Goal: Task Accomplishment & Management: Complete application form

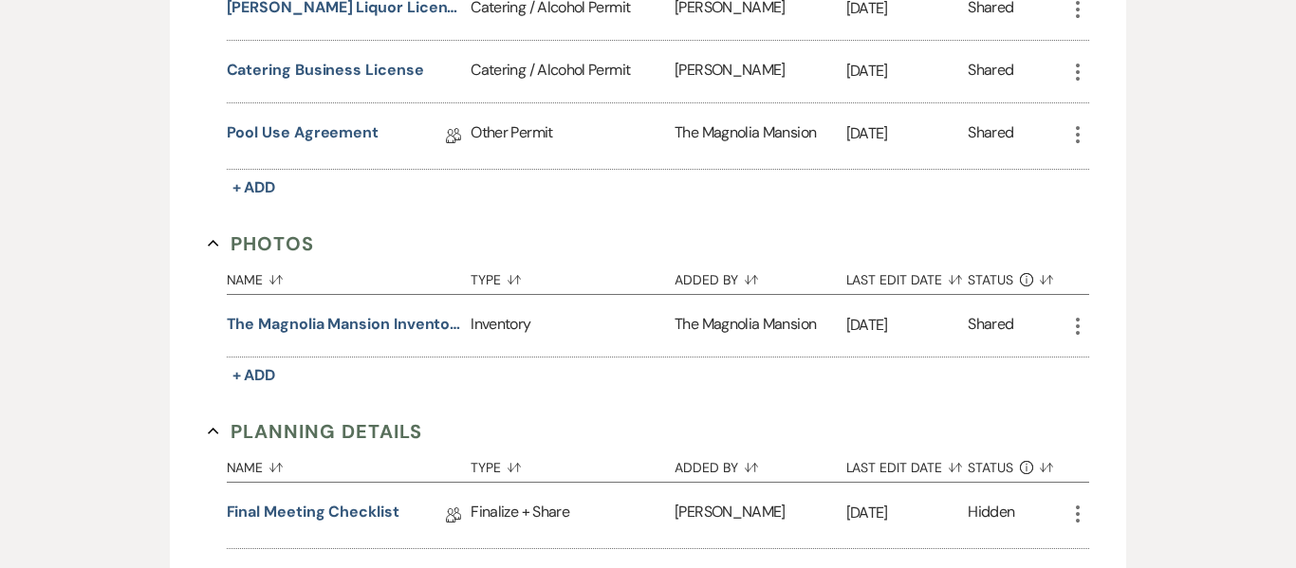
scroll to position [1786, 0]
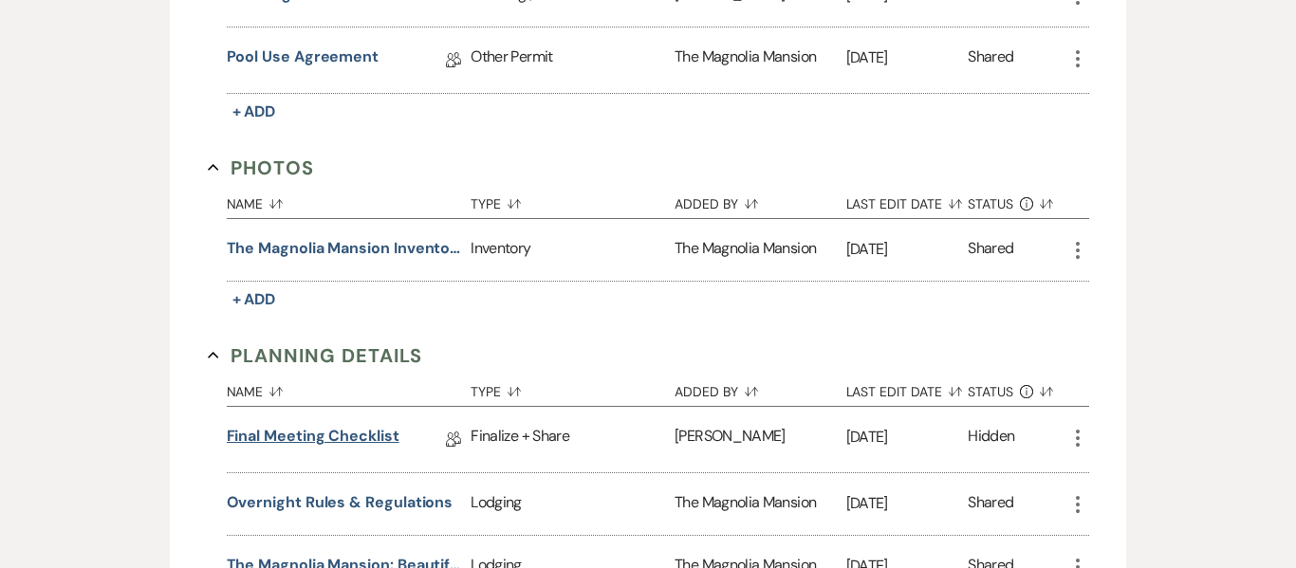
click at [307, 449] on link "Final Meeting Checklist" at bounding box center [313, 439] width 173 height 29
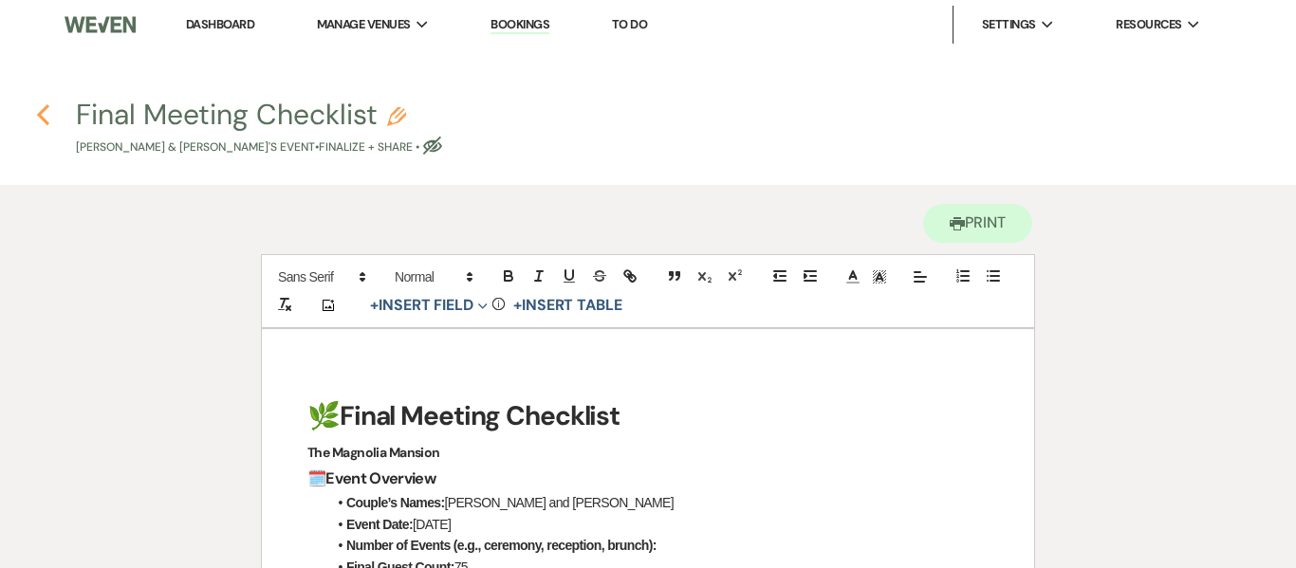
click at [46, 113] on icon "Previous" at bounding box center [43, 114] width 14 height 23
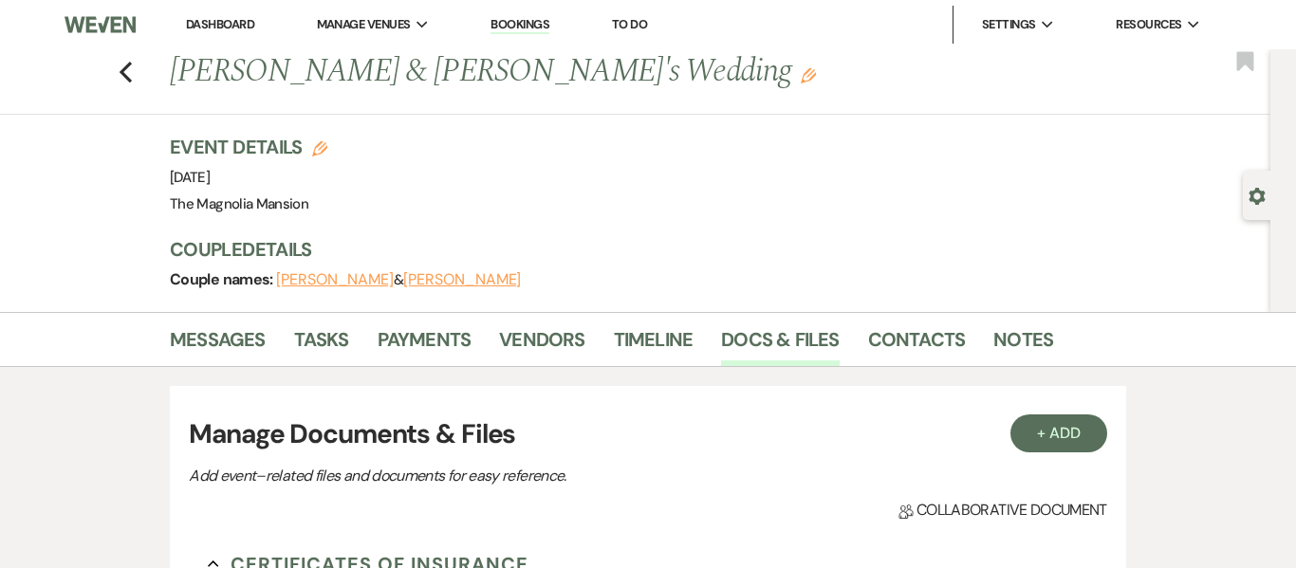
click at [526, 28] on link "Bookings" at bounding box center [520, 25] width 59 height 18
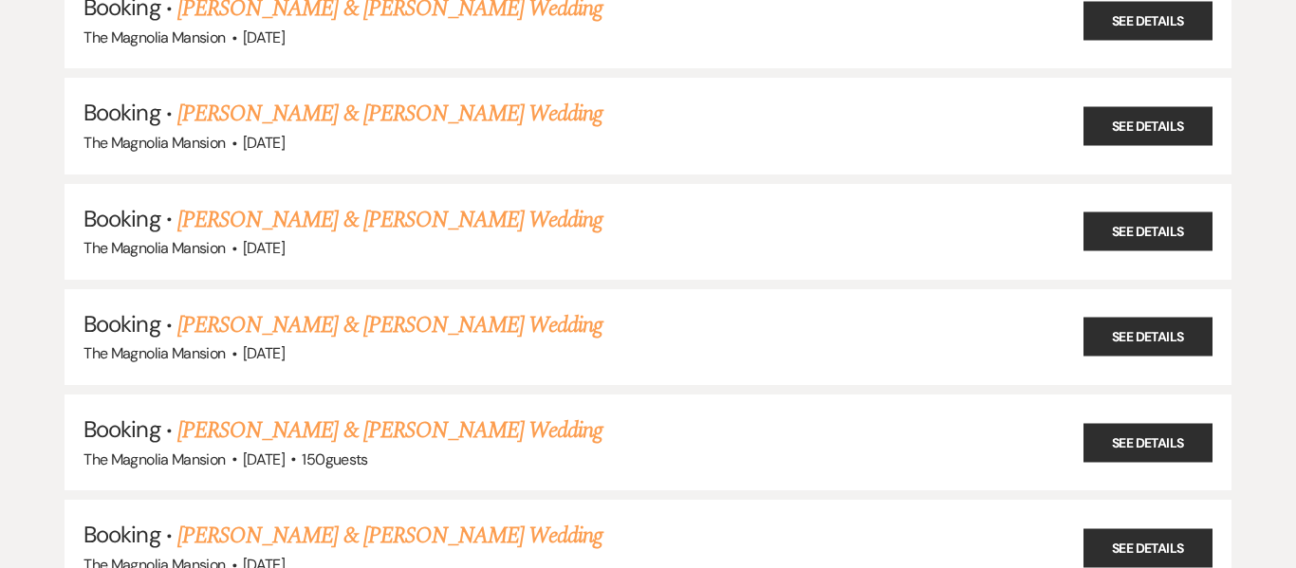
scroll to position [563, 0]
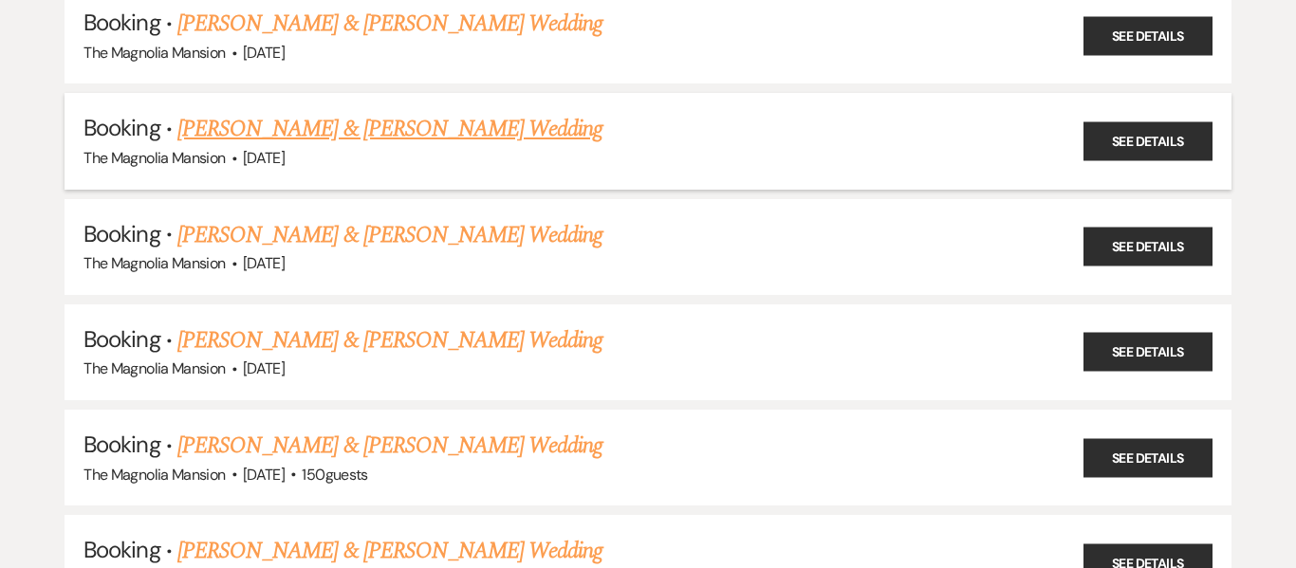
click at [410, 119] on link "[PERSON_NAME] & [PERSON_NAME] Wedding" at bounding box center [389, 129] width 425 height 34
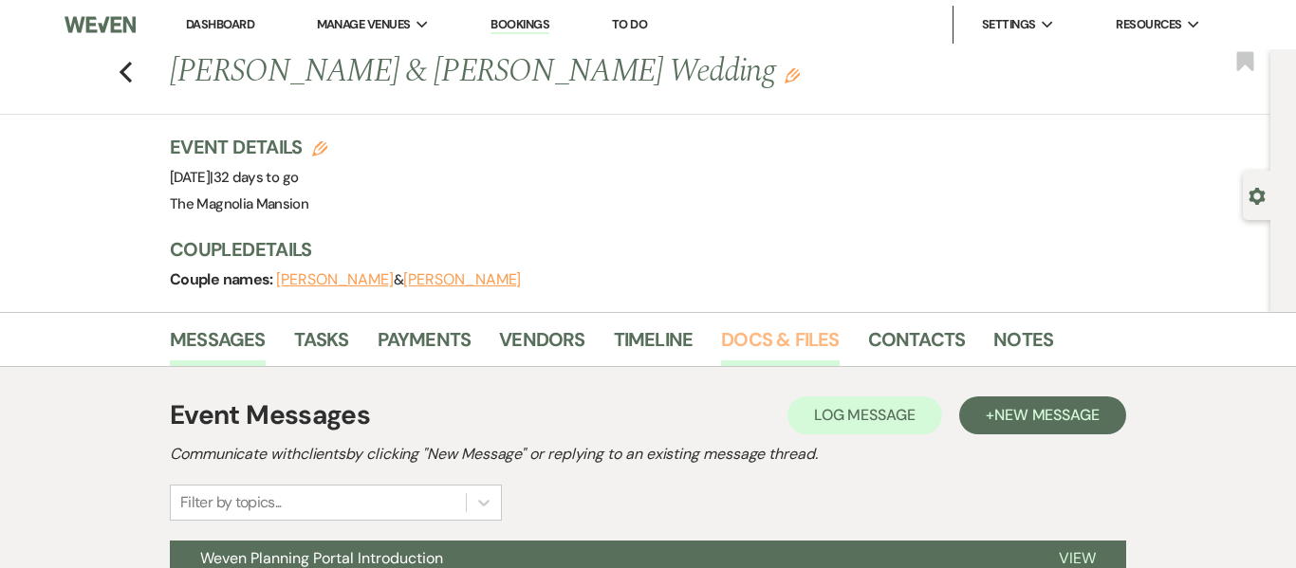
click at [801, 336] on link "Docs & Files" at bounding box center [780, 346] width 118 height 42
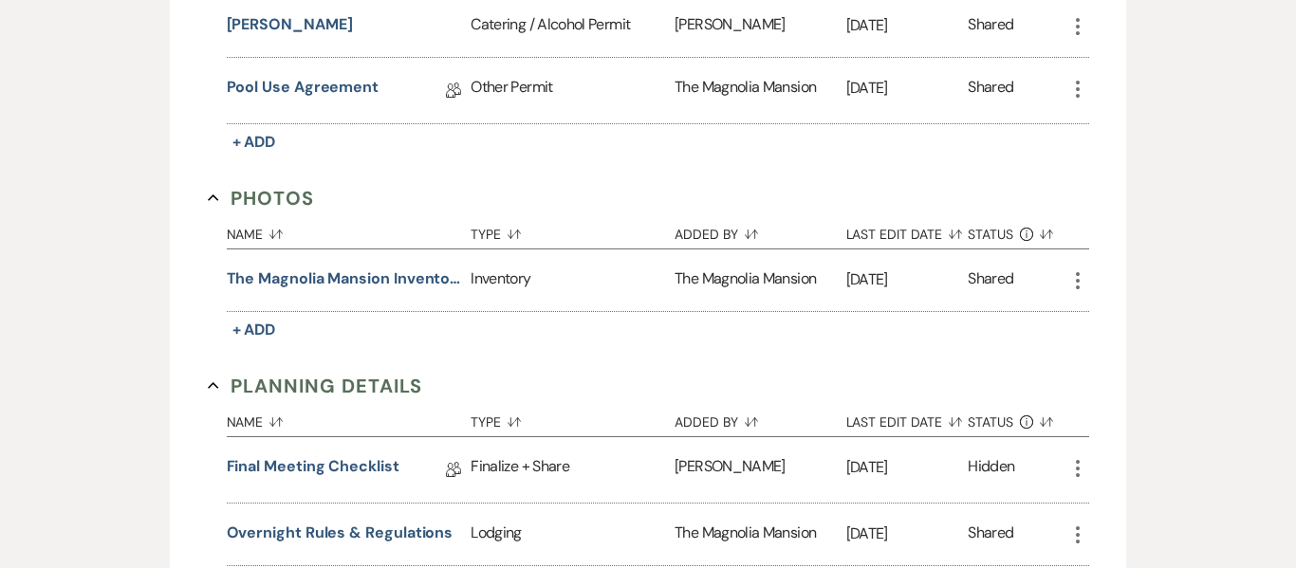
scroll to position [1067, 0]
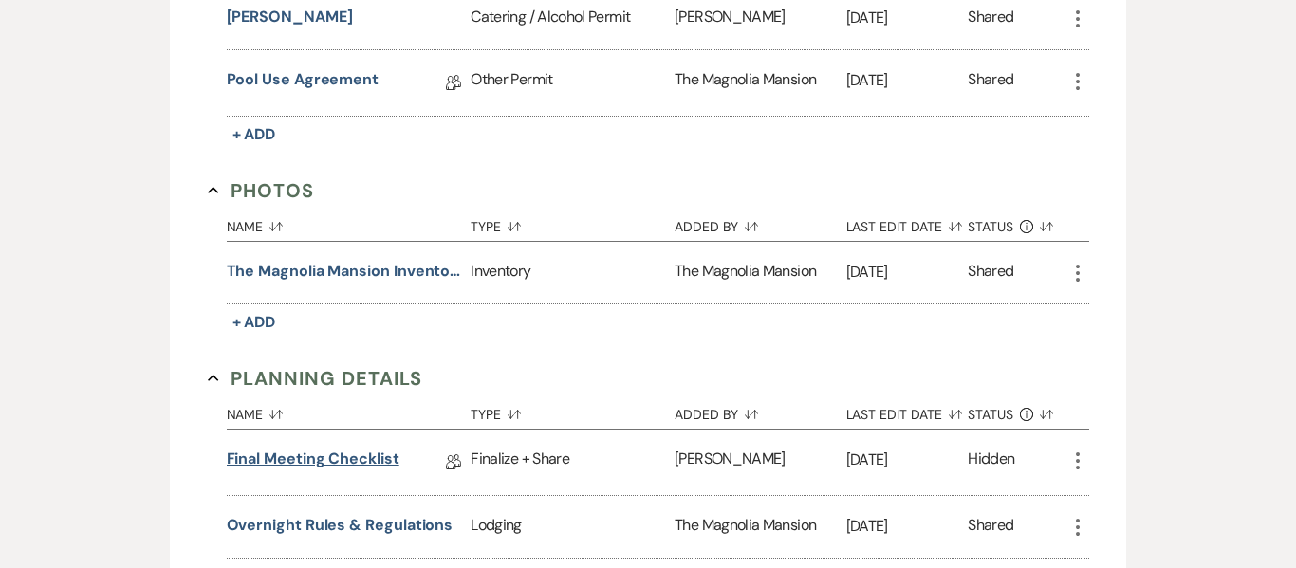
click at [343, 464] on link "Final Meeting Checklist" at bounding box center [313, 462] width 173 height 29
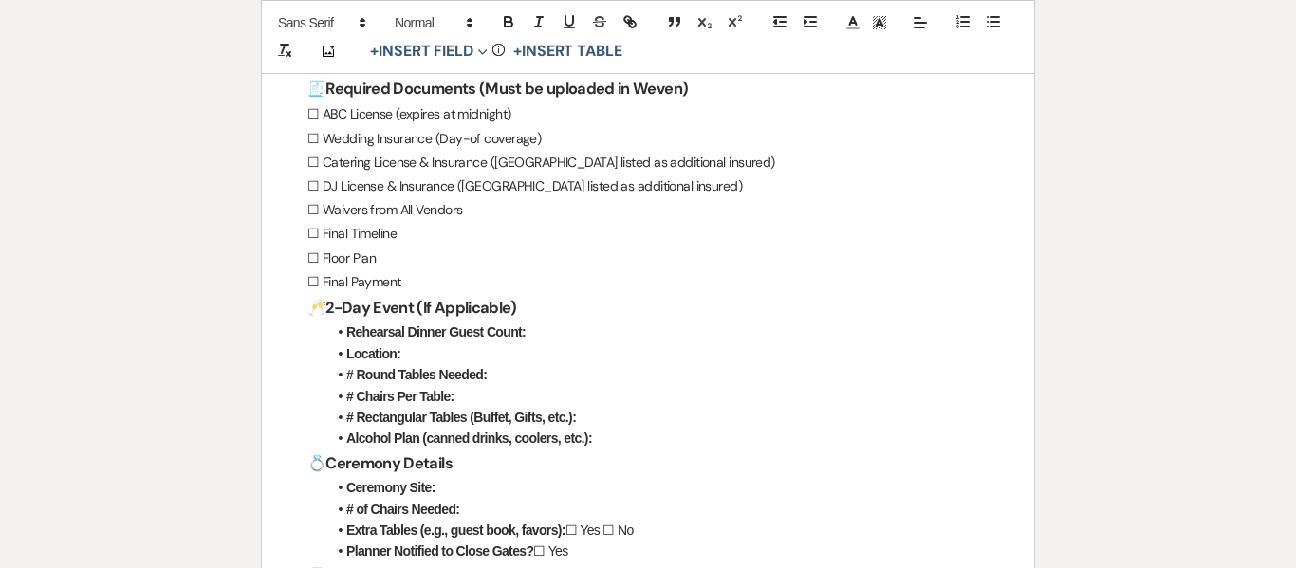
scroll to position [1172, 0]
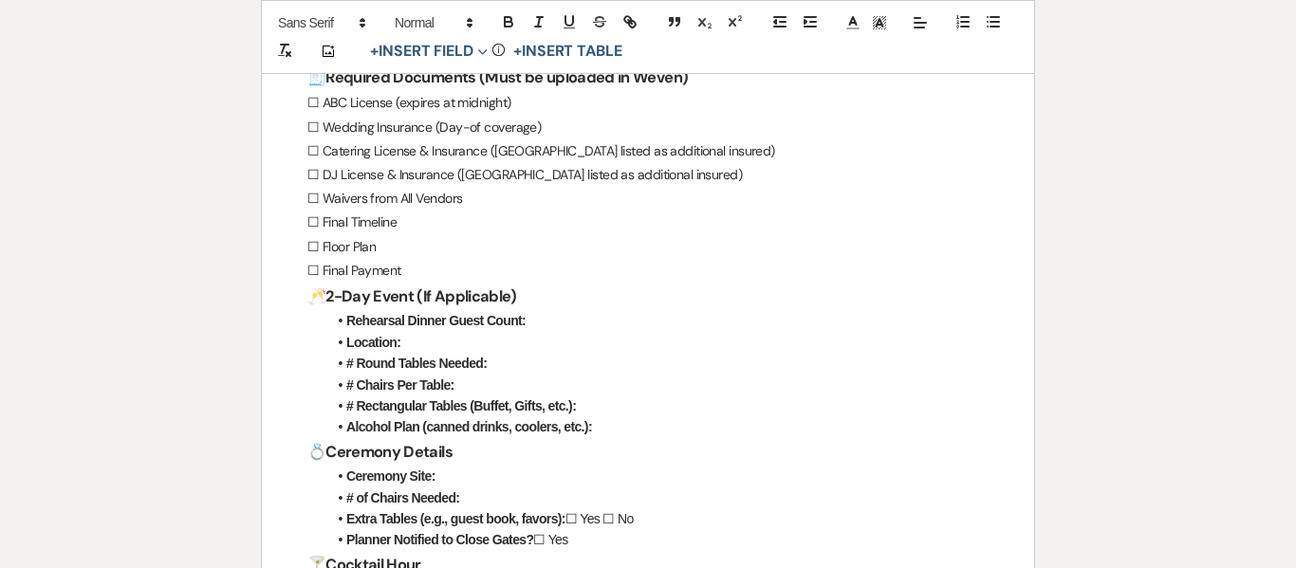
click at [575, 323] on li "Rehearsal Dinner Guest Count:" at bounding box center [657, 320] width 662 height 21
click at [565, 324] on li "Rehearsal Dinner Guest Count:" at bounding box center [657, 320] width 662 height 21
click at [423, 338] on li "Location:" at bounding box center [657, 342] width 662 height 21
click at [513, 362] on li "# Round Tables Needed:" at bounding box center [657, 363] width 662 height 21
click at [571, 314] on li "Rehearsal Dinner Guest Count: 90" at bounding box center [657, 320] width 662 height 21
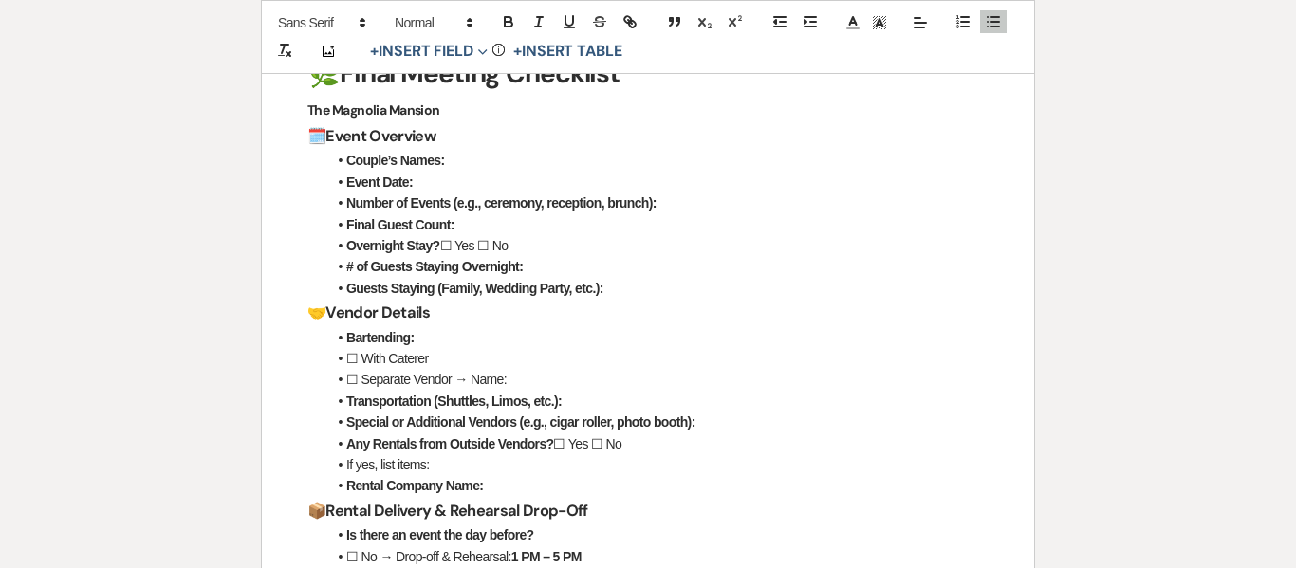
scroll to position [337, 0]
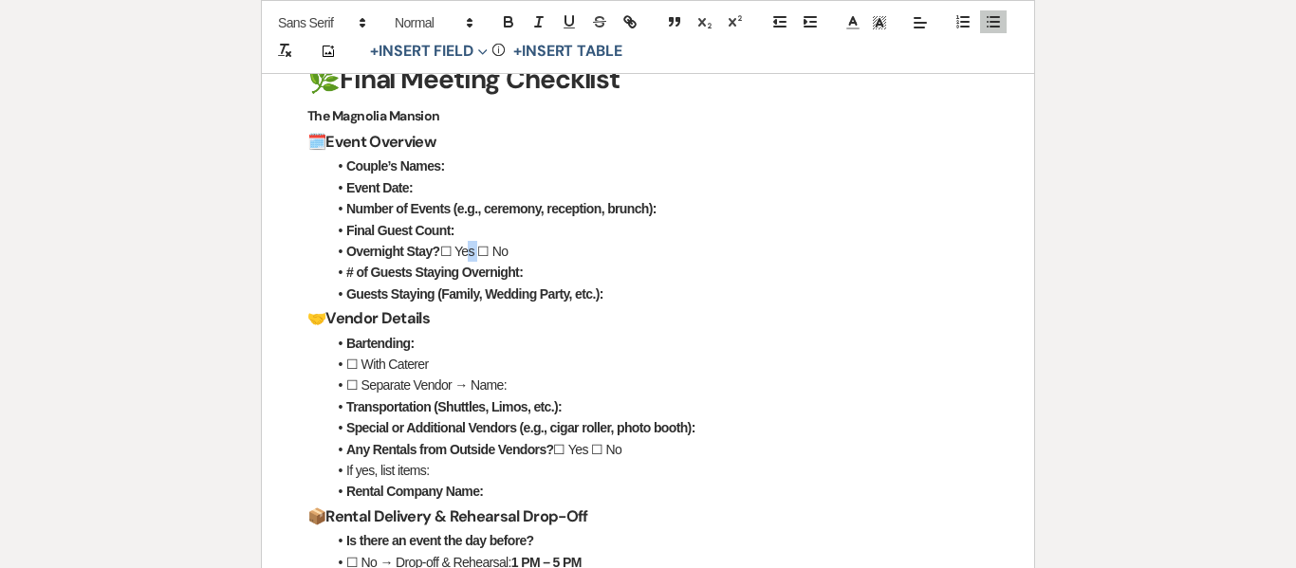
drag, startPoint x: 480, startPoint y: 244, endPoint x: 464, endPoint y: 243, distance: 16.2
click at [464, 243] on li "Overnight Stay? ☐ Yes ☐ No" at bounding box center [657, 251] width 662 height 21
drag, startPoint x: 458, startPoint y: 243, endPoint x: 481, endPoint y: 244, distance: 22.8
click at [481, 244] on li "Overnight Stay? ☐ Yes ☐ No" at bounding box center [657, 251] width 662 height 21
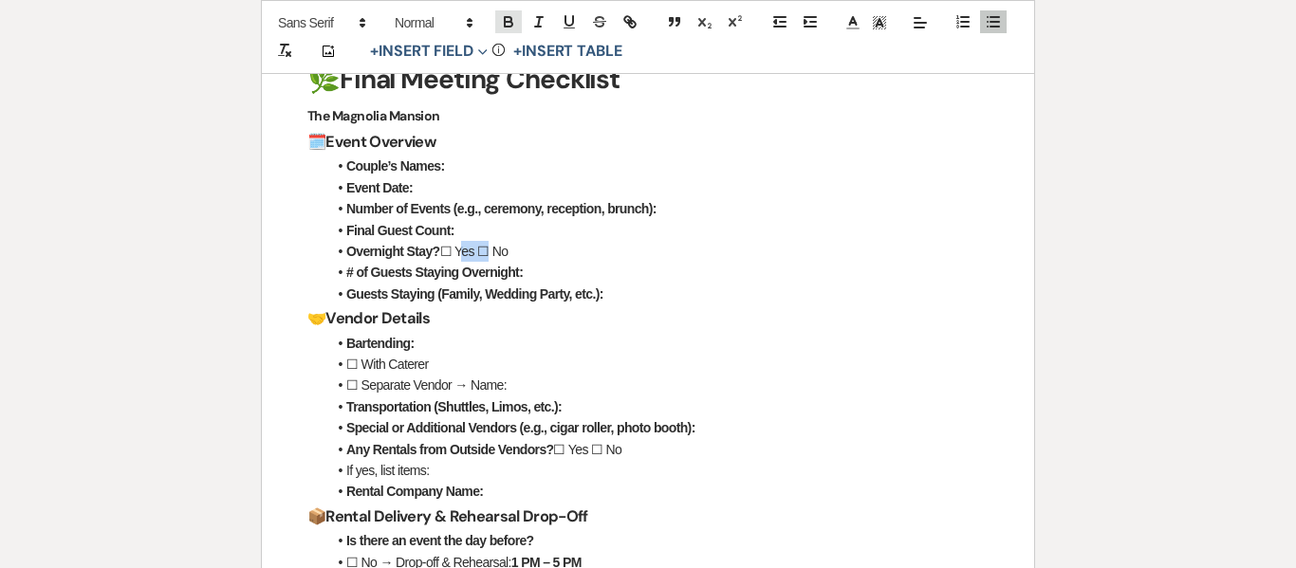
click at [514, 19] on icon "button" at bounding box center [508, 21] width 17 height 17
click at [558, 19] on button "button" at bounding box center [569, 21] width 27 height 23
click at [661, 254] on li "Overnight Stay? ☐ Yes ☐ No" at bounding box center [657, 251] width 662 height 21
click at [546, 186] on li "Event Date:" at bounding box center [657, 187] width 662 height 21
drag, startPoint x: 485, startPoint y: 250, endPoint x: 460, endPoint y: 240, distance: 26.4
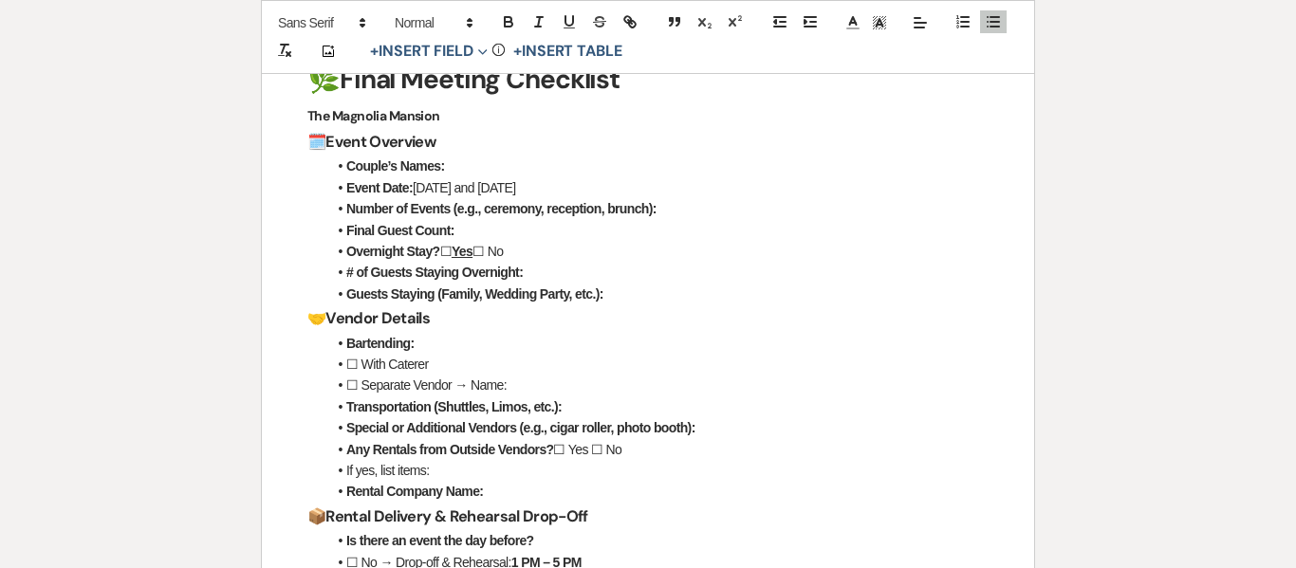
click at [460, 241] on li "Overnight Stay? ☐ Yes ☐ No" at bounding box center [657, 251] width 662 height 21
click at [504, 14] on icon "button" at bounding box center [508, 21] width 17 height 17
click at [566, 18] on icon "button" at bounding box center [570, 20] width 8 height 9
drag, startPoint x: 499, startPoint y: 246, endPoint x: 521, endPoint y: 245, distance: 21.8
click at [521, 245] on li "Overnight Stay? ☐ Yes ☐ No" at bounding box center [657, 251] width 662 height 21
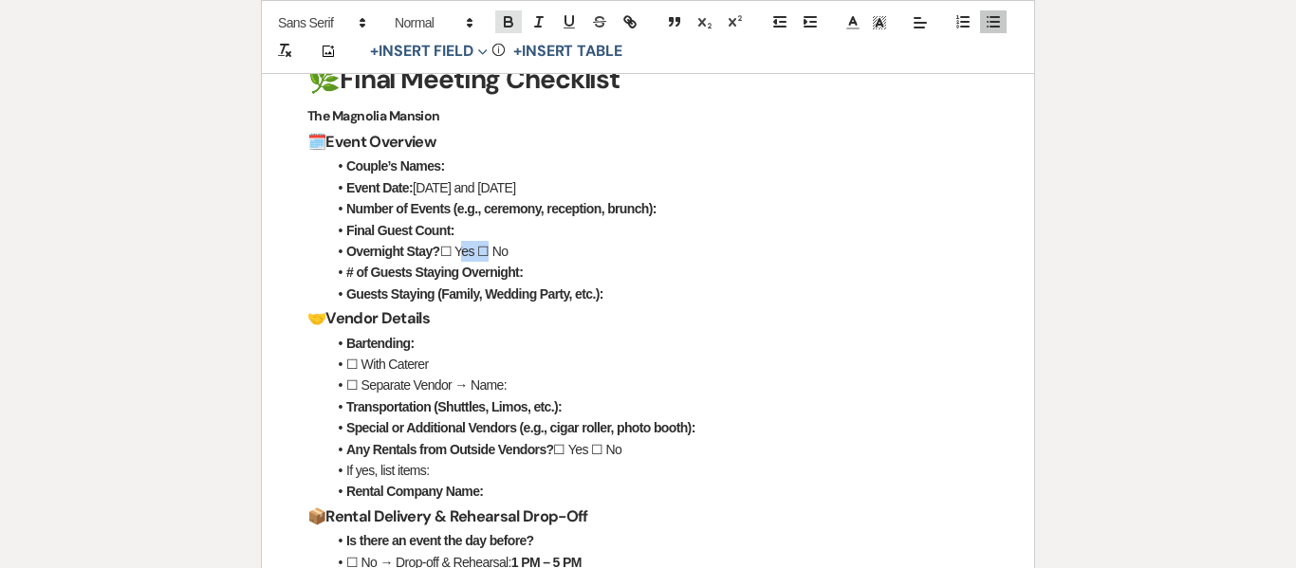
click at [510, 25] on icon "button" at bounding box center [508, 21] width 17 height 17
click at [563, 23] on icon "button" at bounding box center [569, 21] width 17 height 17
click at [551, 187] on li "Event Date: [DATE] and [DATE]" at bounding box center [657, 187] width 662 height 21
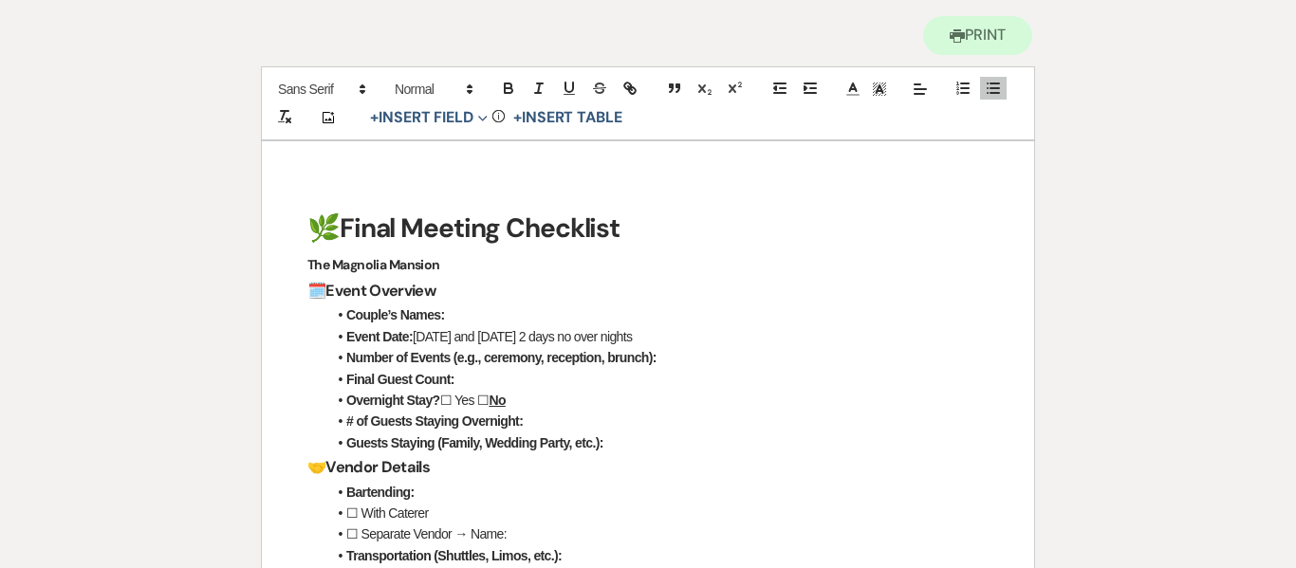
scroll to position [0, 0]
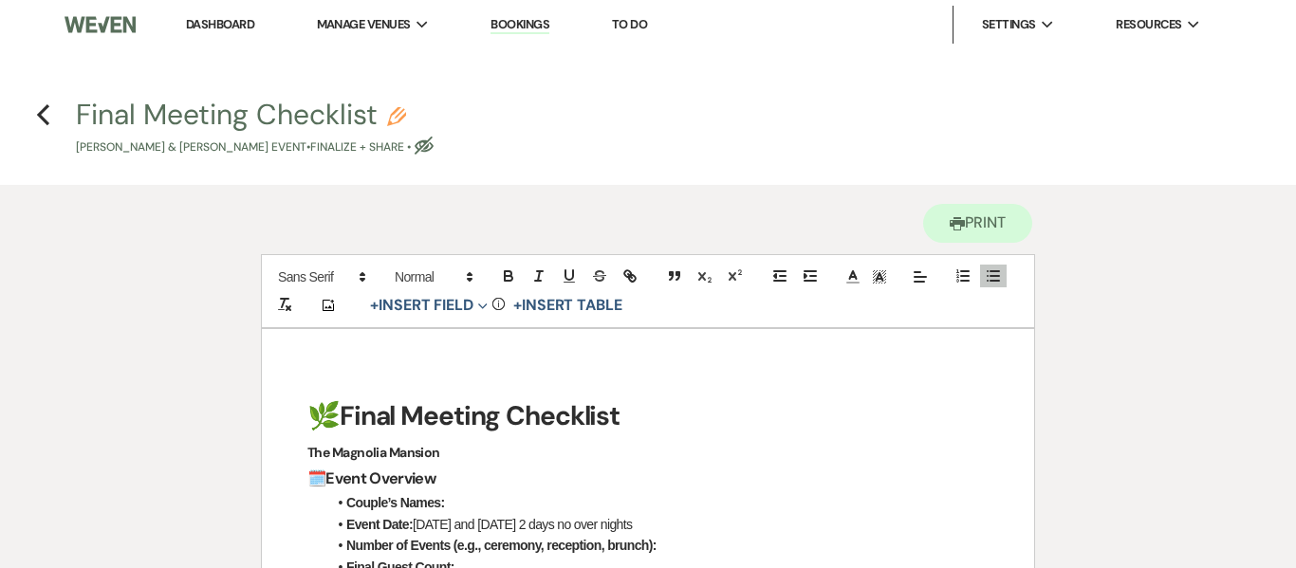
click at [485, 493] on li "Couple’s Names:" at bounding box center [657, 503] width 662 height 21
click at [616, 514] on li "Event Date: [DATE] and [DATE] 2 days no over nights" at bounding box center [657, 524] width 662 height 21
click at [611, 506] on li "Couple’s Names: [PERSON_NAME] and [PERSON_NAME]" at bounding box center [657, 503] width 662 height 21
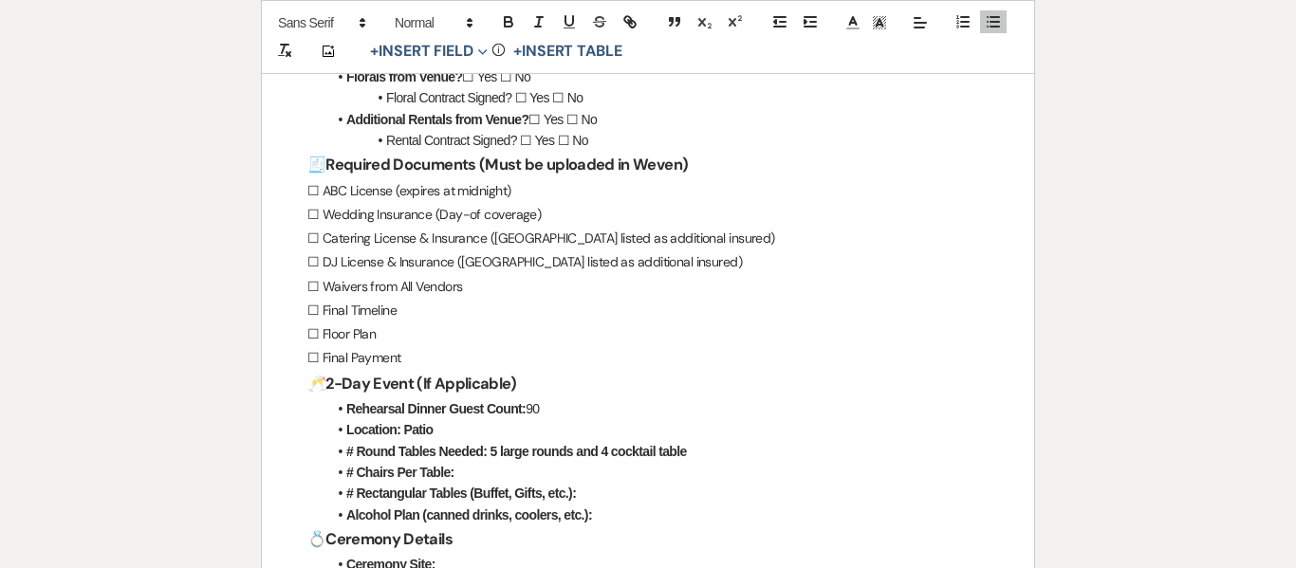
scroll to position [1111, 0]
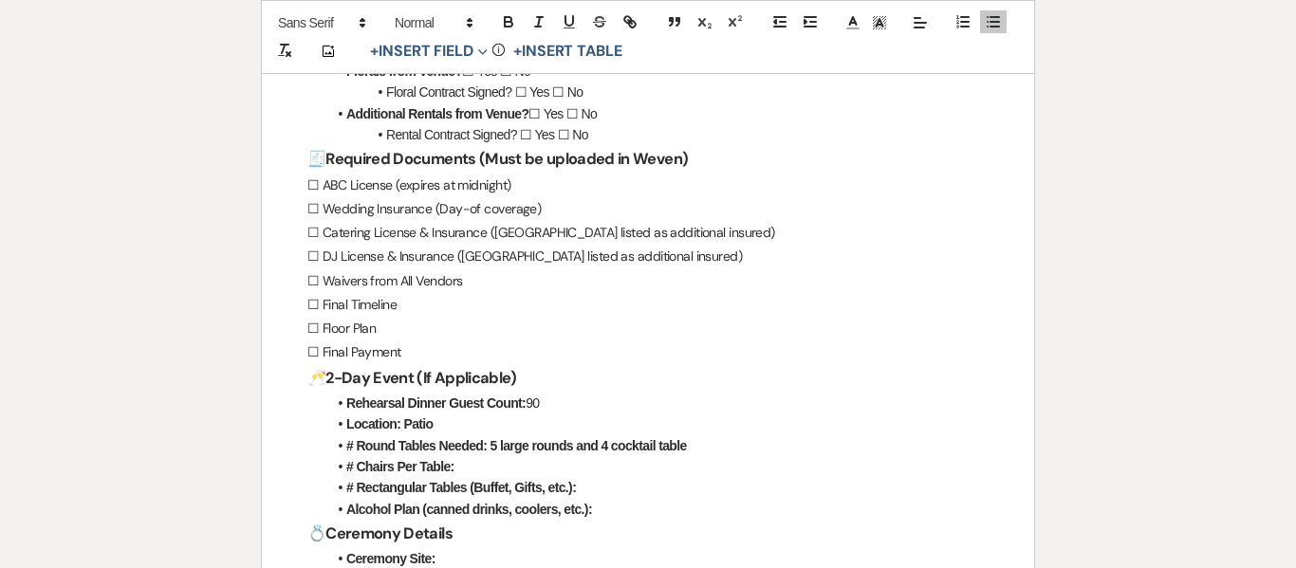
click at [582, 444] on strong "# Round Tables Needed: 5 large rounds and 4 cocktail table" at bounding box center [516, 445] width 341 height 15
click at [601, 401] on li "Rehearsal Dinner Guest Count: 90" at bounding box center [657, 403] width 662 height 21
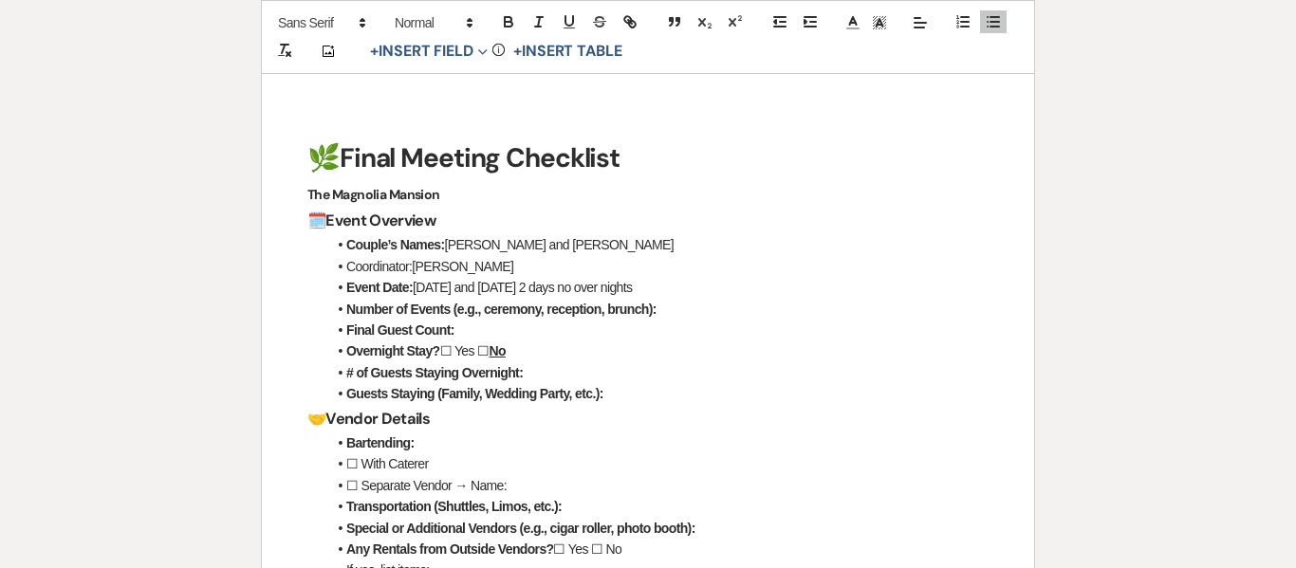
scroll to position [252, 0]
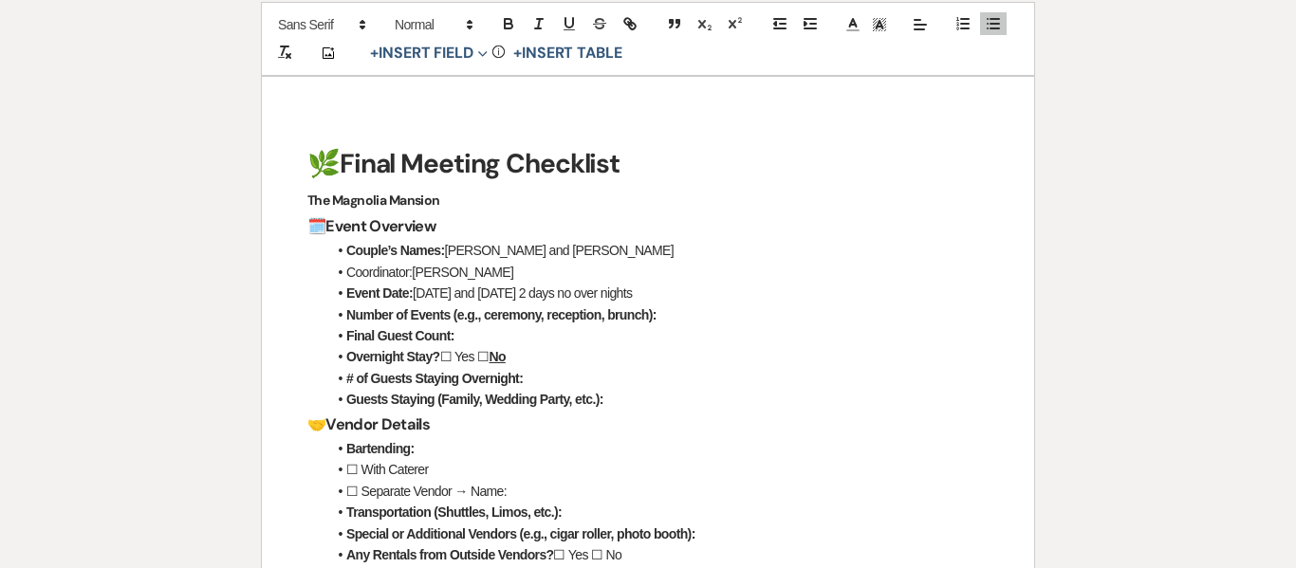
click at [488, 271] on li "Coordinator:[PERSON_NAME]" at bounding box center [657, 272] width 662 height 21
click at [581, 273] on li "Coordinator:[PERSON_NAME] [PHONE_NUMBER]" at bounding box center [657, 272] width 662 height 21
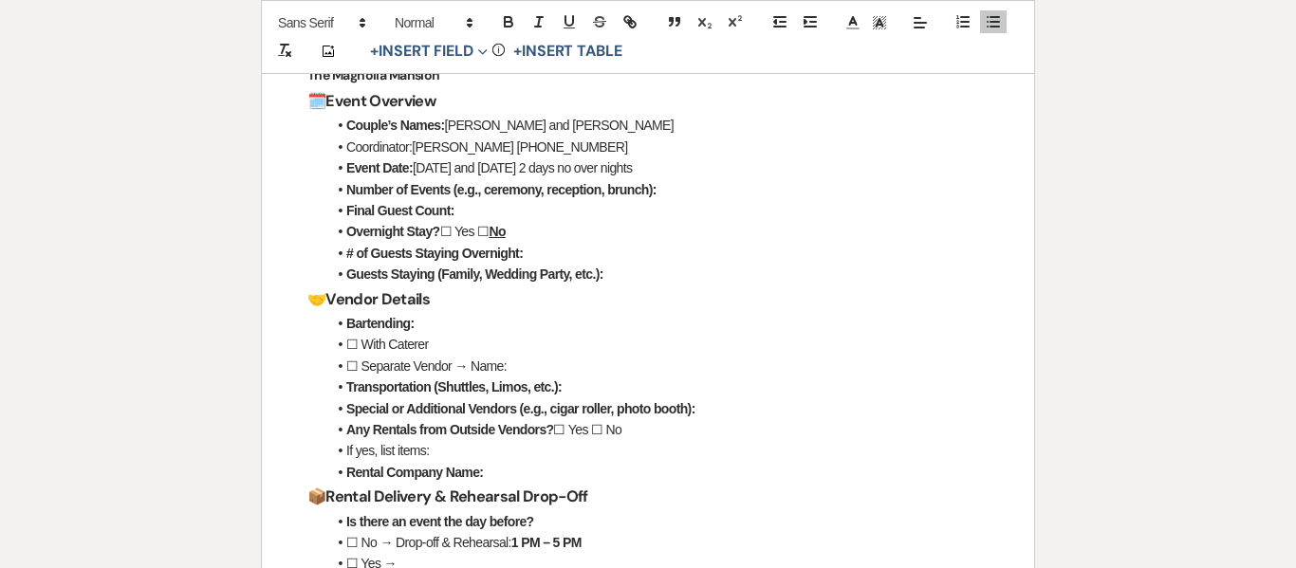
scroll to position [373, 0]
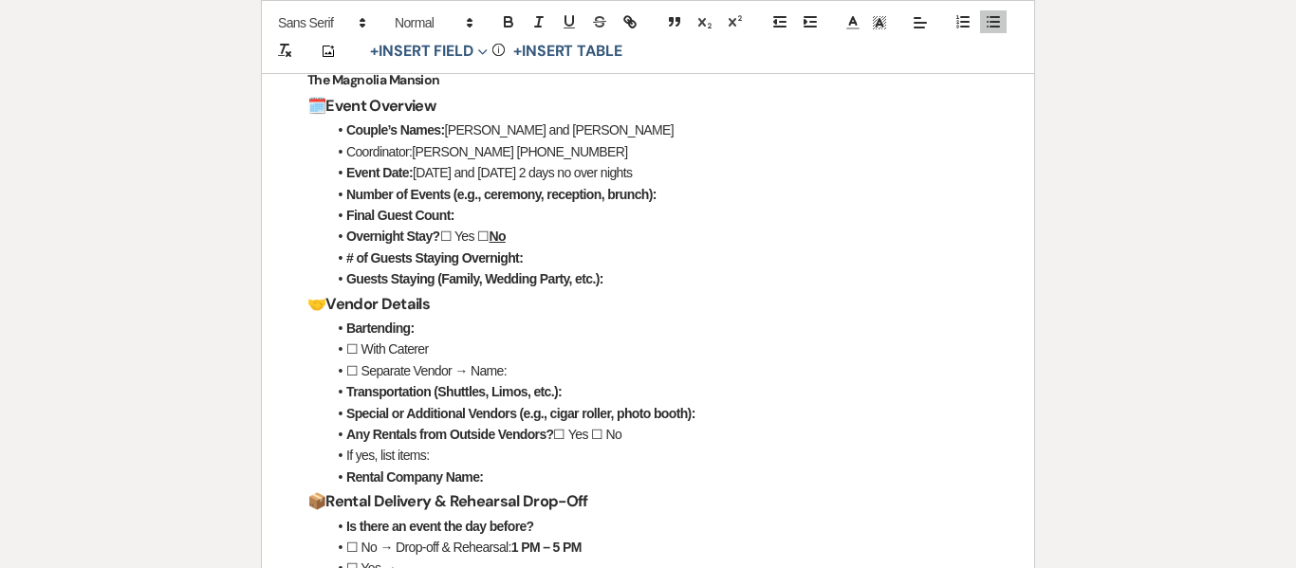
click at [698, 188] on li "Number of Events (e.g., ceremony, reception, brunch):" at bounding box center [657, 194] width 662 height 21
click at [571, 248] on li "# of Guests Staying Overnight:" at bounding box center [657, 258] width 662 height 21
click at [668, 274] on li "Guests Staying (Family, Wedding Party, etc.):" at bounding box center [657, 279] width 662 height 21
click at [513, 215] on li "Final Guest Count:" at bounding box center [657, 215] width 662 height 21
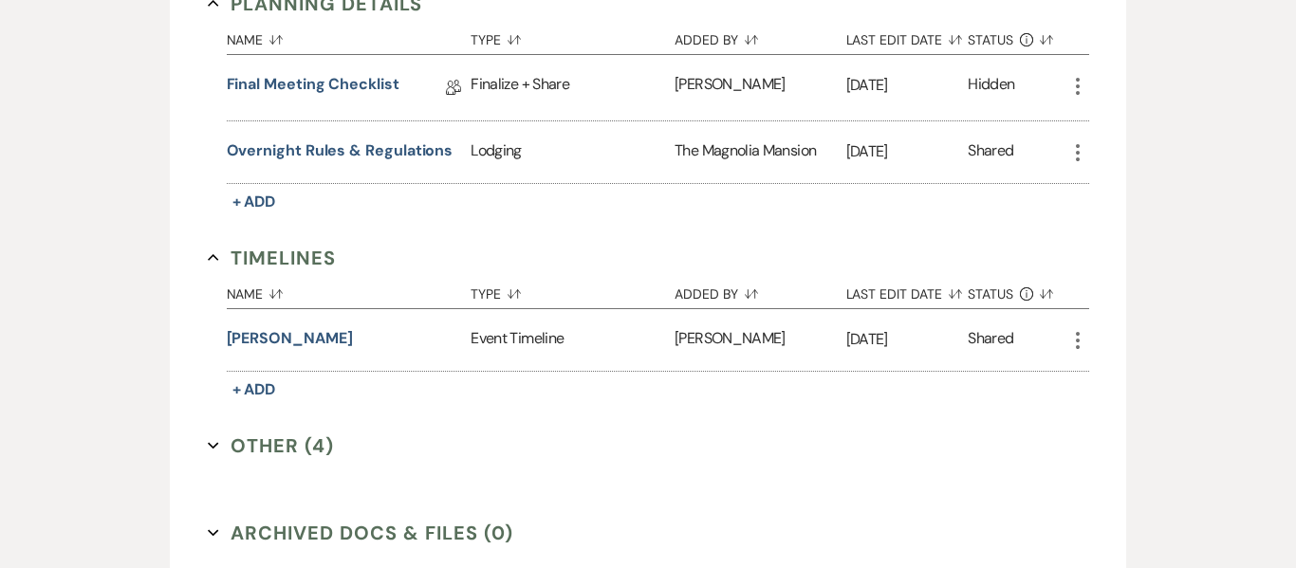
scroll to position [1445, 0]
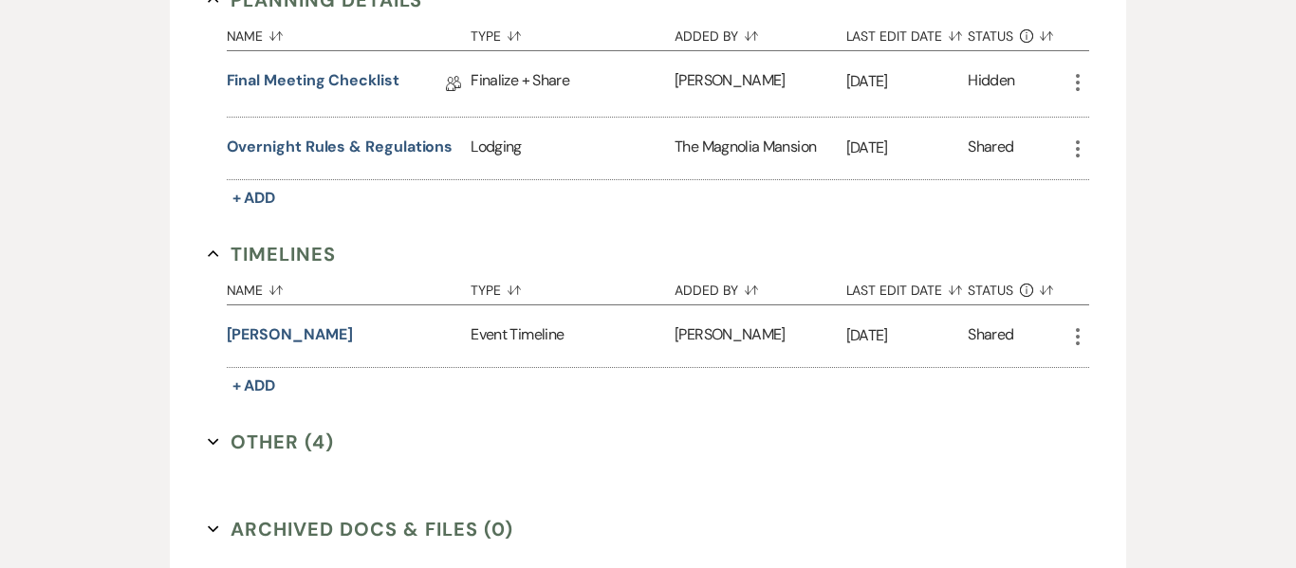
click at [278, 453] on button "Other (4) Expand" at bounding box center [271, 442] width 127 height 28
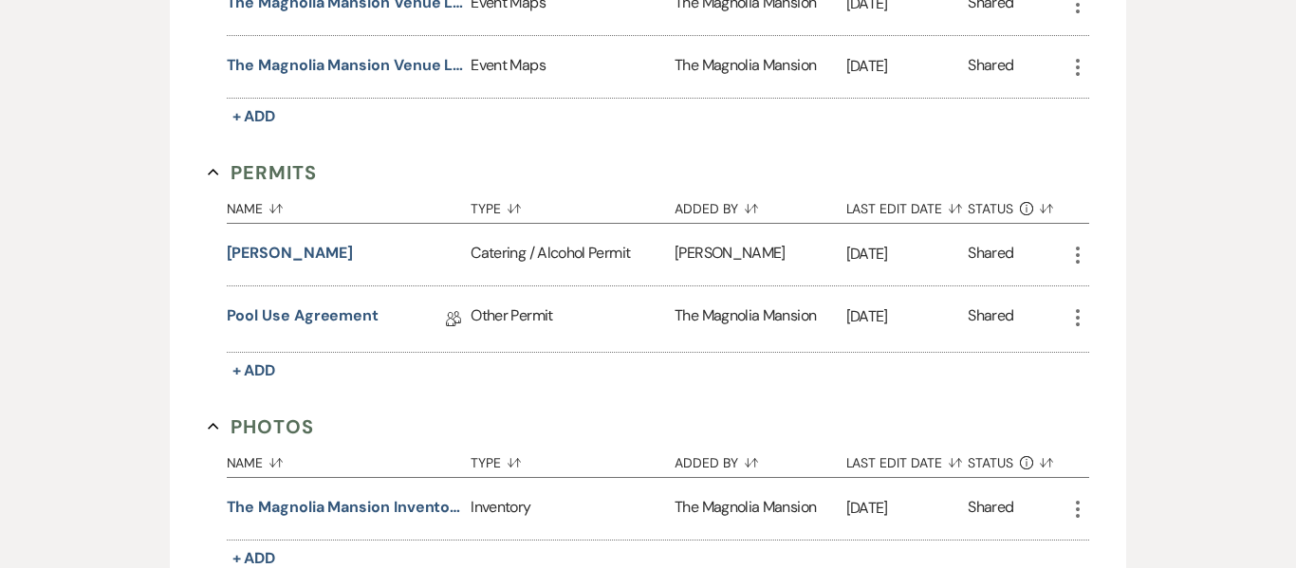
scroll to position [844, 0]
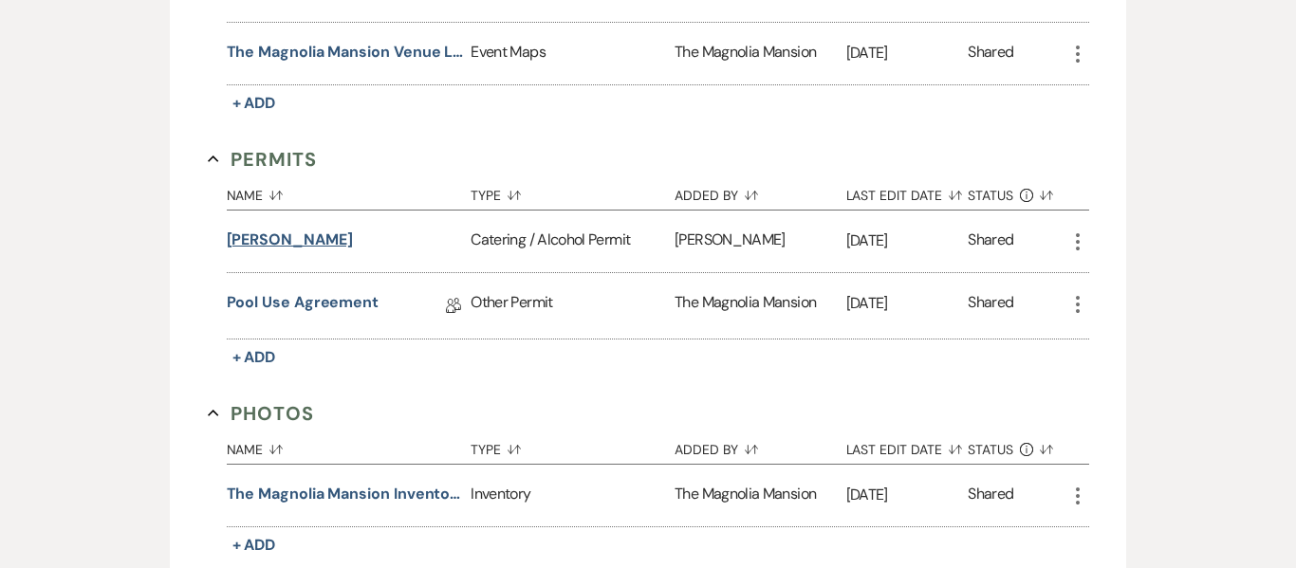
click at [307, 241] on button "[PERSON_NAME]" at bounding box center [290, 240] width 126 height 23
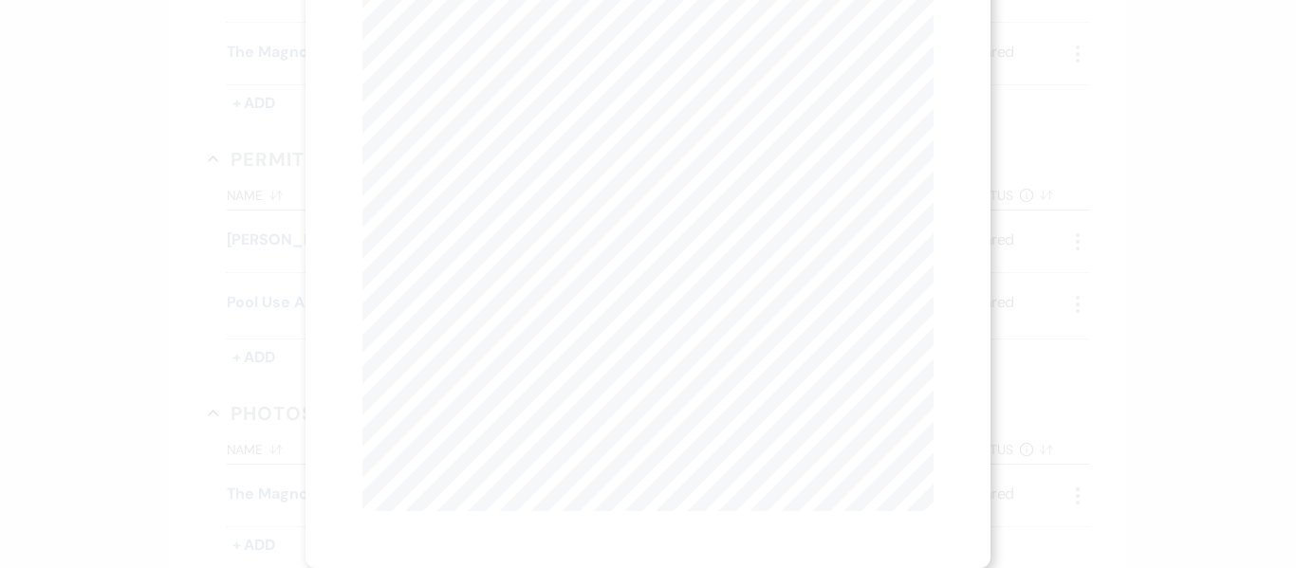
scroll to position [0, 0]
click at [558, 62] on button "Next Next" at bounding box center [549, 69] width 49 height 15
click at [1048, 296] on div "X Previous Previous Next Next Page 2 of 2 - Zoom + Download [DOMAIN_NAME][US_ST…" at bounding box center [648, 284] width 1296 height 568
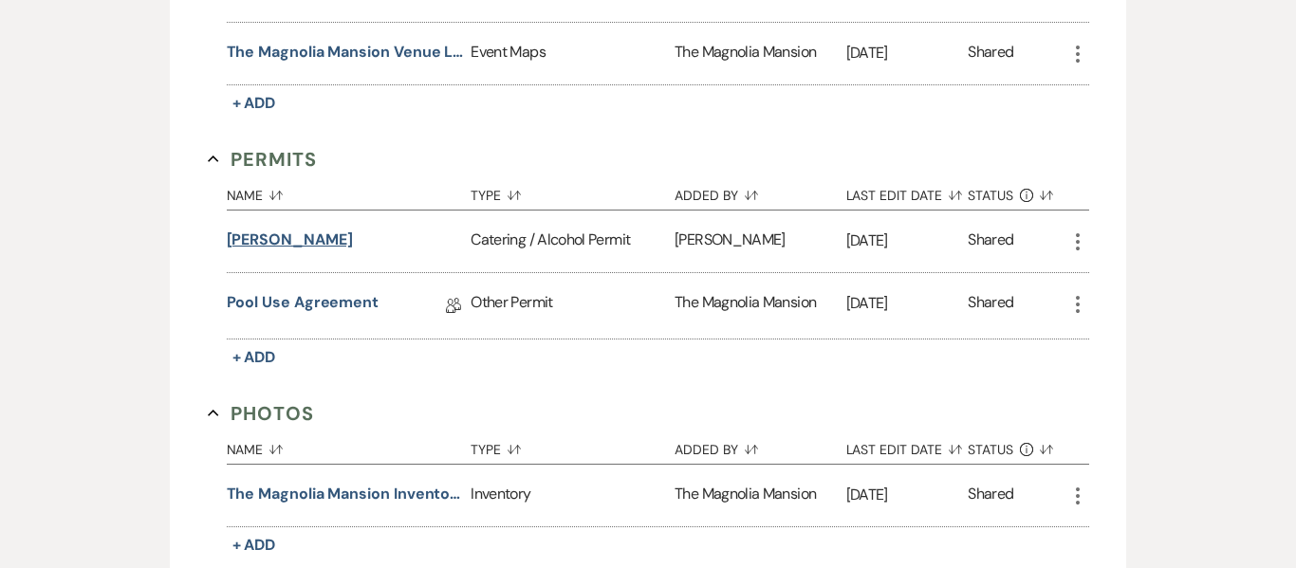
click at [294, 233] on button "[PERSON_NAME]" at bounding box center [290, 240] width 126 height 23
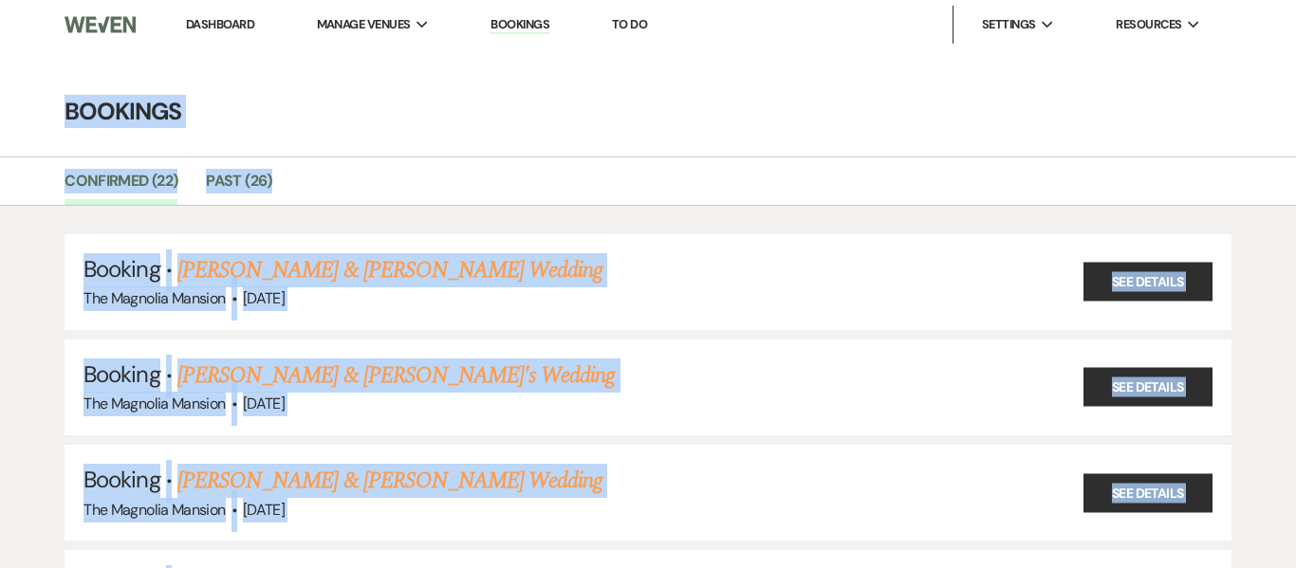
drag, startPoint x: 1295, startPoint y: 219, endPoint x: 1295, endPoint y: -115, distance: 334.0
click at [637, 21] on link "To Do" at bounding box center [629, 24] width 35 height 16
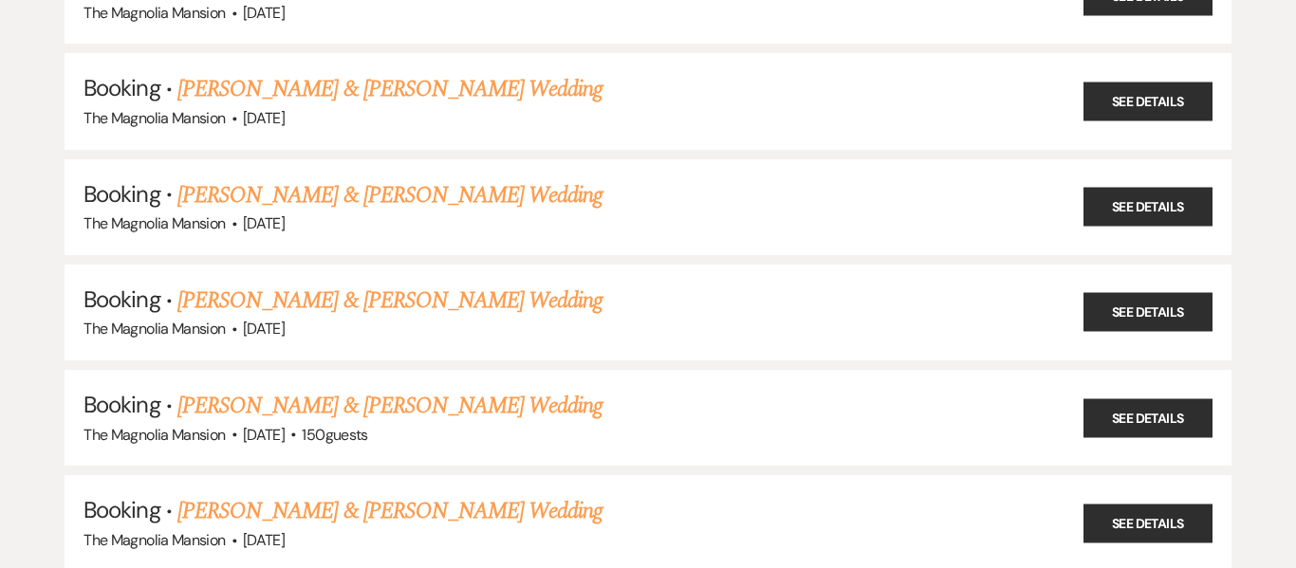
scroll to position [608, 0]
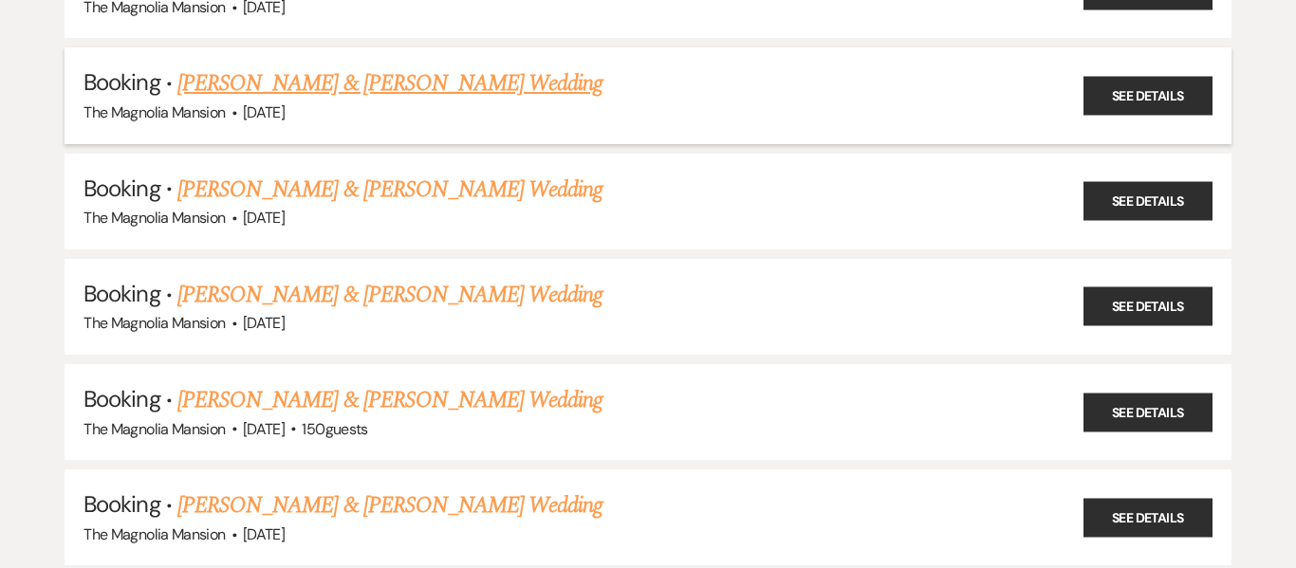
click at [405, 78] on link "[PERSON_NAME] & [PERSON_NAME] Wedding" at bounding box center [389, 83] width 425 height 34
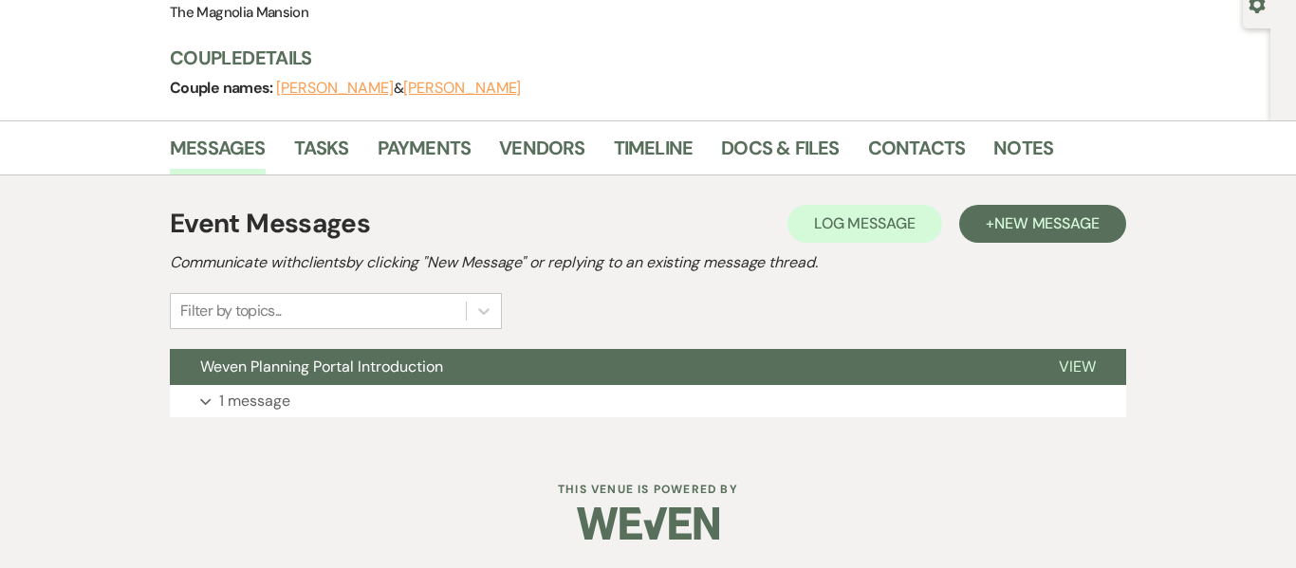
scroll to position [192, 0]
click at [793, 137] on link "Docs & Files" at bounding box center [780, 154] width 118 height 42
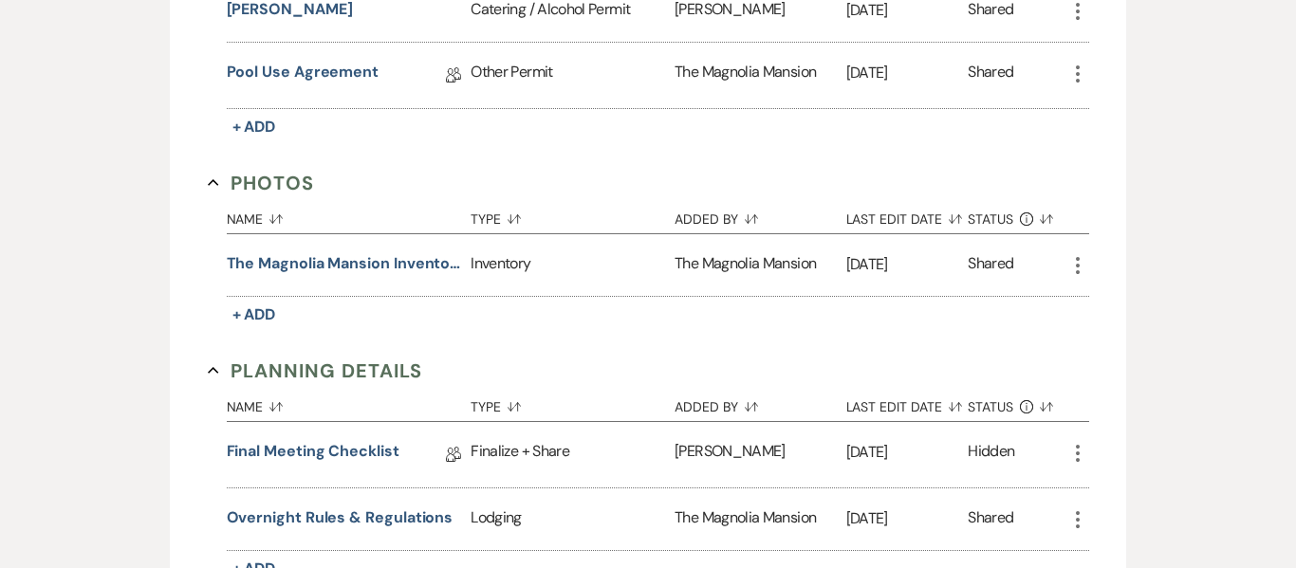
scroll to position [1096, 0]
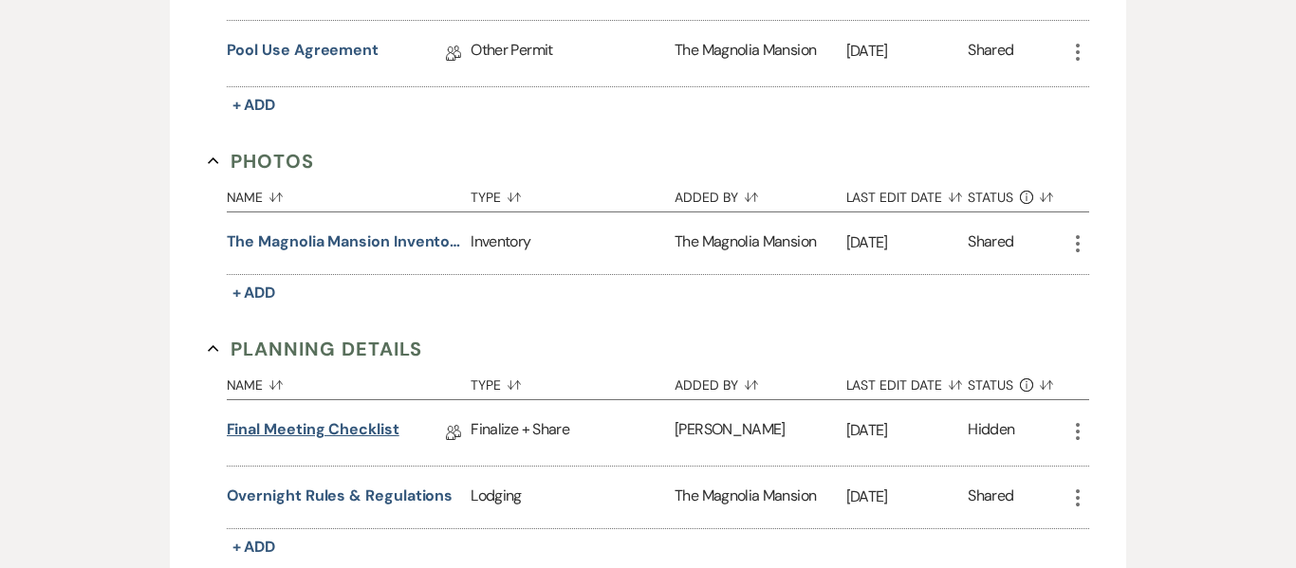
click at [282, 431] on link "Final Meeting Checklist" at bounding box center [313, 432] width 173 height 29
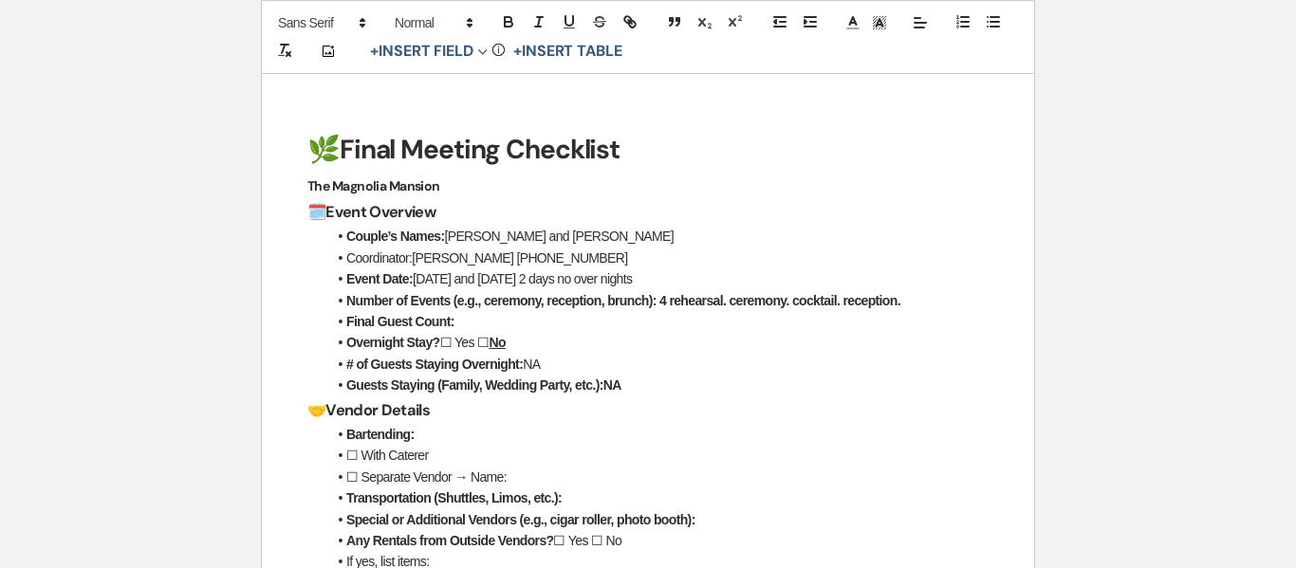
scroll to position [272, 0]
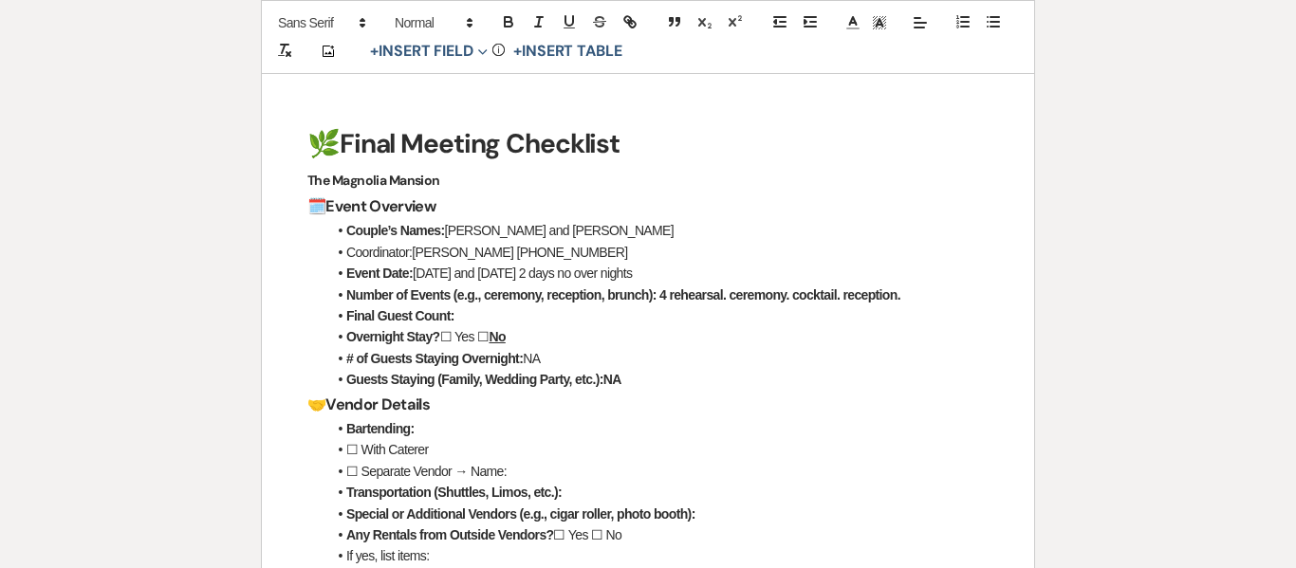
click at [477, 312] on li "Final Guest Count:" at bounding box center [657, 316] width 662 height 21
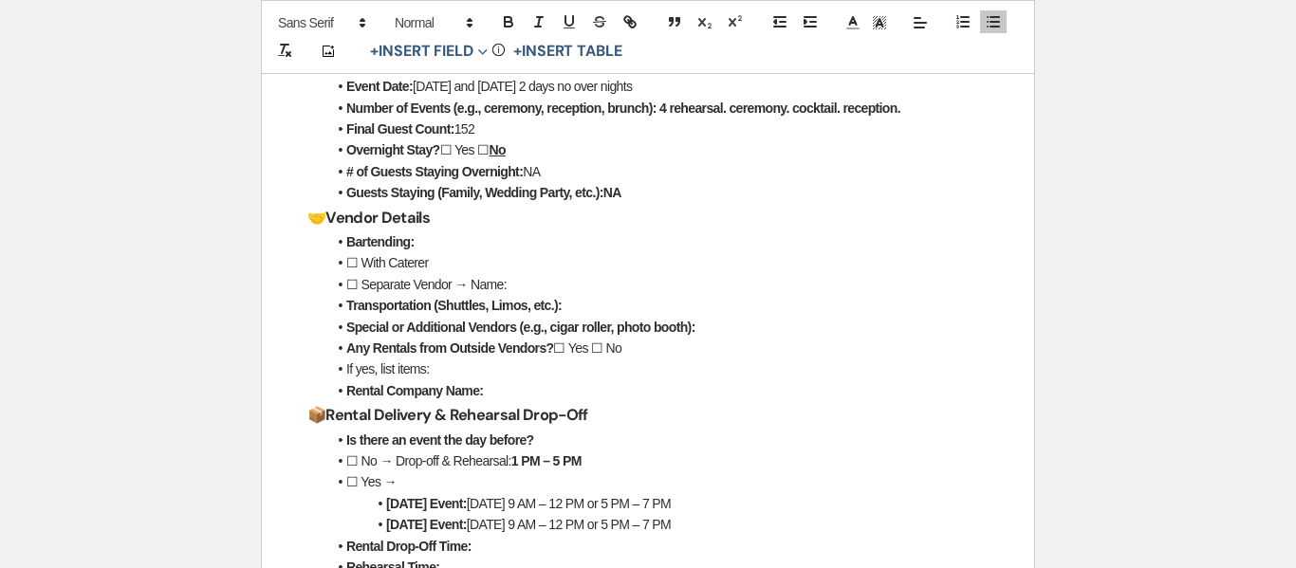
scroll to position [471, 0]
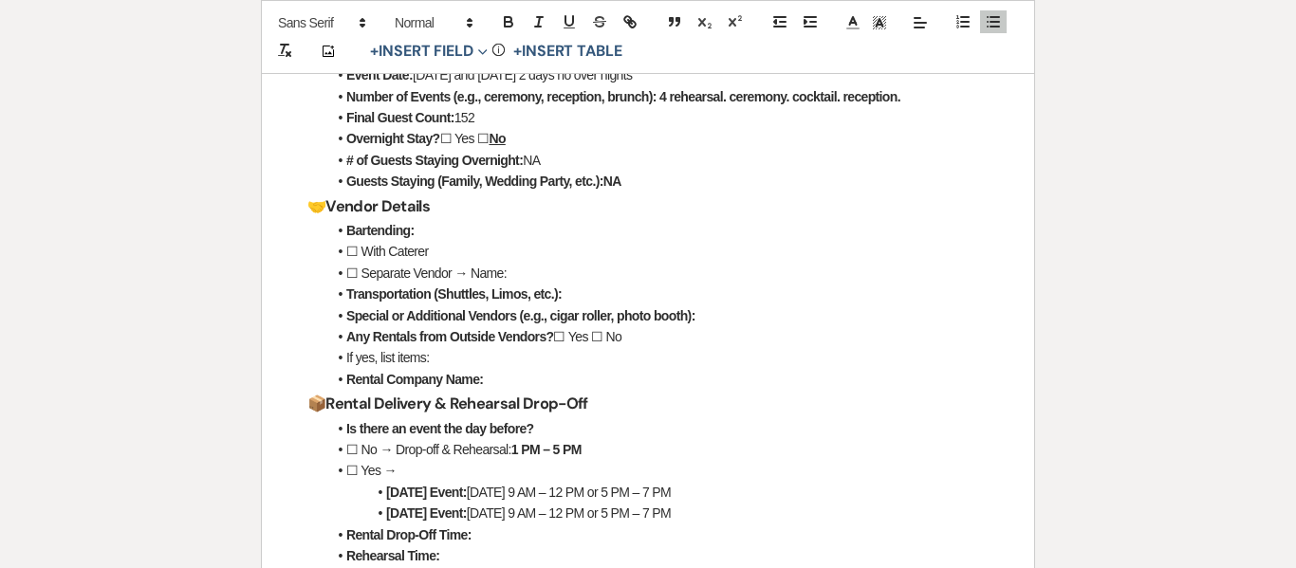
click at [426, 231] on li "Bartending:" at bounding box center [657, 230] width 662 height 21
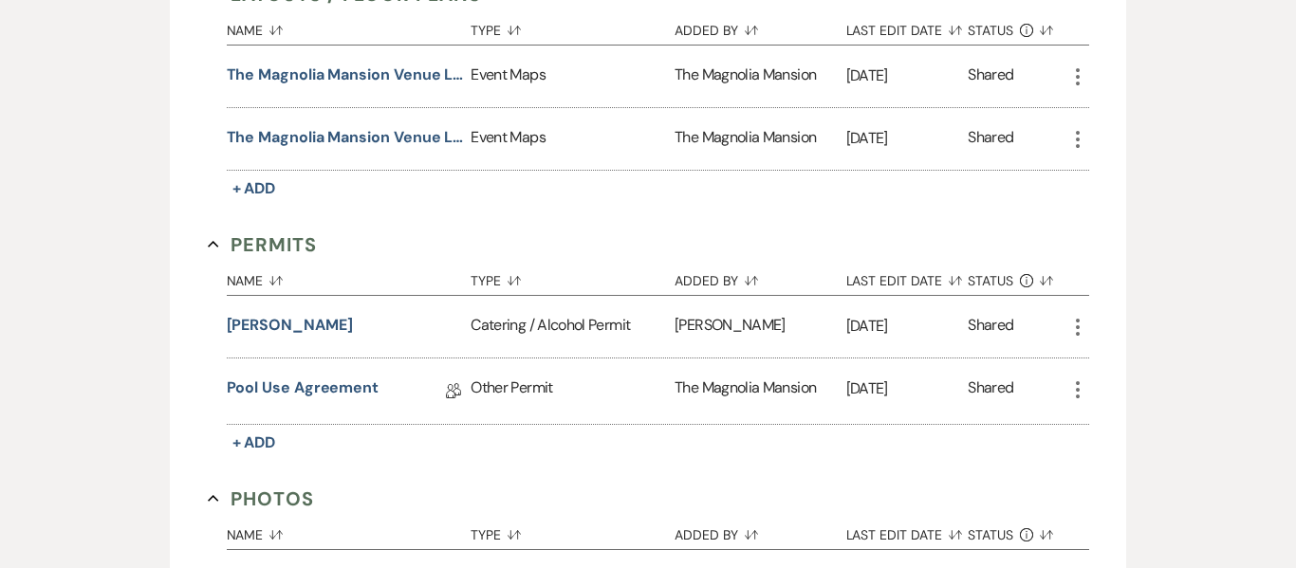
scroll to position [762, 0]
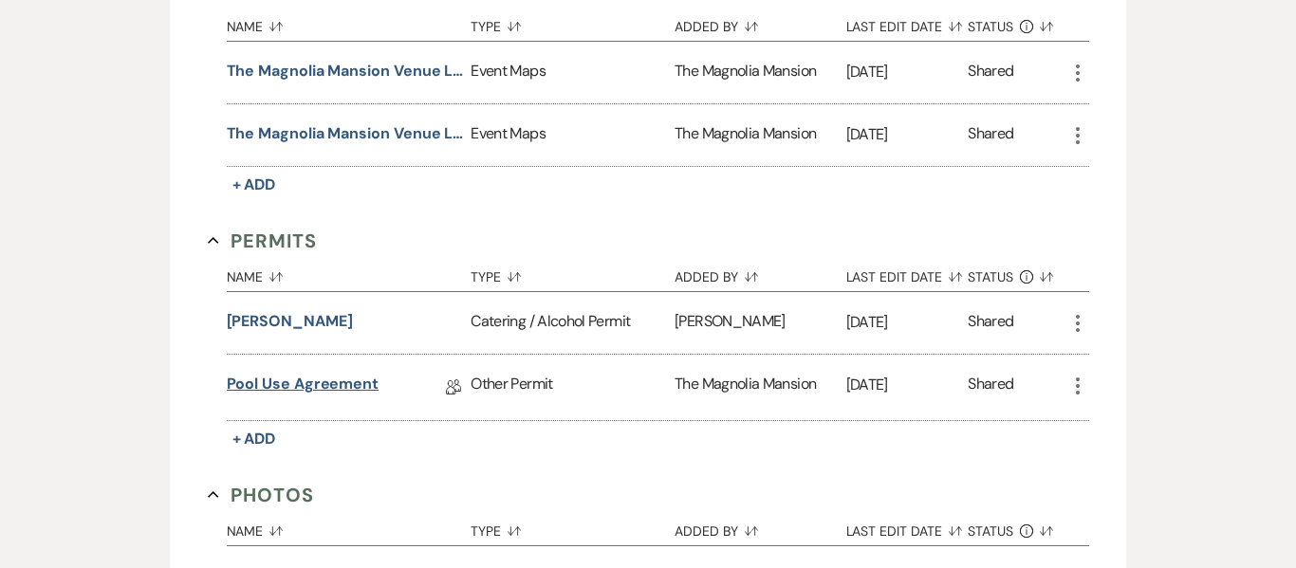
click at [320, 380] on link "Pool Use Agreement" at bounding box center [303, 387] width 153 height 29
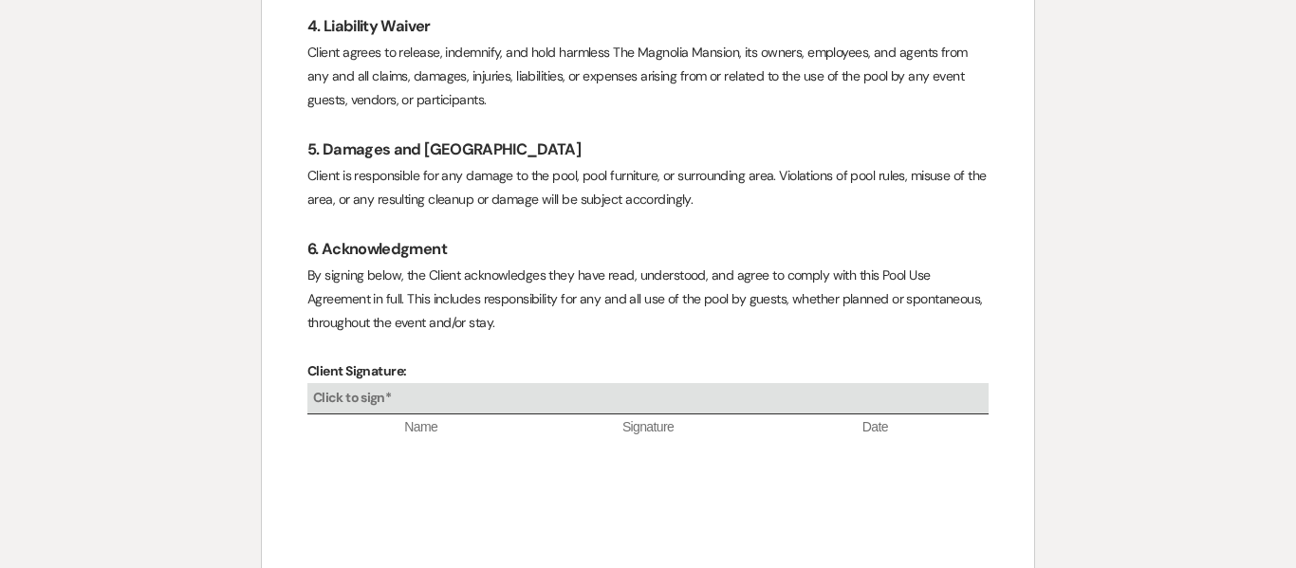
scroll to position [1037, 0]
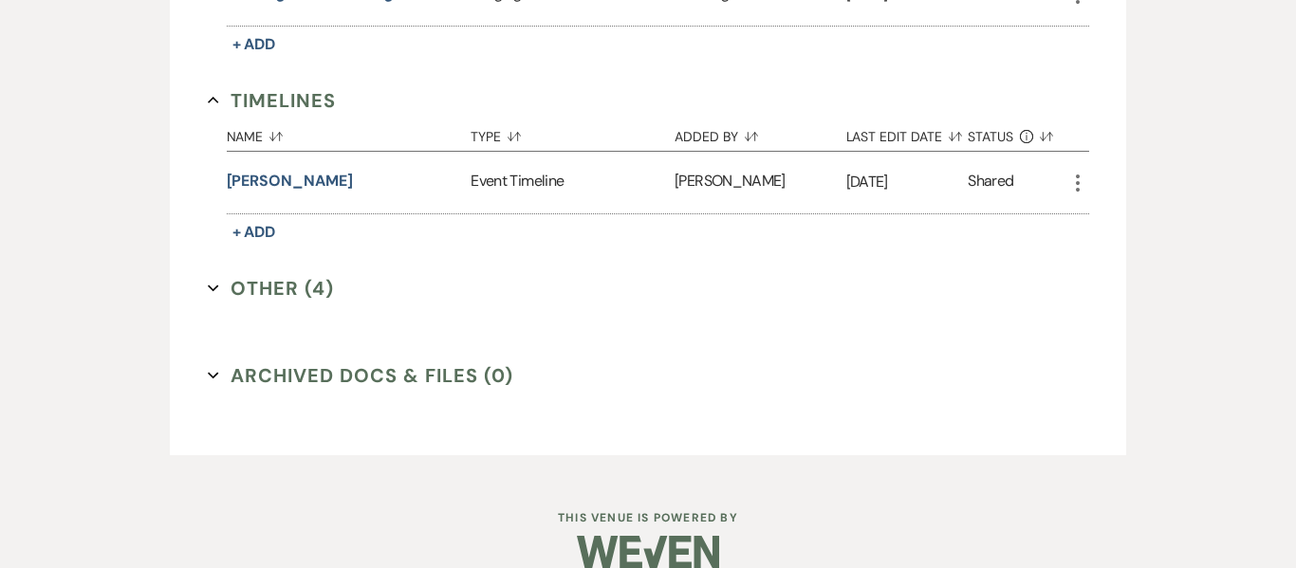
scroll to position [1603, 0]
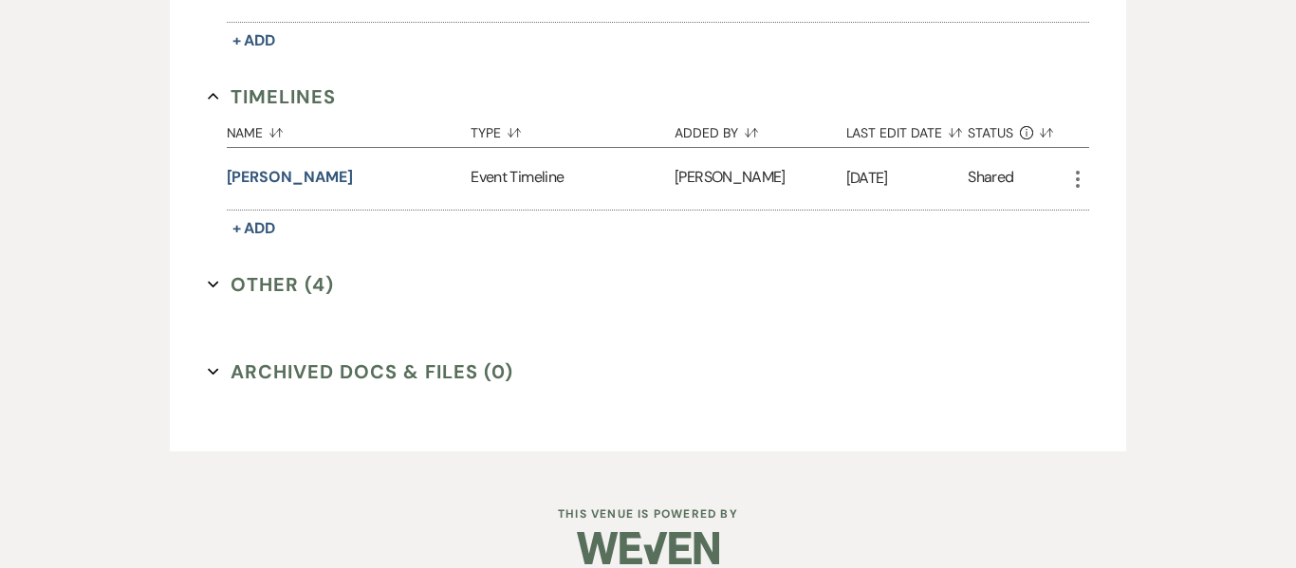
click at [254, 287] on button "Other (4) Expand" at bounding box center [271, 284] width 127 height 28
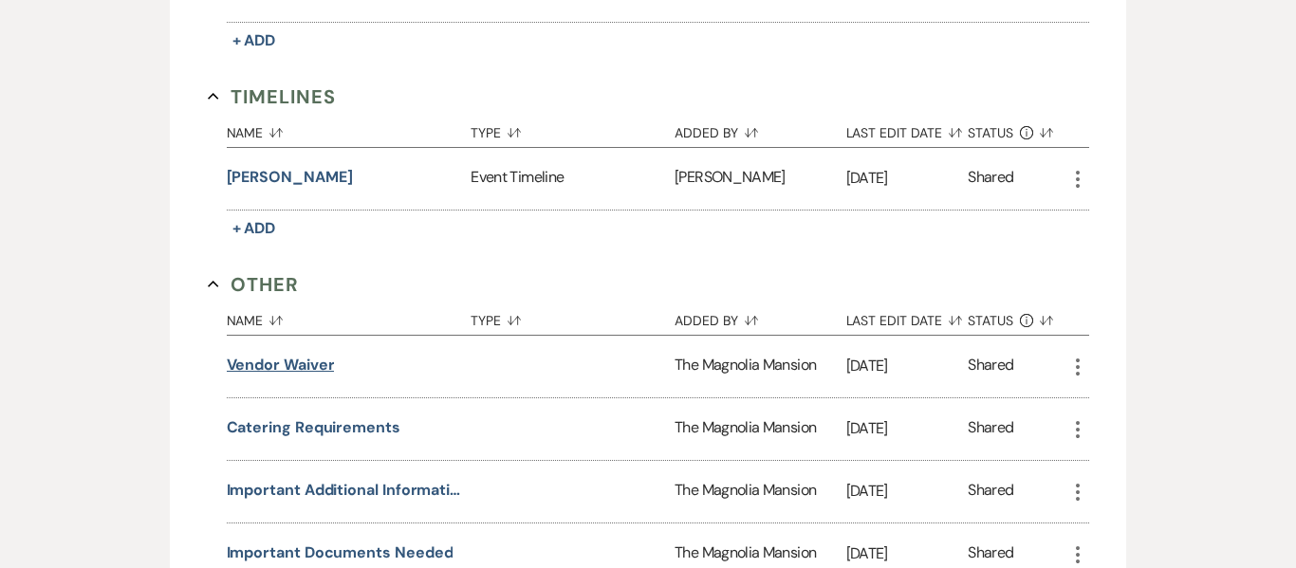
click at [268, 364] on button "Vendor Waiver" at bounding box center [281, 365] width 108 height 23
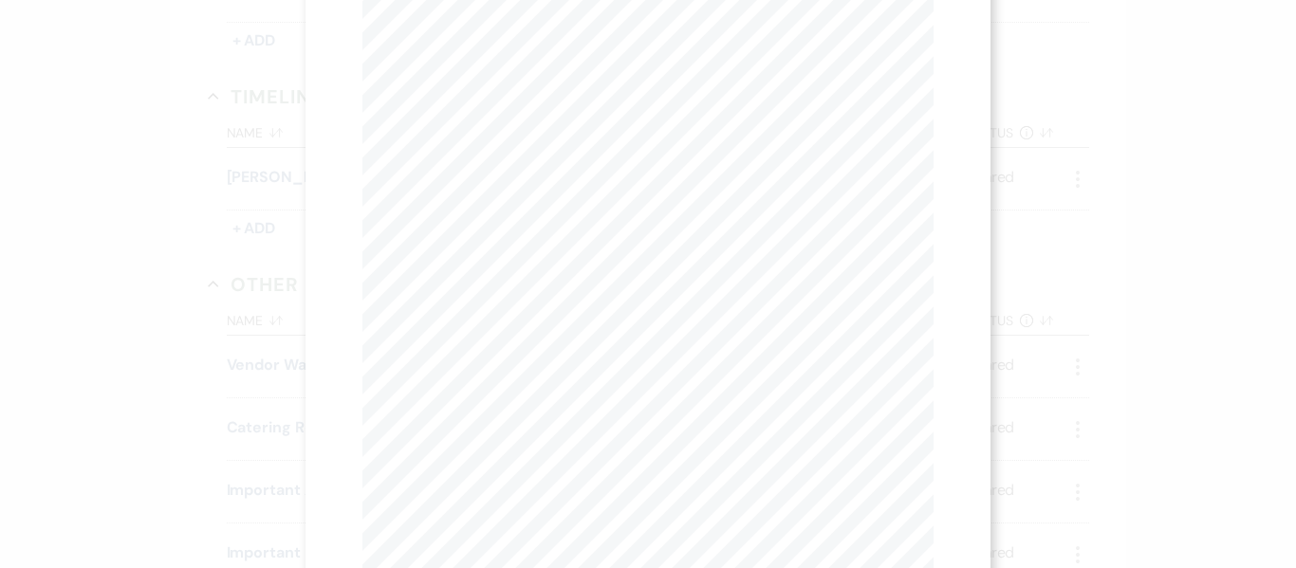
scroll to position [310, 0]
click at [95, 300] on div "X Previous Previous Next Next Page 1 of 3 - Zoom + Download WAIVER AND RELEASE …" at bounding box center [648, 284] width 1296 height 568
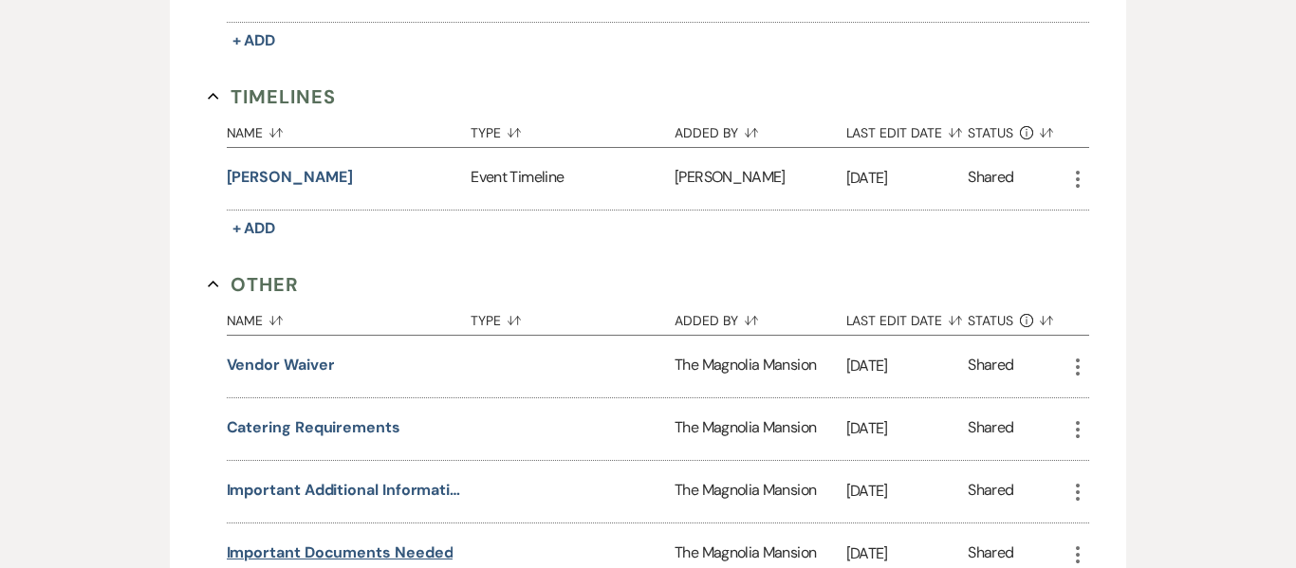
click at [436, 551] on button "Important Documents Needed" at bounding box center [340, 553] width 227 height 23
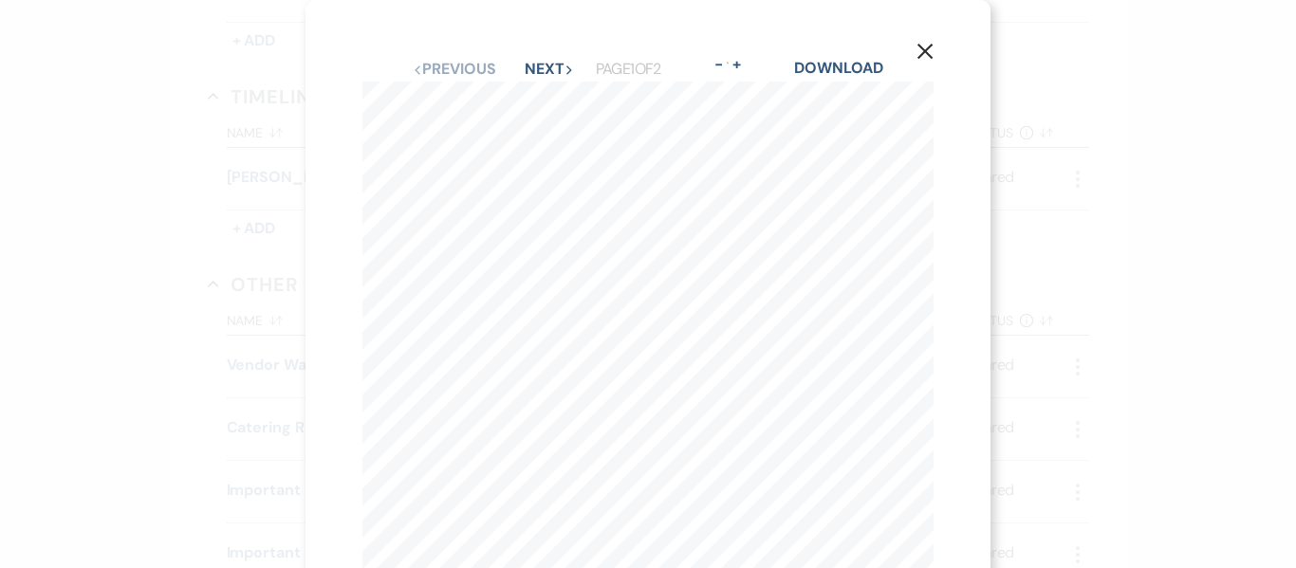
click at [928, 48] on use "button" at bounding box center [925, 51] width 15 height 15
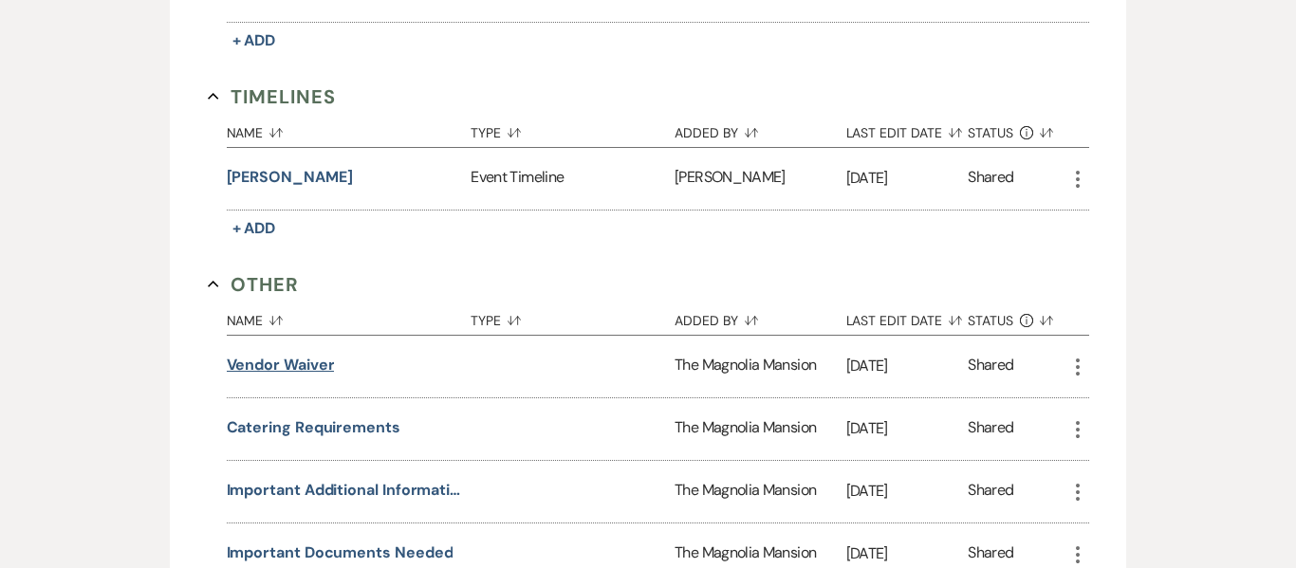
click at [301, 363] on button "Vendor Waiver" at bounding box center [281, 365] width 108 height 23
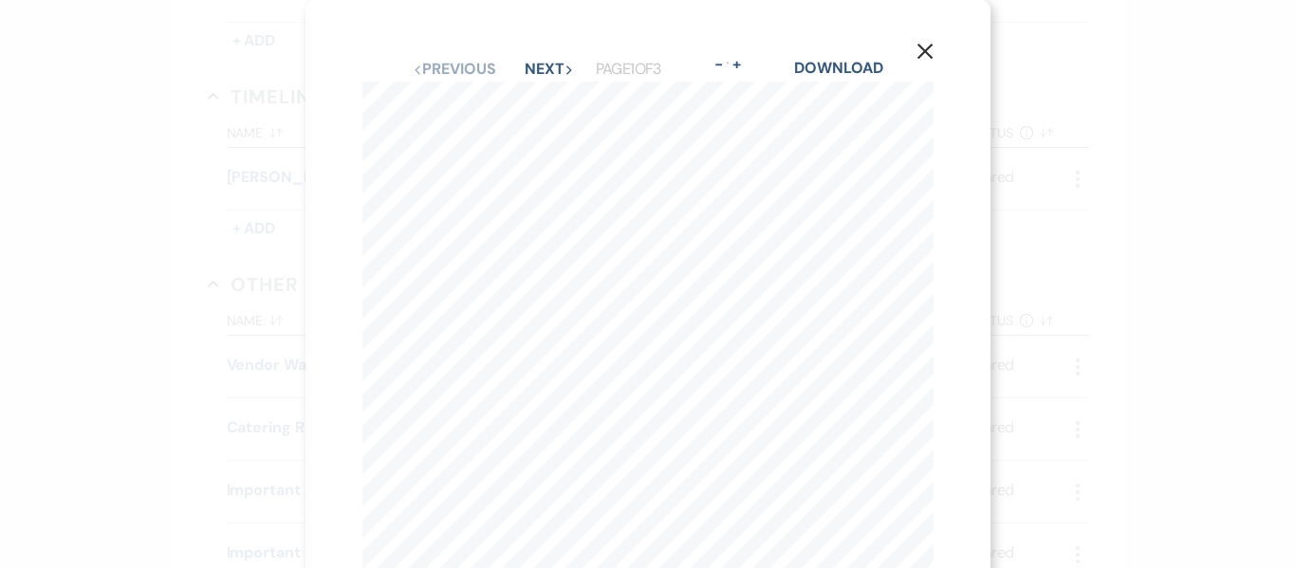
click at [922, 52] on icon "X" at bounding box center [925, 51] width 17 height 17
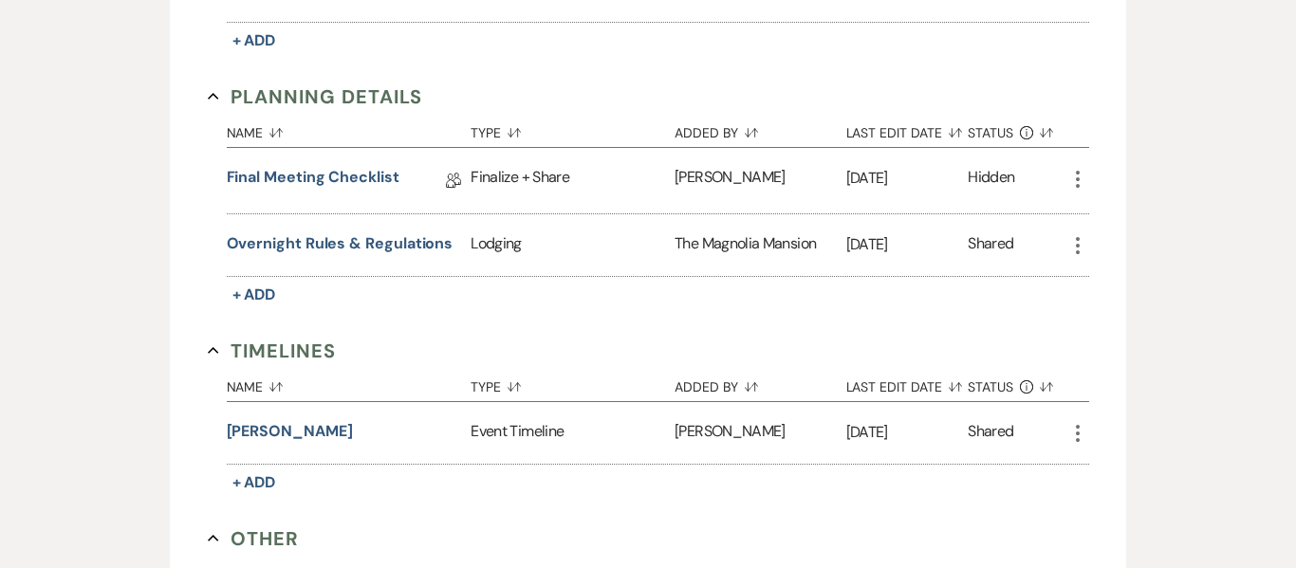
scroll to position [1344, 0]
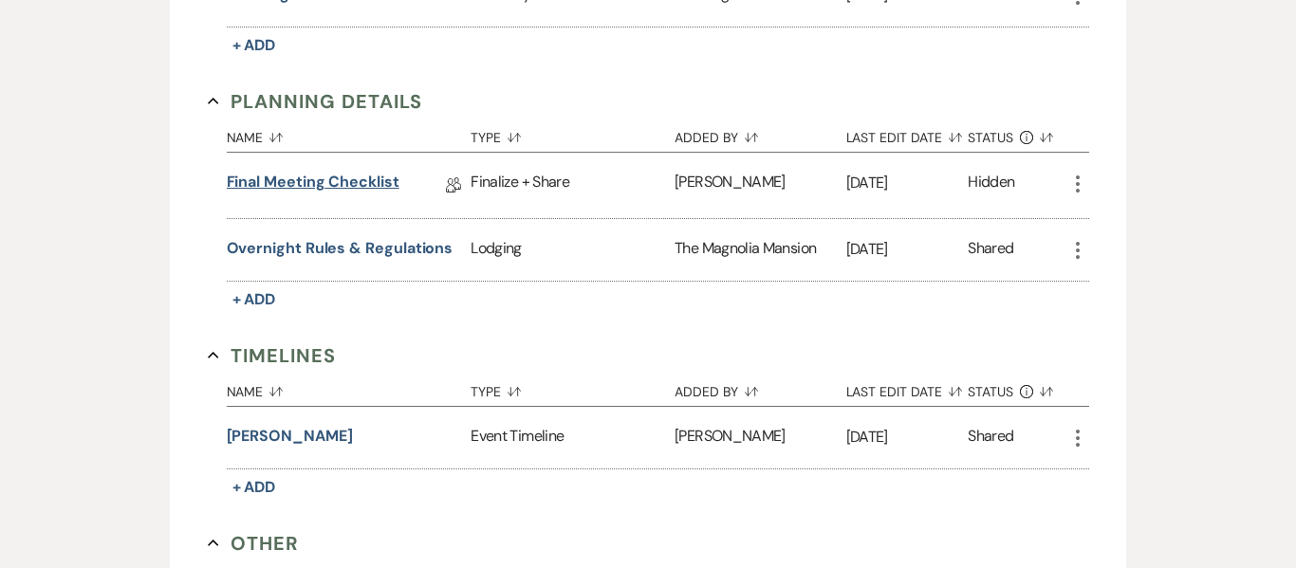
click at [340, 185] on link "Final Meeting Checklist" at bounding box center [313, 185] width 173 height 29
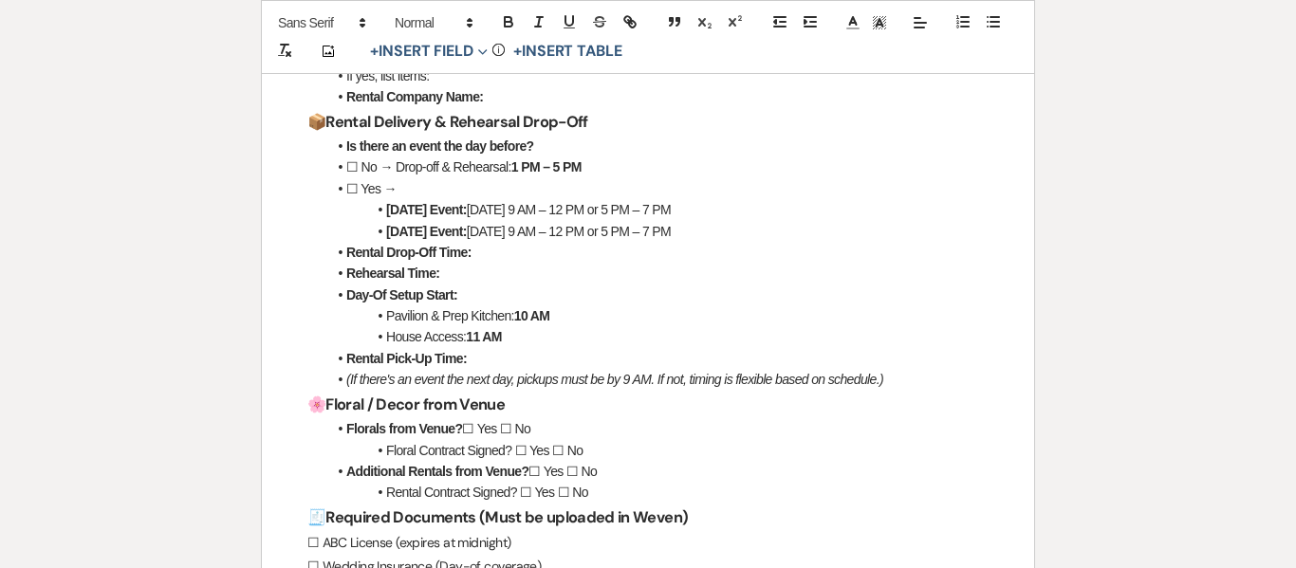
scroll to position [785, 0]
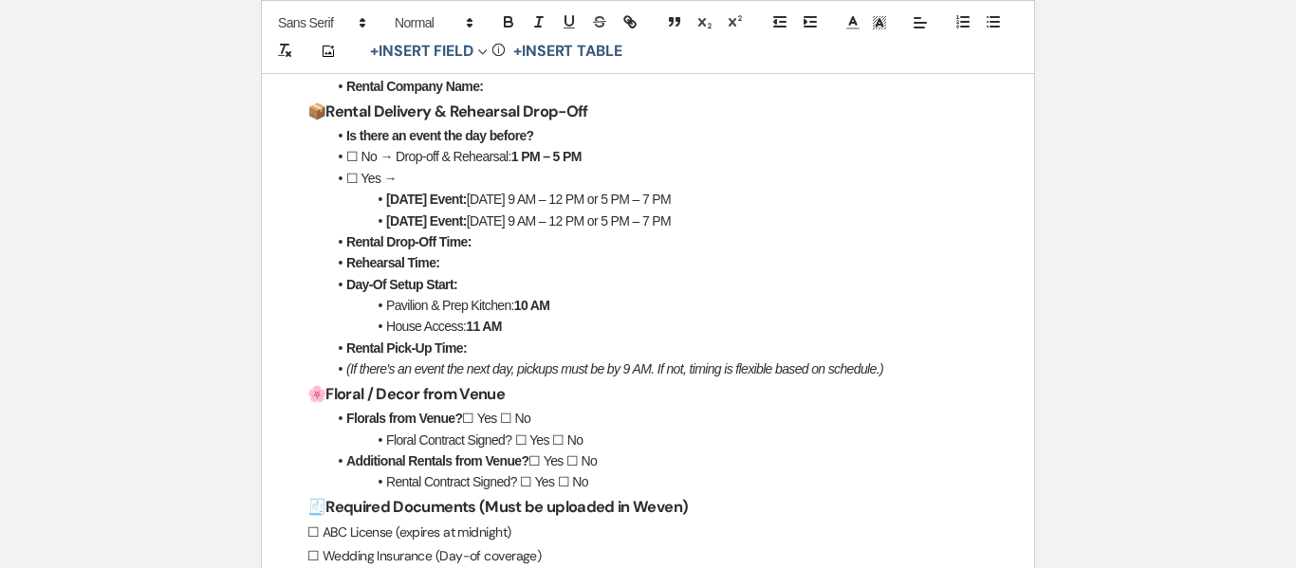
drag, startPoint x: 524, startPoint y: 421, endPoint x: 538, endPoint y: 419, distance: 14.4
click at [538, 419] on li "Florals from Venue? ☐ Yes ☐ No" at bounding box center [657, 418] width 662 height 21
drag, startPoint x: 538, startPoint y: 419, endPoint x: 516, endPoint y: 418, distance: 21.9
click at [516, 418] on li "Florals from Venue? ☐ Yes ☐ No" at bounding box center [657, 418] width 662 height 21
click at [511, 16] on icon "button" at bounding box center [508, 21] width 17 height 17
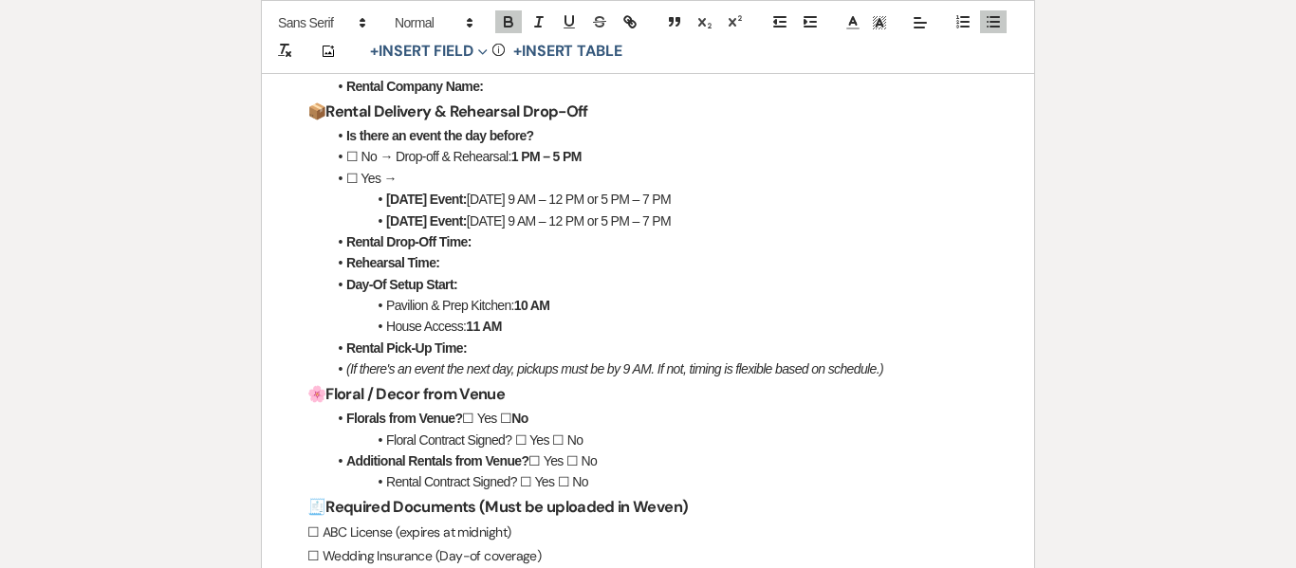
click at [549, 402] on h3 "🌸 Floral / Decor from Venue" at bounding box center [647, 395] width 681 height 28
click at [538, 417] on li "Florals from Venue? ☐ Yes ☐ No" at bounding box center [657, 418] width 662 height 21
click at [637, 149] on li "☐ No → Drop-off & Rehearsal: 1 PM – 5 PM" at bounding box center [657, 156] width 662 height 21
click at [642, 152] on li "☐ No → Drop-off & Rehearsal: 1 PM – 5 PM NA Two" at bounding box center [657, 156] width 662 height 21
click at [629, 152] on strong "1 PM – 5 PM NA Two" at bounding box center [570, 156] width 118 height 15
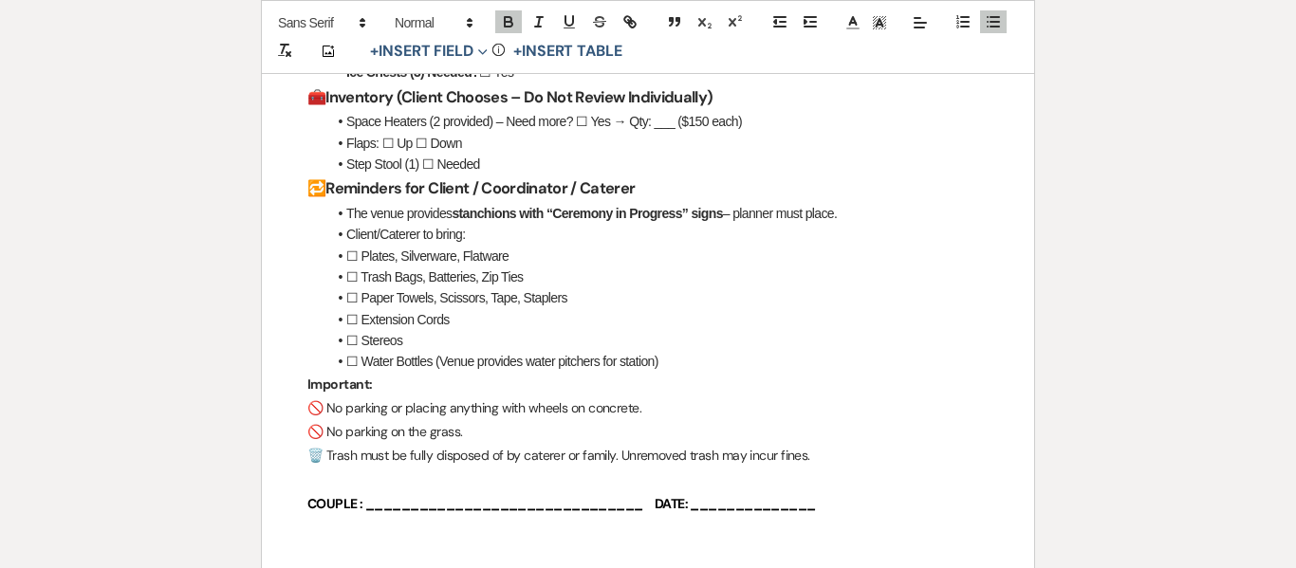
scroll to position [2179, 0]
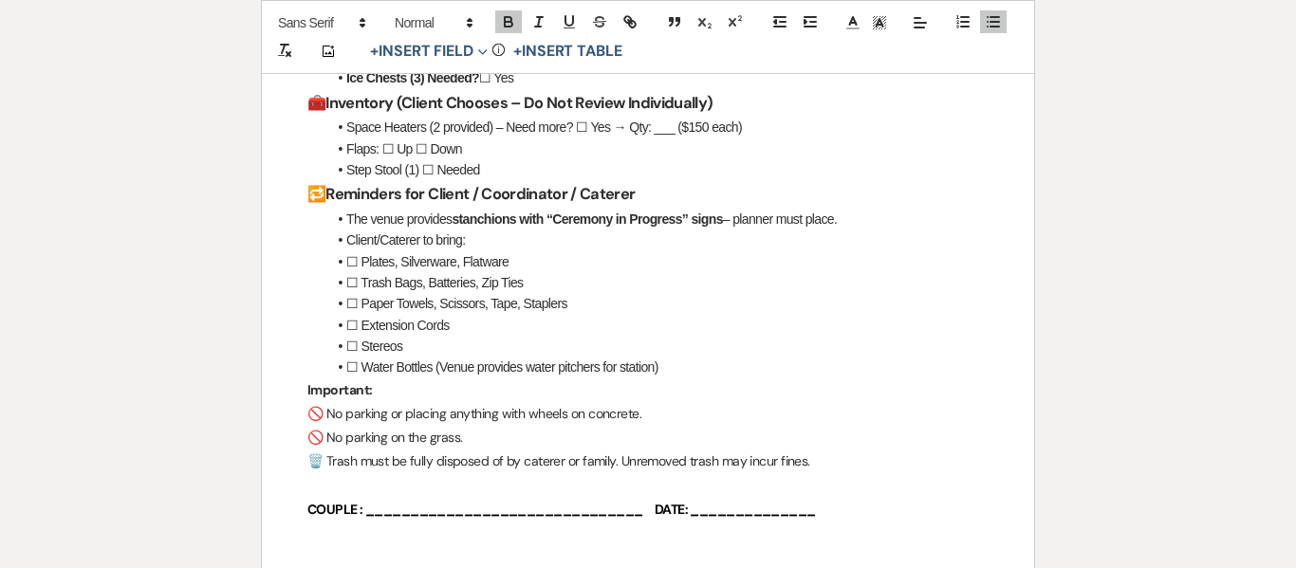
click at [850, 139] on li "Flaps: ☐ Up ☐ Down" at bounding box center [657, 149] width 662 height 21
click at [798, 131] on li "Space Heaters (2 provided) – Need more? ☐ Yes → Qty: ___ ($150 each)" at bounding box center [657, 127] width 662 height 21
click at [752, 130] on li "Space Heaters (2 provided) – Need more? ☐ Yes → Qty: ___ ($150 each)" at bounding box center [657, 127] width 662 height 21
drag, startPoint x: 758, startPoint y: 125, endPoint x: 956, endPoint y: 122, distance: 197.4
click at [956, 122] on li "Space Heaters (2 provided) – Need more? ☐ Yes → Qty: ___ ($150 each) (Are the f…" at bounding box center [657, 127] width 662 height 21
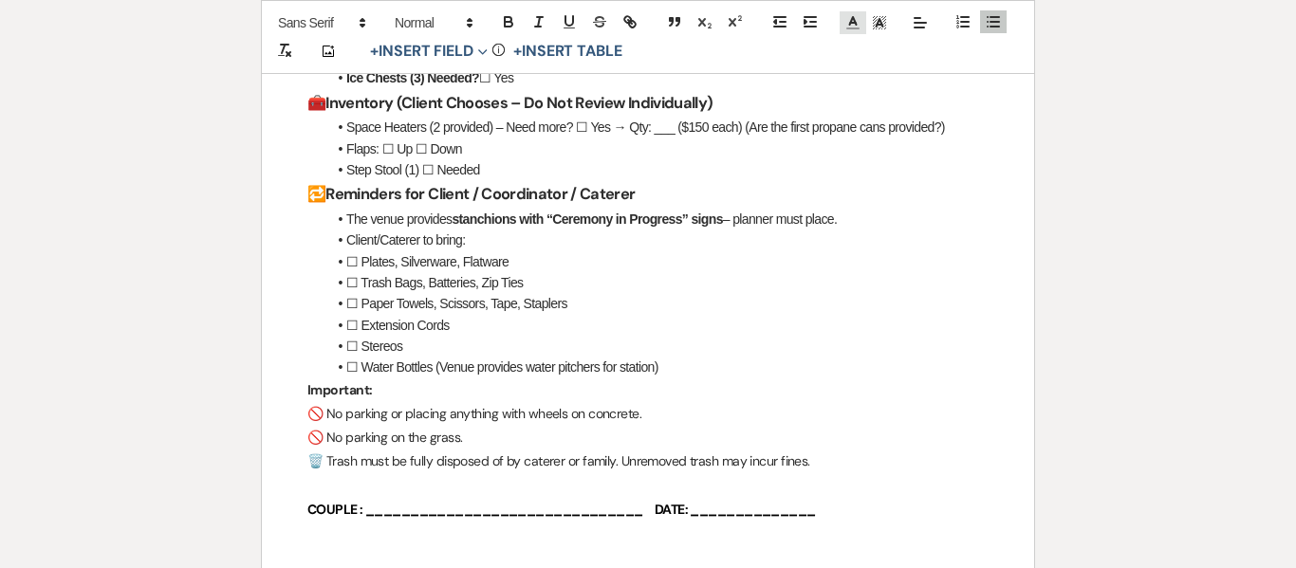
click at [845, 18] on icon at bounding box center [853, 22] width 17 height 17
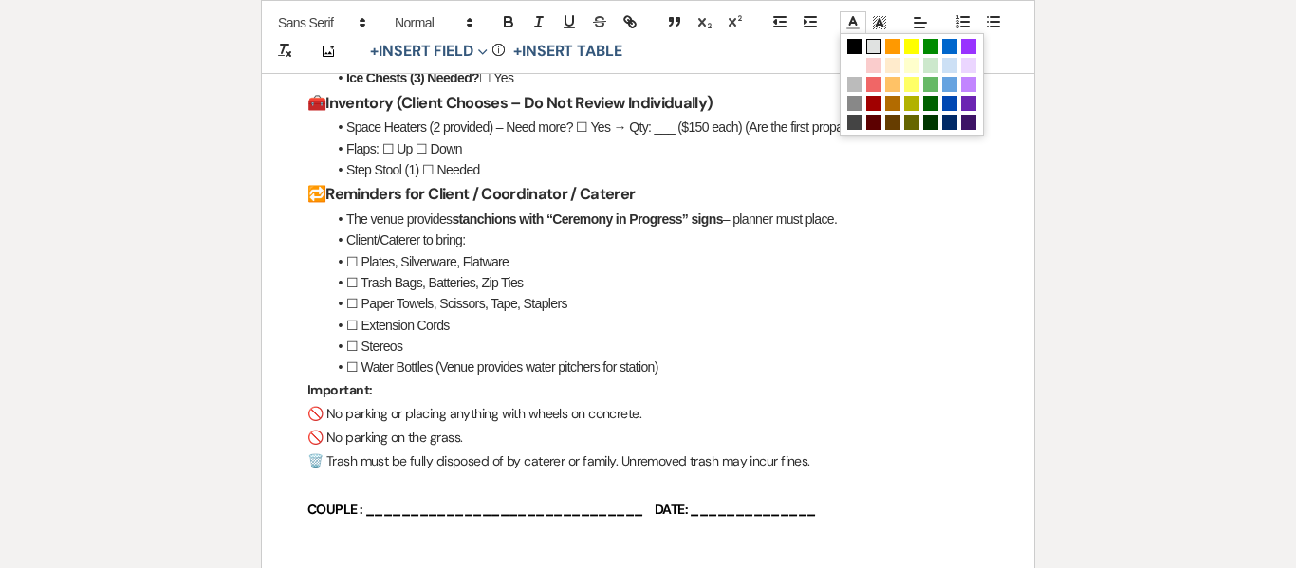
click at [872, 43] on span at bounding box center [873, 46] width 15 height 15
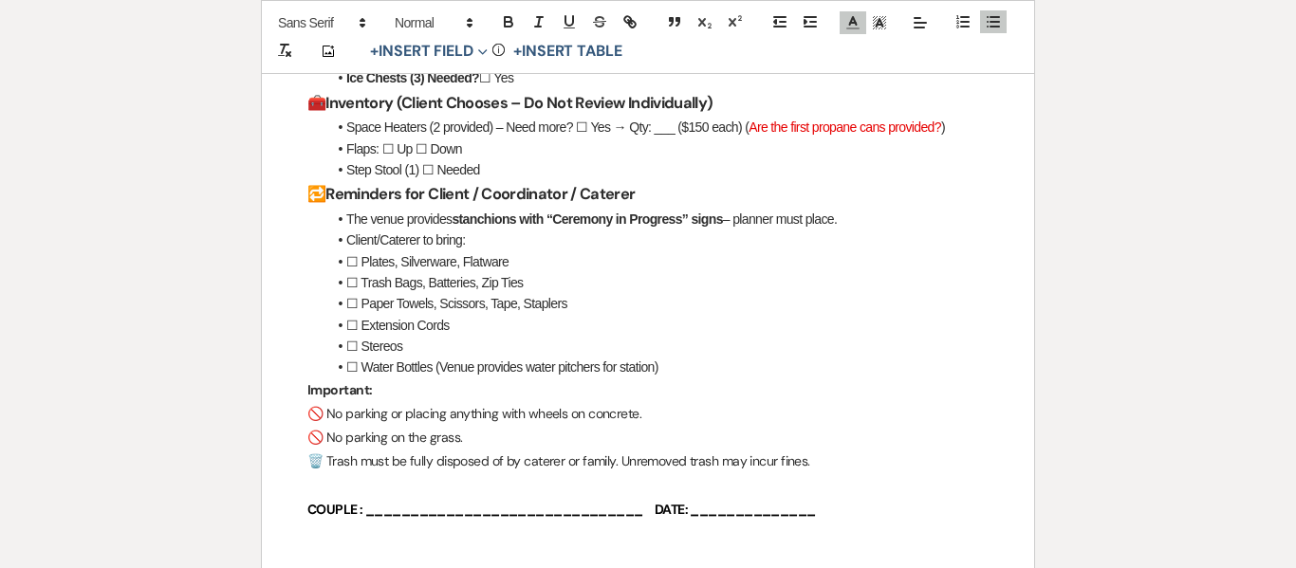
drag, startPoint x: 761, startPoint y: 127, endPoint x: 954, endPoint y: 129, distance: 192.6
click at [941, 129] on span "Are the first propane cans provided?" at bounding box center [845, 127] width 193 height 15
click at [514, 17] on icon "button" at bounding box center [508, 21] width 17 height 17
click at [825, 185] on h3 "🔁 Reminders for Client / Coordinator / Caterer" at bounding box center [647, 194] width 681 height 28
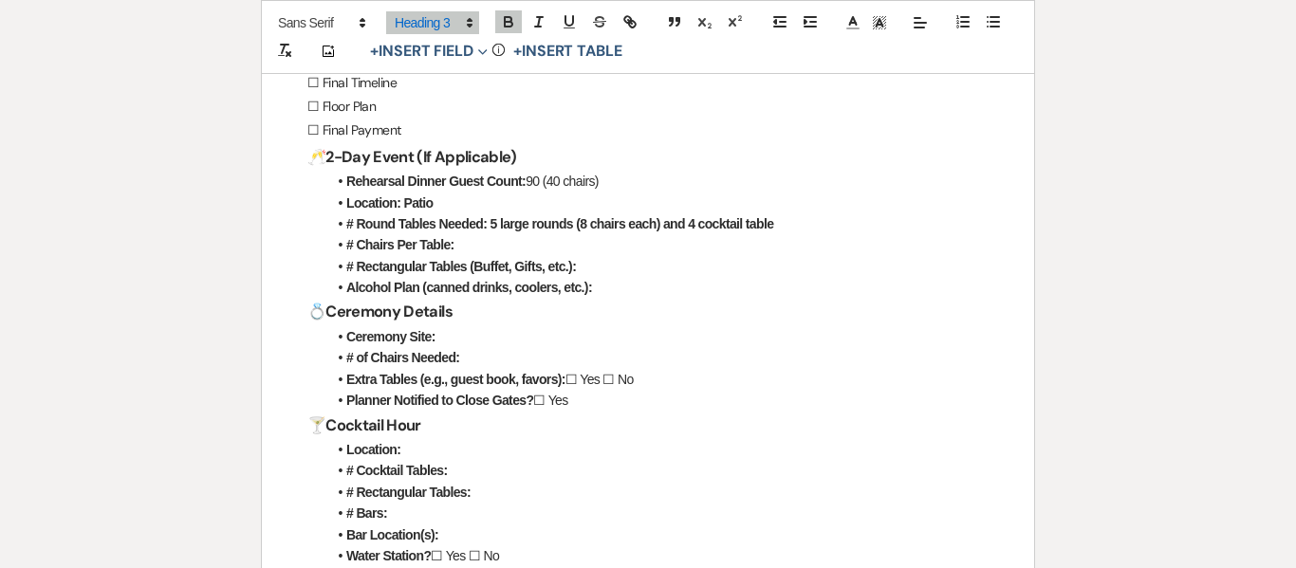
scroll to position [1366, 0]
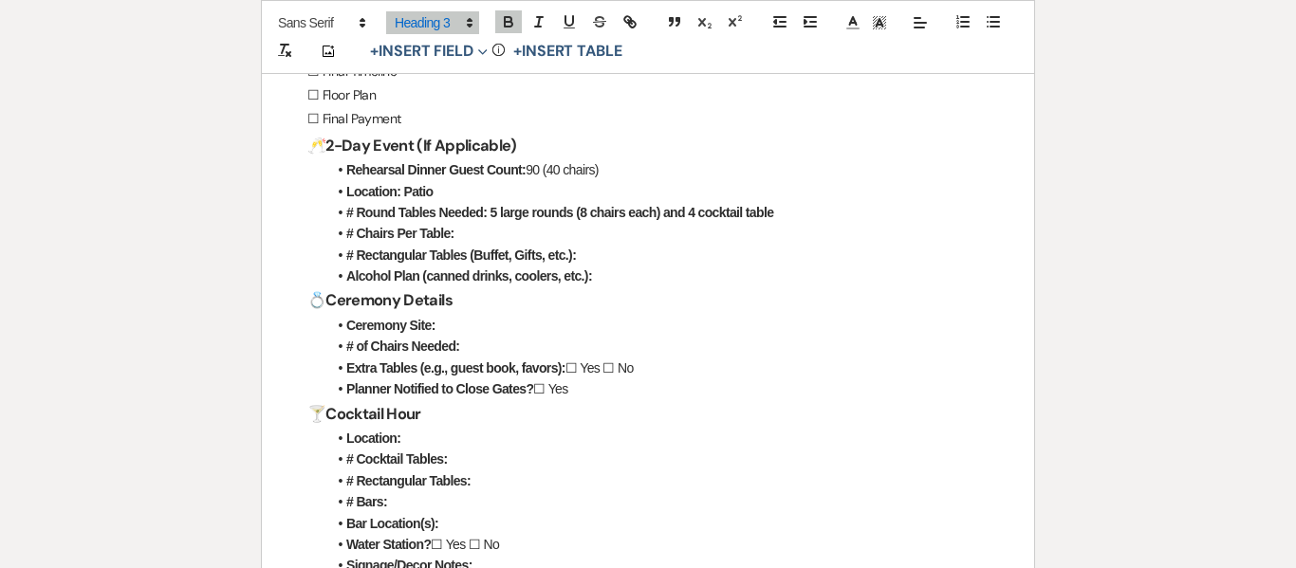
click at [479, 232] on li "# Chairs Per Table:" at bounding box center [657, 233] width 662 height 21
click at [618, 258] on li "# Rectangular Tables (Buffet, Gifts, etc.):" at bounding box center [657, 255] width 662 height 21
click at [607, 281] on li "Alcohol Plan (canned drinks, coolers, etc.):" at bounding box center [657, 276] width 662 height 21
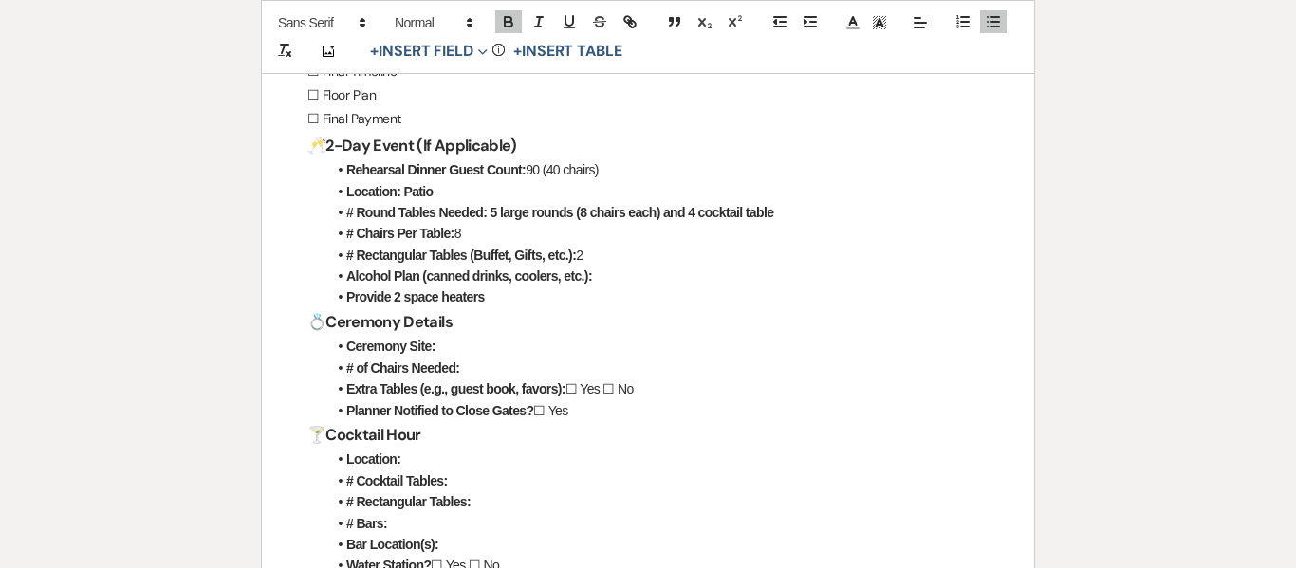
drag, startPoint x: 500, startPoint y: 291, endPoint x: 350, endPoint y: 290, distance: 149.9
click at [350, 290] on li "Provide 2 space heaters" at bounding box center [657, 297] width 662 height 21
click at [850, 20] on polyline at bounding box center [853, 21] width 7 height 8
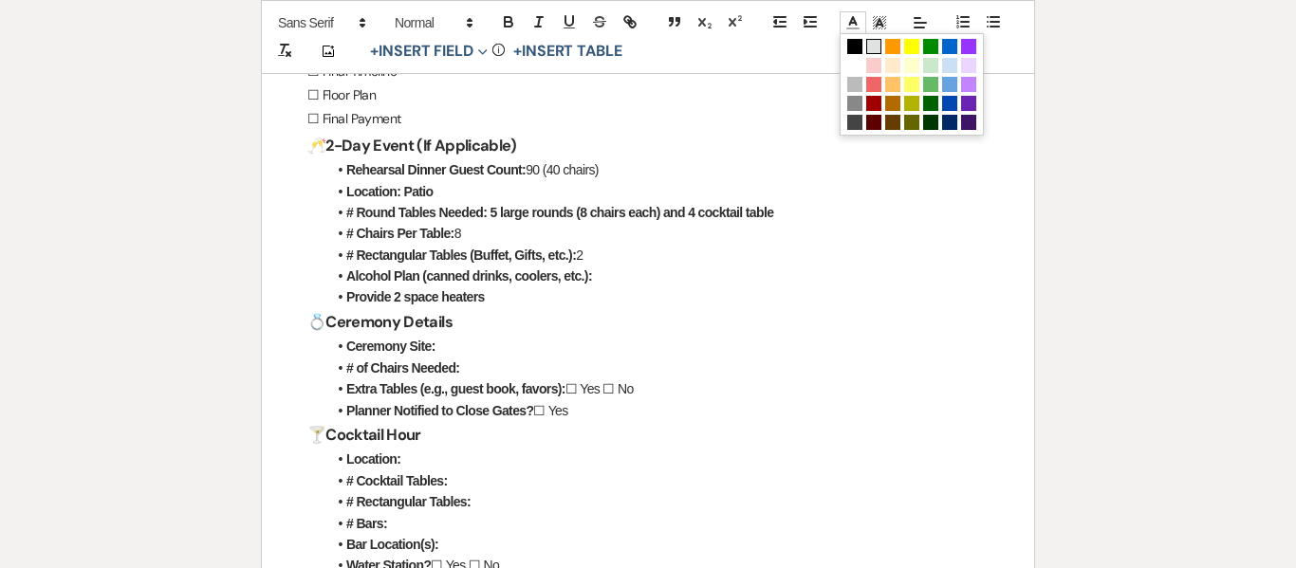
click at [873, 51] on span at bounding box center [873, 46] width 15 height 15
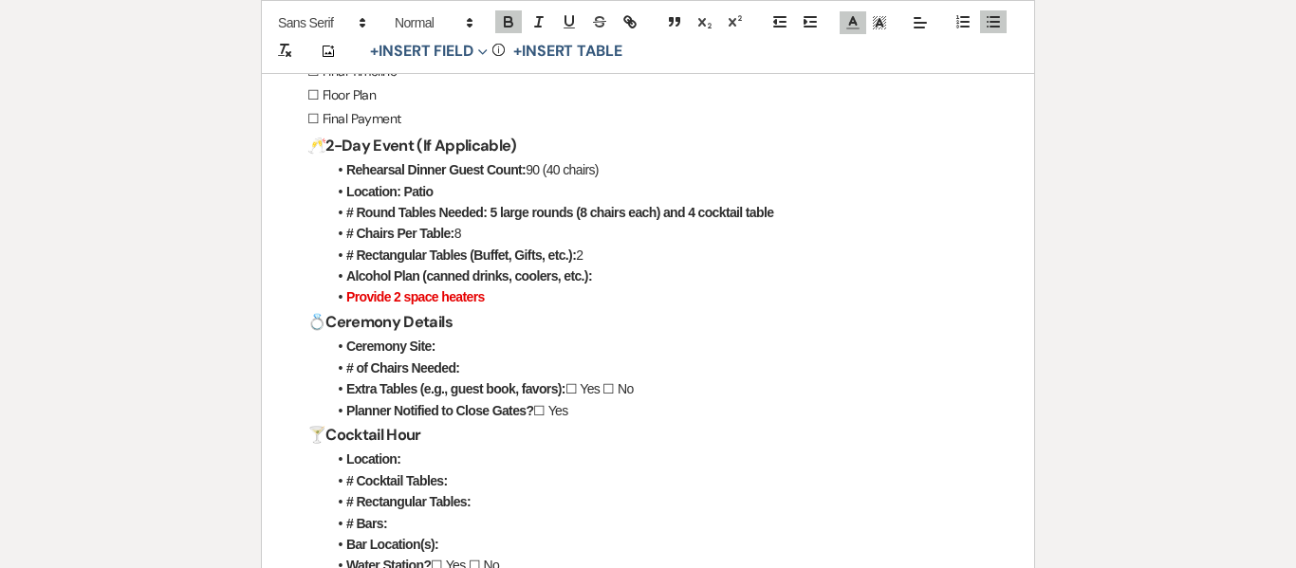
click at [643, 350] on li "Ceremony Site:" at bounding box center [657, 346] width 662 height 21
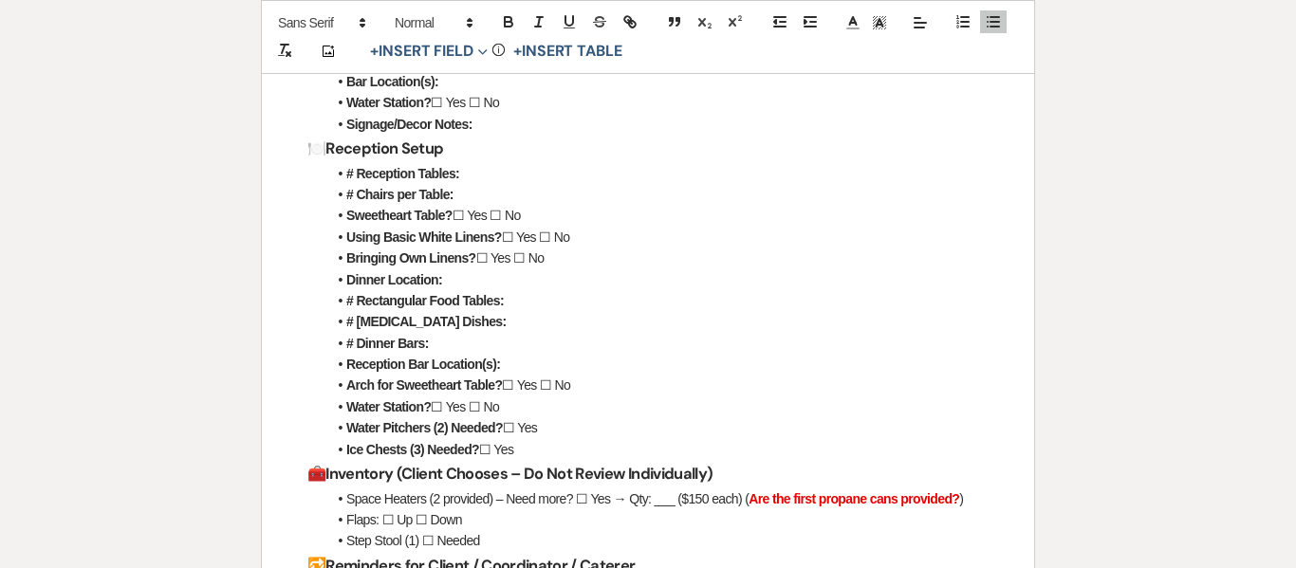
scroll to position [1850, 0]
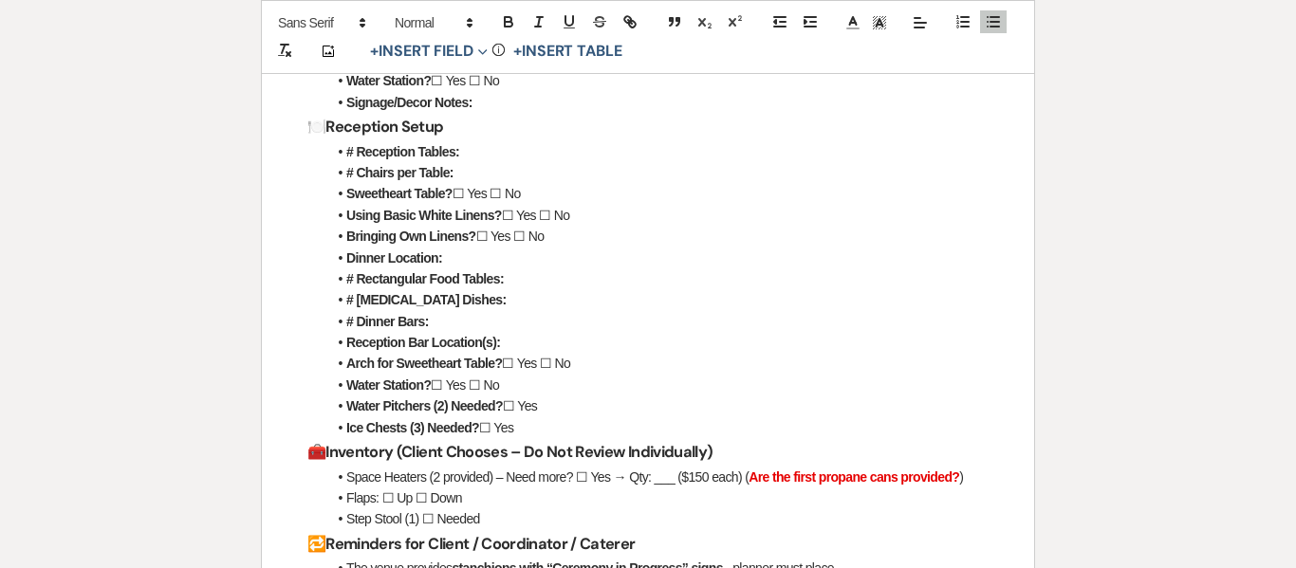
click at [599, 428] on li "Ice Chests (3) Needed? ☐ Yes" at bounding box center [657, 428] width 662 height 21
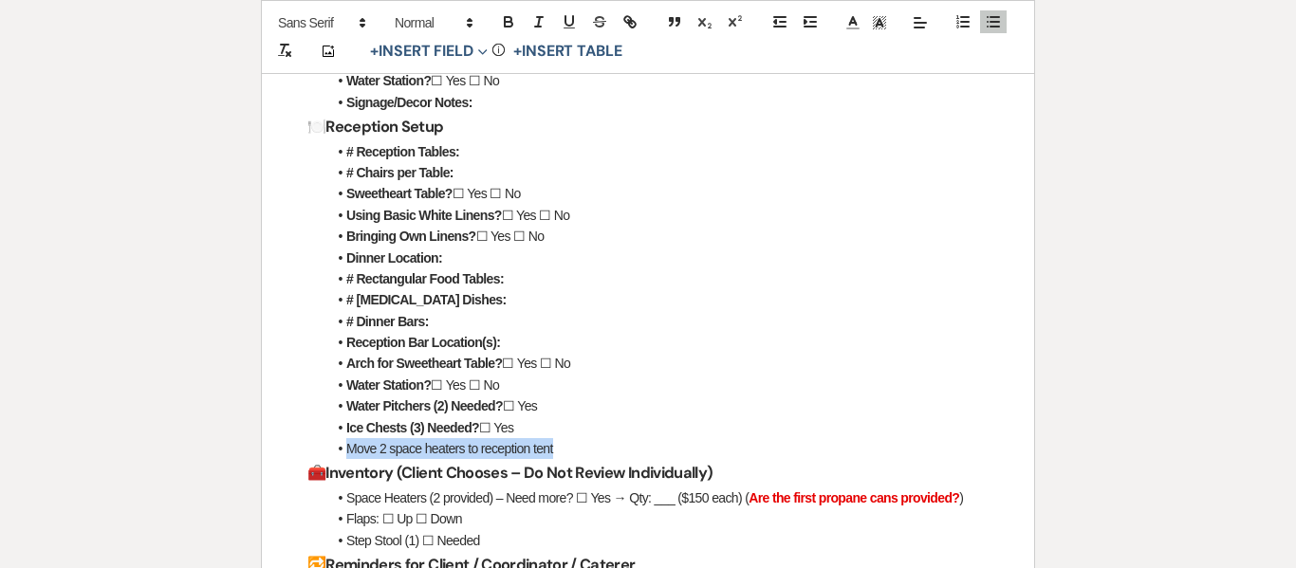
drag, startPoint x: 567, startPoint y: 448, endPoint x: 346, endPoint y: 446, distance: 220.2
click at [346, 446] on li "Move 2 space heaters to reception tent" at bounding box center [657, 448] width 662 height 21
click at [846, 12] on span at bounding box center [853, 22] width 27 height 23
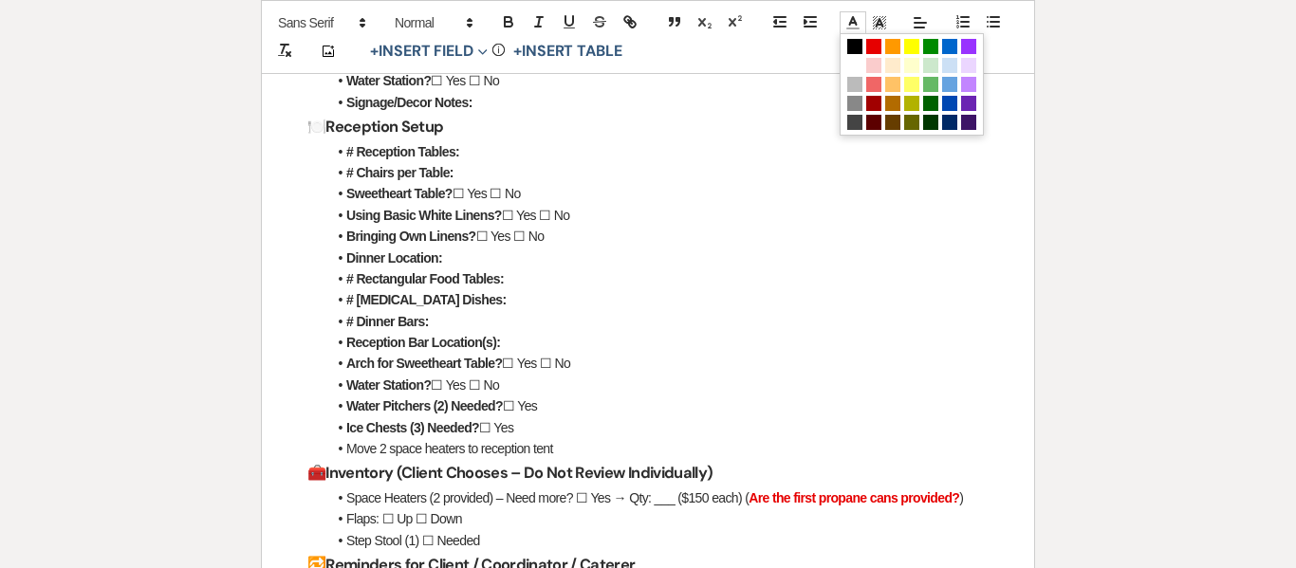
click at [882, 45] on span at bounding box center [912, 84] width 144 height 102
click at [875, 49] on span at bounding box center [873, 46] width 15 height 15
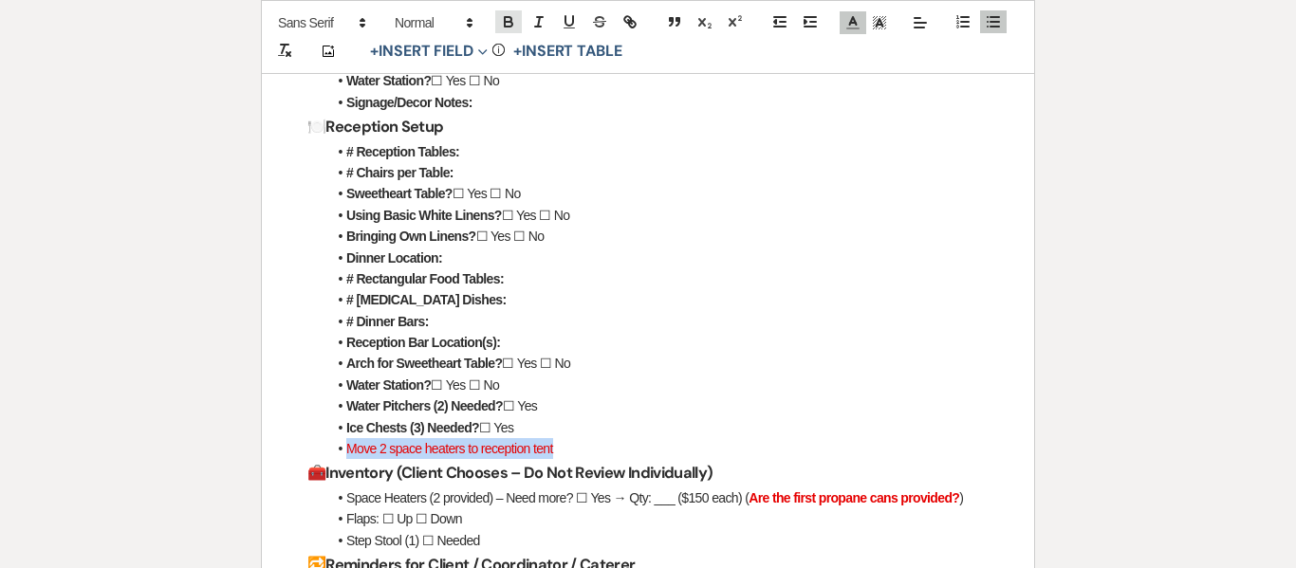
click at [508, 11] on button "button" at bounding box center [508, 21] width 27 height 23
click at [681, 228] on li "Bringing Own Linens? ☐ Yes ☐ No" at bounding box center [657, 236] width 662 height 21
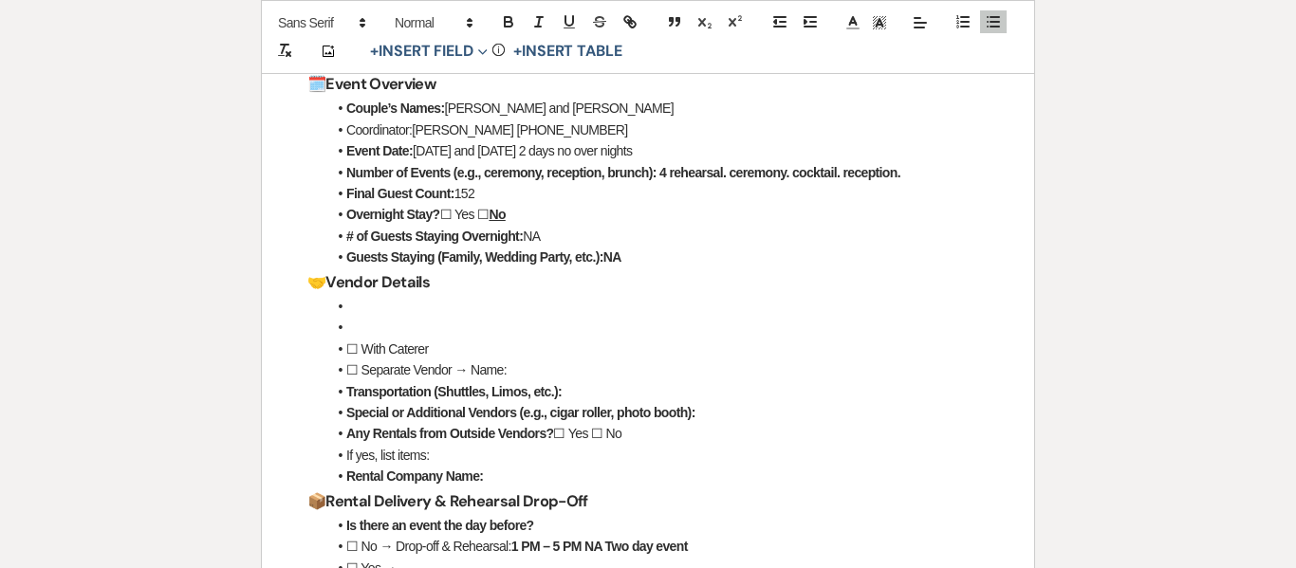
scroll to position [456, 0]
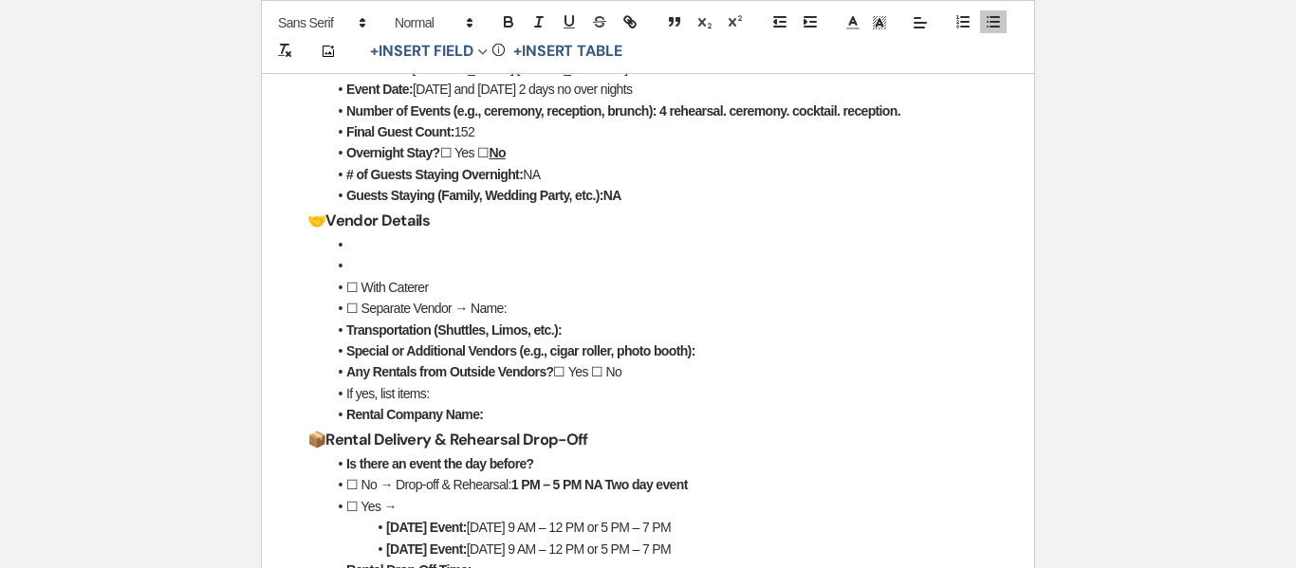
click at [378, 251] on li at bounding box center [657, 244] width 662 height 21
click at [346, 286] on span at bounding box center [346, 287] width 0 height 21
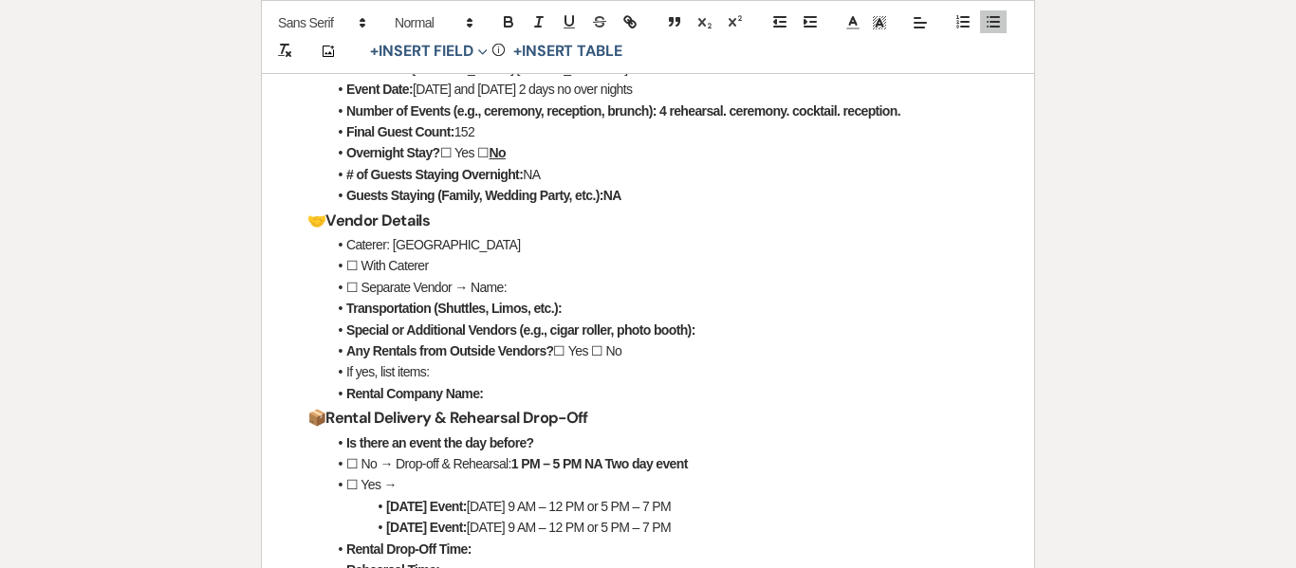
click at [527, 245] on li "Caterer: [GEOGRAPHIC_DATA]" at bounding box center [657, 244] width 662 height 21
click at [455, 265] on li "☐ With Caterer" at bounding box center [657, 265] width 662 height 21
click at [561, 269] on li "☐ With Caterer: Bartenders yes, 2" at bounding box center [657, 265] width 662 height 21
click at [556, 269] on li "☐ With Caterer: Bartenders yes, 2" at bounding box center [657, 265] width 662 height 21
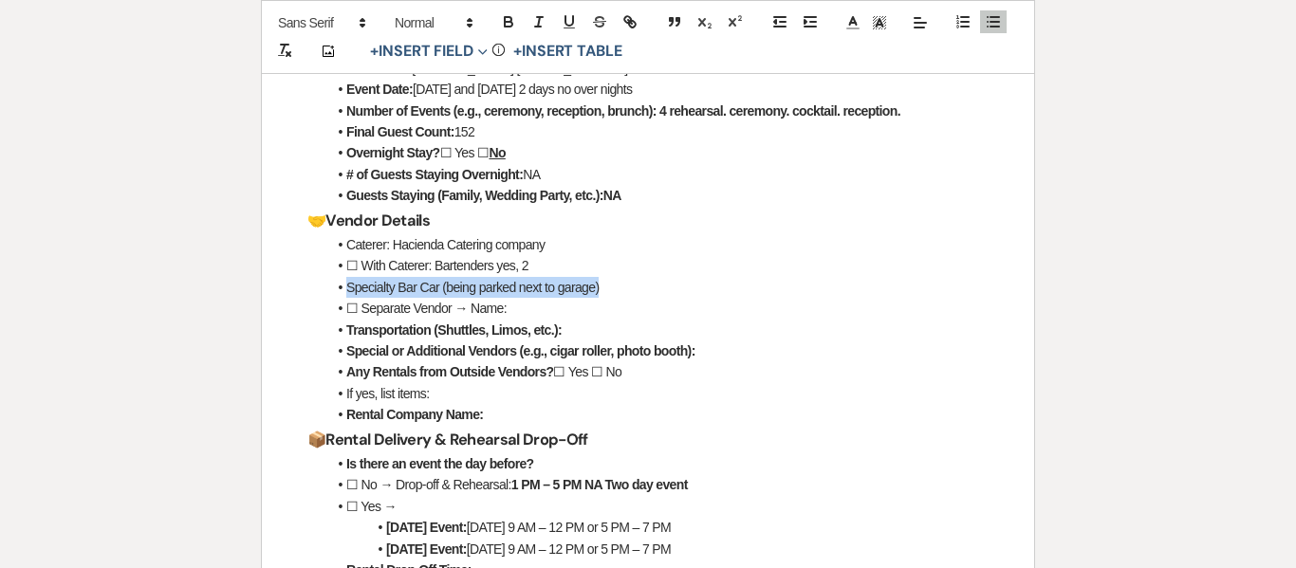
drag, startPoint x: 345, startPoint y: 286, endPoint x: 604, endPoint y: 293, distance: 258.2
click at [604, 293] on li "Specialty Bar Car (being parked next to garage)" at bounding box center [657, 287] width 662 height 21
click at [506, 19] on icon "button" at bounding box center [508, 21] width 17 height 17
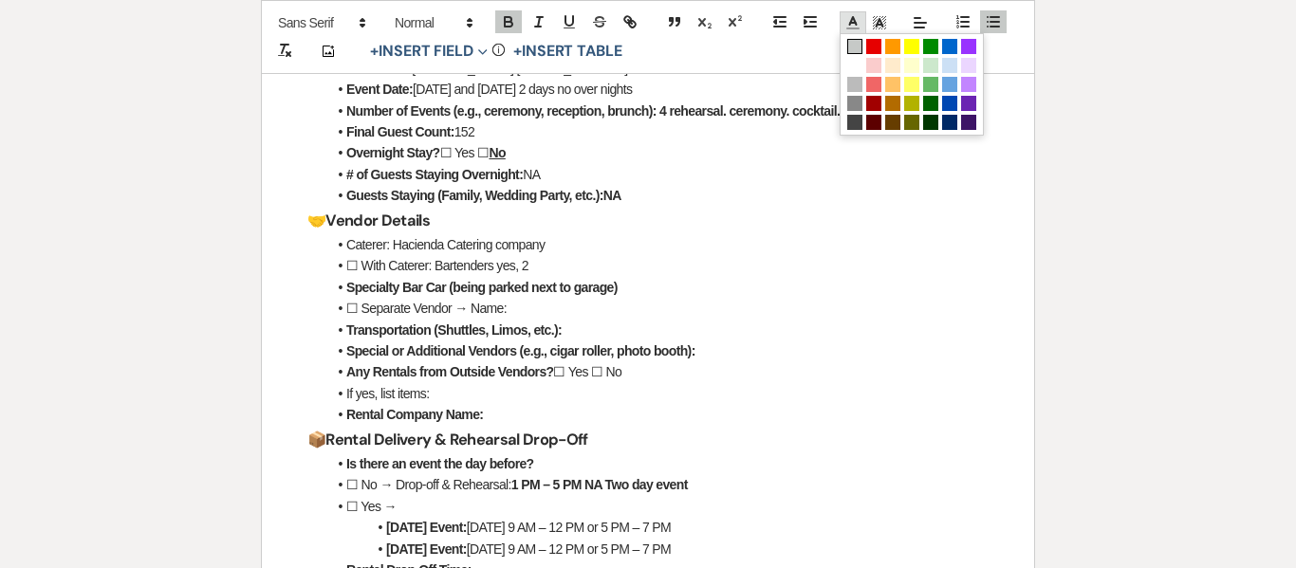
click at [856, 19] on icon at bounding box center [853, 22] width 17 height 17
click at [873, 45] on span at bounding box center [873, 46] width 15 height 15
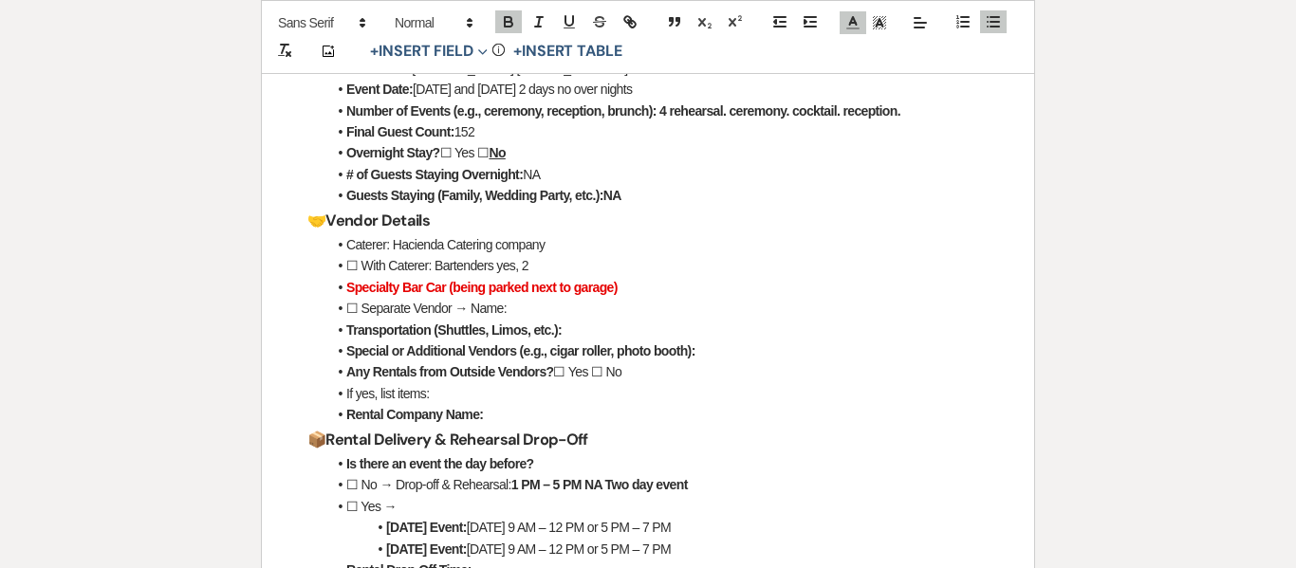
click at [784, 218] on h3 "🤝 Vendor Details" at bounding box center [647, 221] width 681 height 28
click at [573, 332] on li "Transportation (Shuttles, Limos, etc.):" at bounding box center [657, 330] width 662 height 21
click at [718, 353] on li "Special or Additional Vendors (e.g., cigar roller, photo booth):" at bounding box center [657, 351] width 662 height 21
click at [461, 399] on li "If yes, list items:" at bounding box center [657, 393] width 662 height 21
click at [697, 389] on li "If yes, list items: Party perfect flat ware, dishes, glassware" at bounding box center [657, 393] width 662 height 21
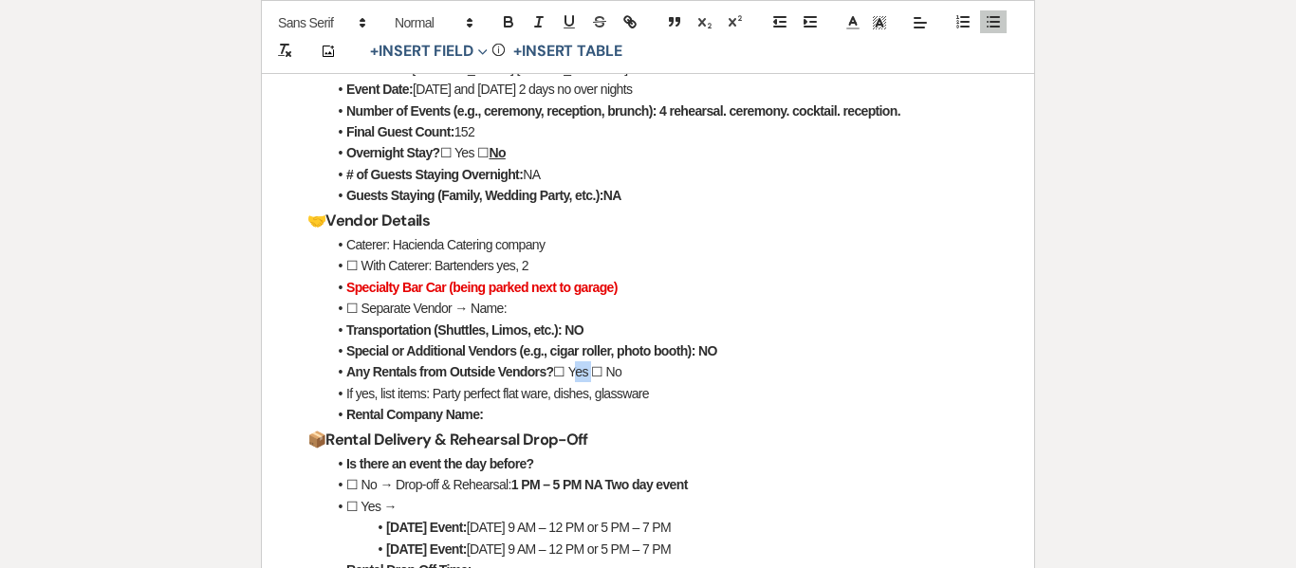
drag, startPoint x: 574, startPoint y: 372, endPoint x: 593, endPoint y: 377, distance: 19.6
click at [593, 377] on li "Any Rentals from Outside Vendors? ☐ Yes ☐ No" at bounding box center [657, 372] width 662 height 21
click at [497, 18] on button "button" at bounding box center [508, 21] width 27 height 23
click at [701, 405] on li "Rental Company Name:" at bounding box center [657, 414] width 662 height 21
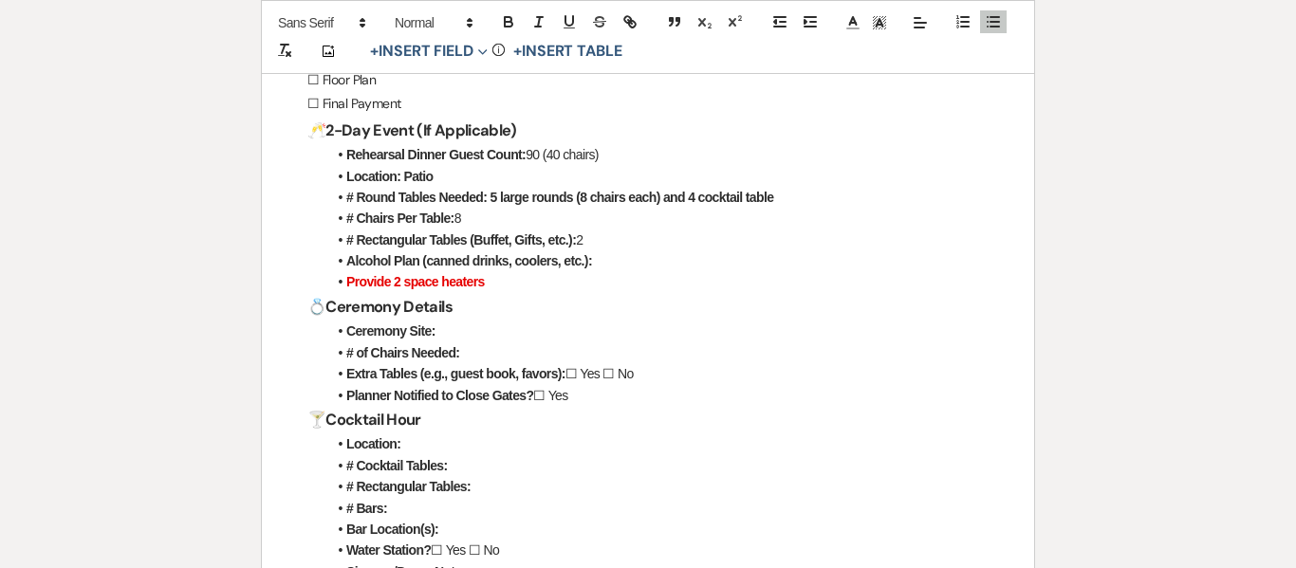
scroll to position [1397, 0]
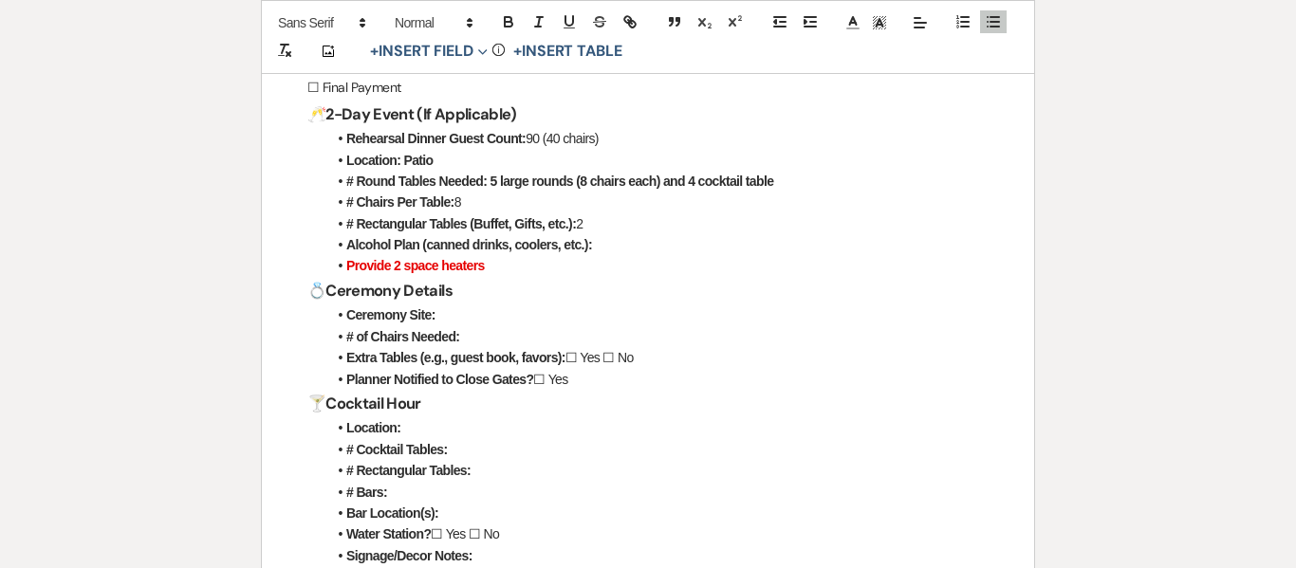
click at [604, 387] on li "Planner Notified to Close Gates? ☐ Yes" at bounding box center [657, 379] width 662 height 21
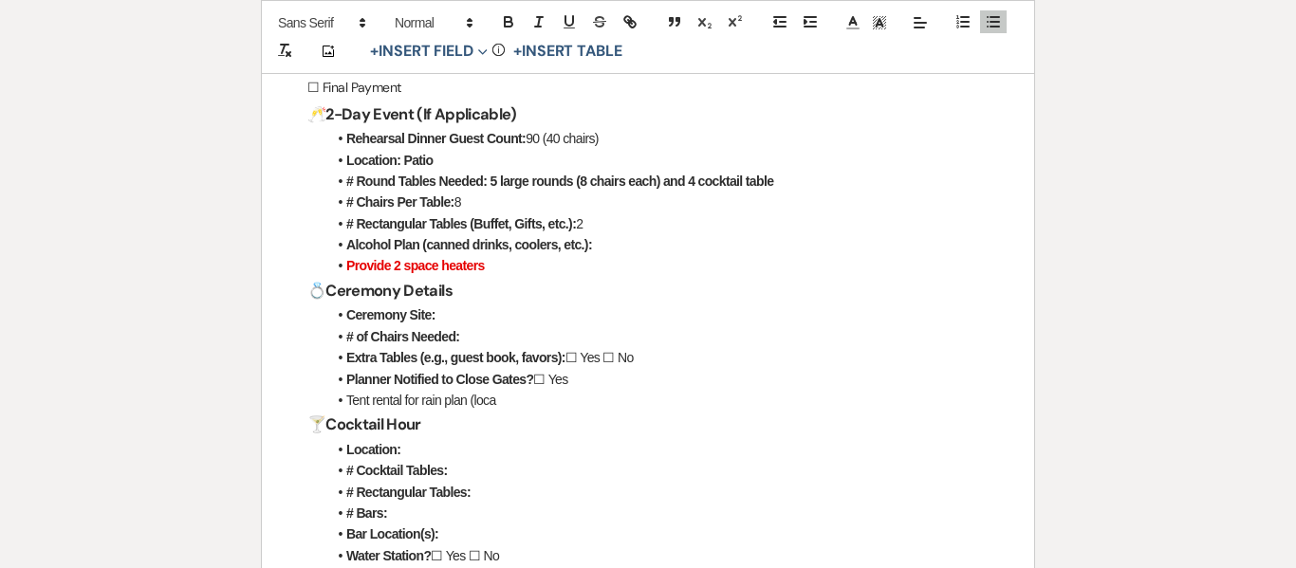
click at [636, 242] on li "Alcohol Plan (canned drinks, coolers, etc.):" at bounding box center [657, 244] width 662 height 21
click at [456, 319] on li "Ceremony Site:" at bounding box center [657, 315] width 662 height 21
click at [474, 335] on li "# of Chairs Needed:" at bounding box center [657, 336] width 662 height 21
click at [612, 237] on strong "Alcohol Plan (canned drinks, coolers, etc.): 3 coolers" at bounding box center [497, 244] width 302 height 15
drag, startPoint x: 591, startPoint y: 355, endPoint x: 609, endPoint y: 361, distance: 18.9
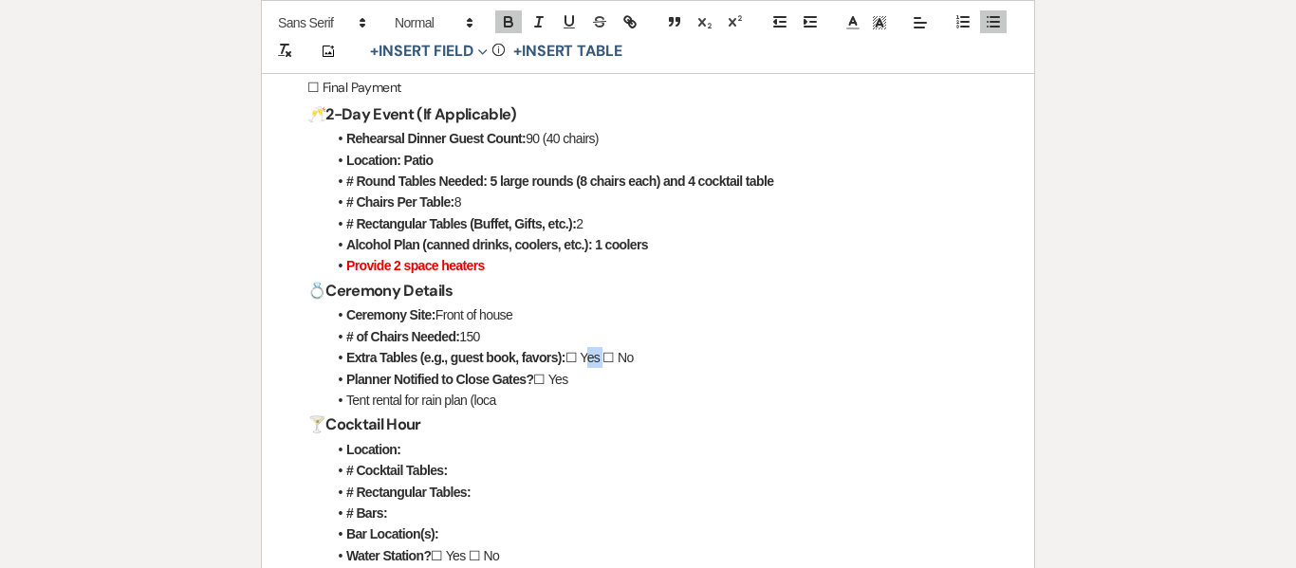
click at [609, 361] on li "Extra Tables (e.g., guest book, favors): ☐ Yes ☐ No" at bounding box center [657, 357] width 662 height 21
click at [494, 333] on li "# of Chairs Needed: 150" at bounding box center [657, 336] width 662 height 21
drag, startPoint x: 465, startPoint y: 334, endPoint x: 508, endPoint y: 331, distance: 42.8
click at [508, 331] on li "# of Chairs Needed: 130" at bounding box center [657, 336] width 662 height 21
click at [514, 15] on icon "button" at bounding box center [508, 21] width 17 height 17
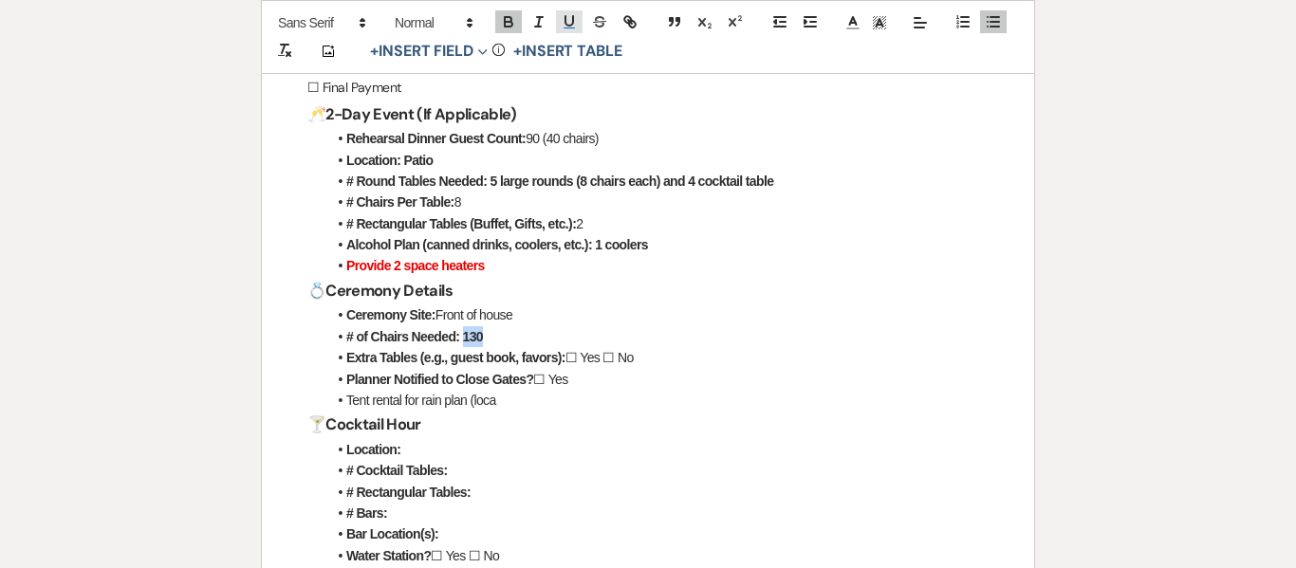
click at [573, 22] on icon "button" at bounding box center [570, 20] width 8 height 9
click at [626, 439] on li "Location:" at bounding box center [657, 449] width 662 height 21
drag, startPoint x: 592, startPoint y: 356, endPoint x: 615, endPoint y: 349, distance: 23.7
click at [615, 349] on li "Extra Tables (e.g., guest book, favors): ☐ Yes ☐ No" at bounding box center [657, 357] width 662 height 21
drag, startPoint x: 628, startPoint y: 357, endPoint x: 649, endPoint y: 358, distance: 20.9
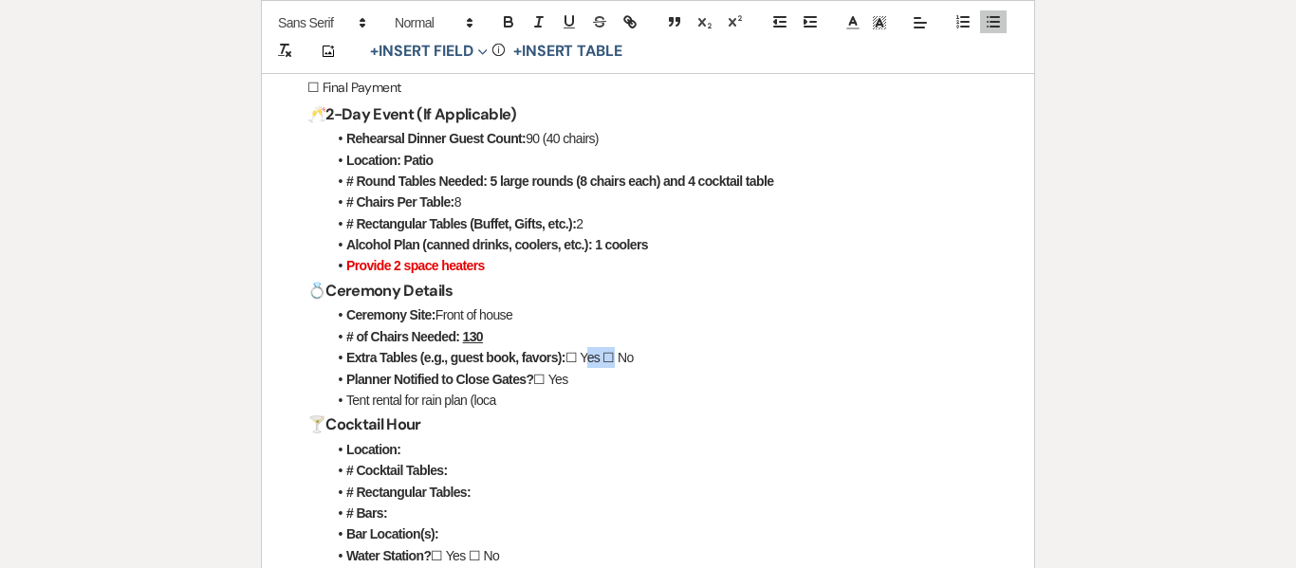
click at [649, 358] on li "Extra Tables (e.g., guest book, favors): ☐ Yes ☐ No" at bounding box center [657, 357] width 662 height 21
click at [502, 22] on icon "button" at bounding box center [508, 21] width 17 height 17
click at [658, 408] on li "Tent rental for rain plan (loca" at bounding box center [657, 400] width 662 height 21
click at [582, 379] on li "Planner Notified to Close Gates? ☐ Yes" at bounding box center [657, 379] width 662 height 21
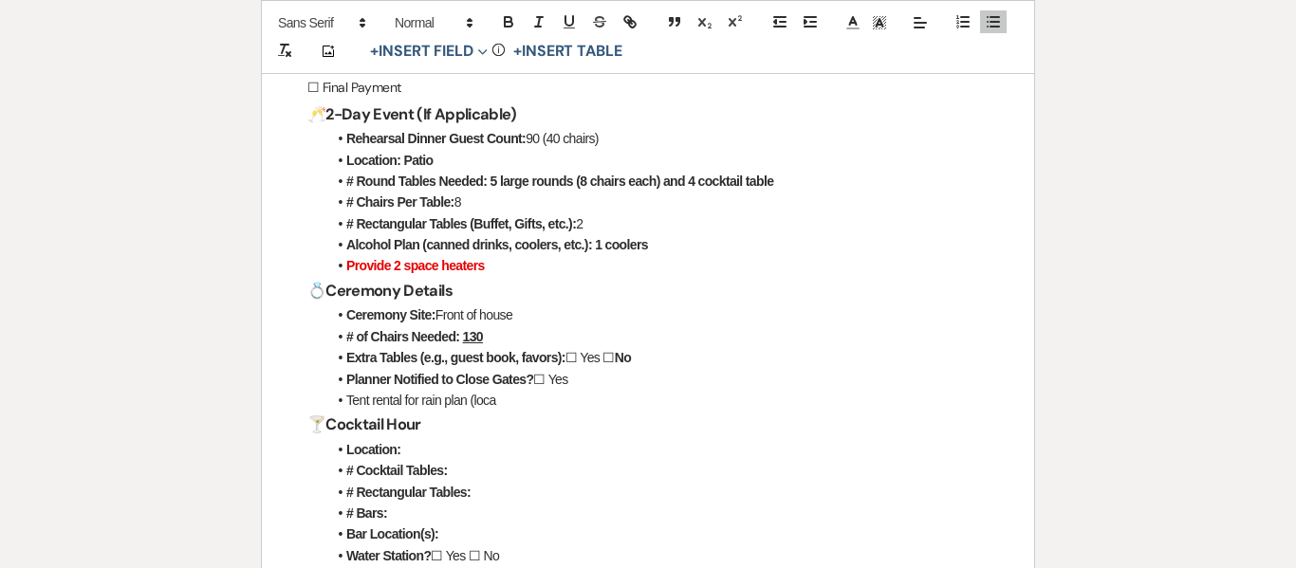
click at [549, 413] on h3 "🍸 Cocktail Hour" at bounding box center [647, 425] width 681 height 28
click at [526, 400] on li "Tent rental for rain plan (loca" at bounding box center [657, 400] width 662 height 21
click at [419, 439] on li "Location:" at bounding box center [657, 449] width 662 height 21
click at [623, 136] on li "Rehearsal Dinner Guest Count: 90 (40 chairs)" at bounding box center [657, 138] width 662 height 21
click at [638, 411] on h3 "🍸 Cocktail Hour" at bounding box center [647, 425] width 681 height 28
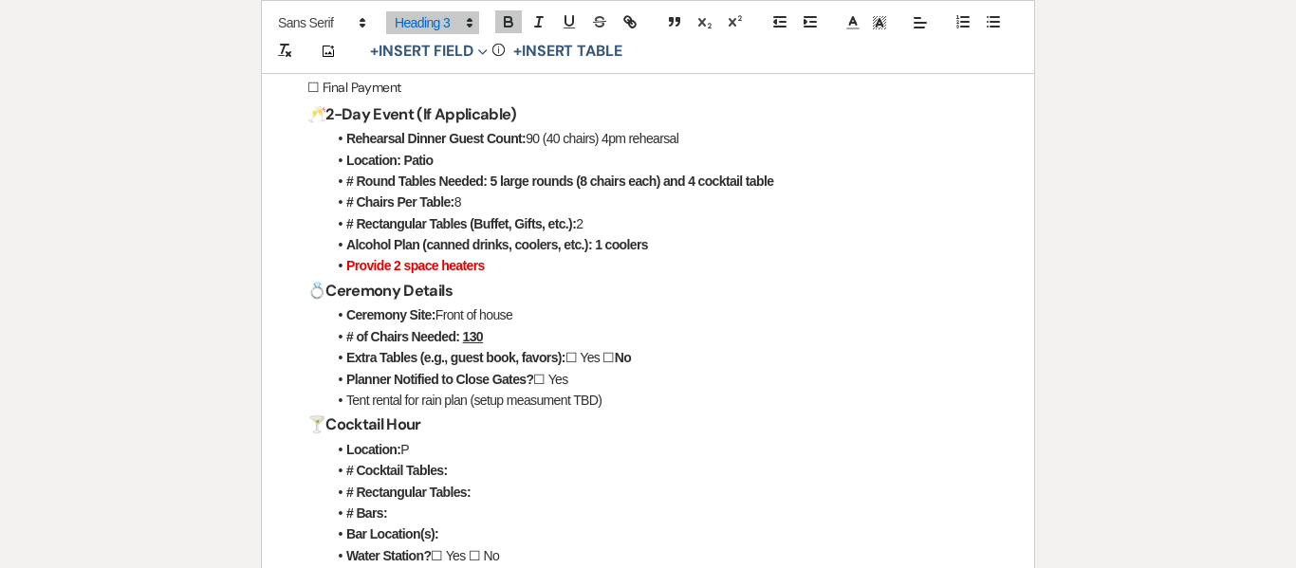
click at [637, 411] on h3 "🍸 Cocktail Hour" at bounding box center [647, 425] width 681 height 28
click at [625, 400] on li "Tent rental for rain plan (setup measument TBD)" at bounding box center [657, 400] width 662 height 21
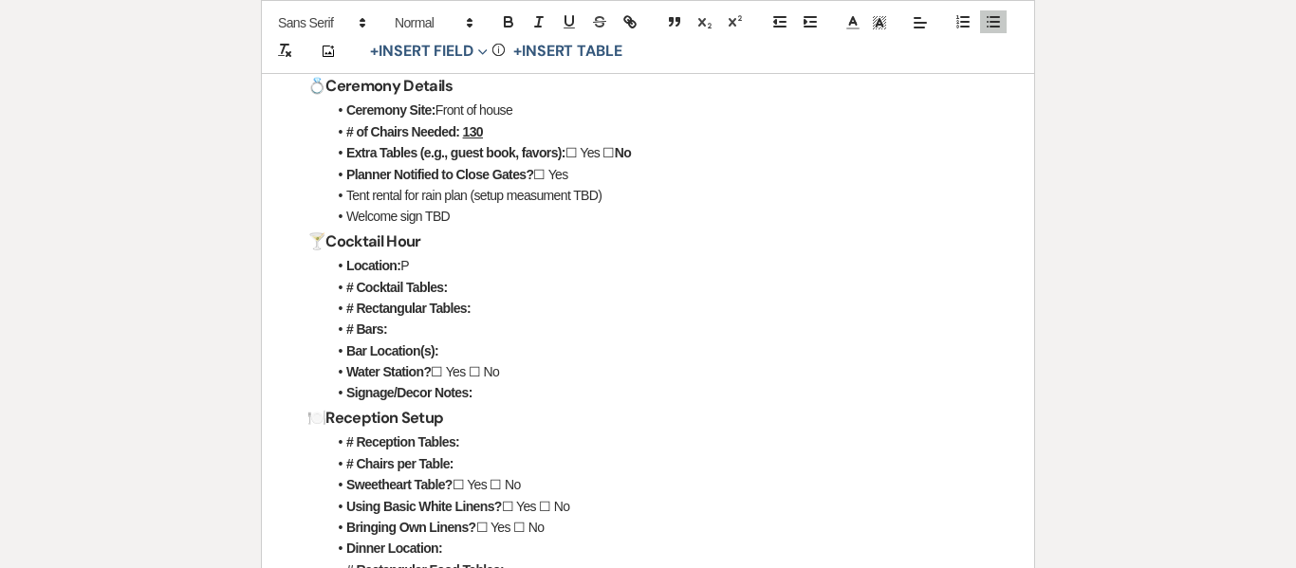
scroll to position [1635, 0]
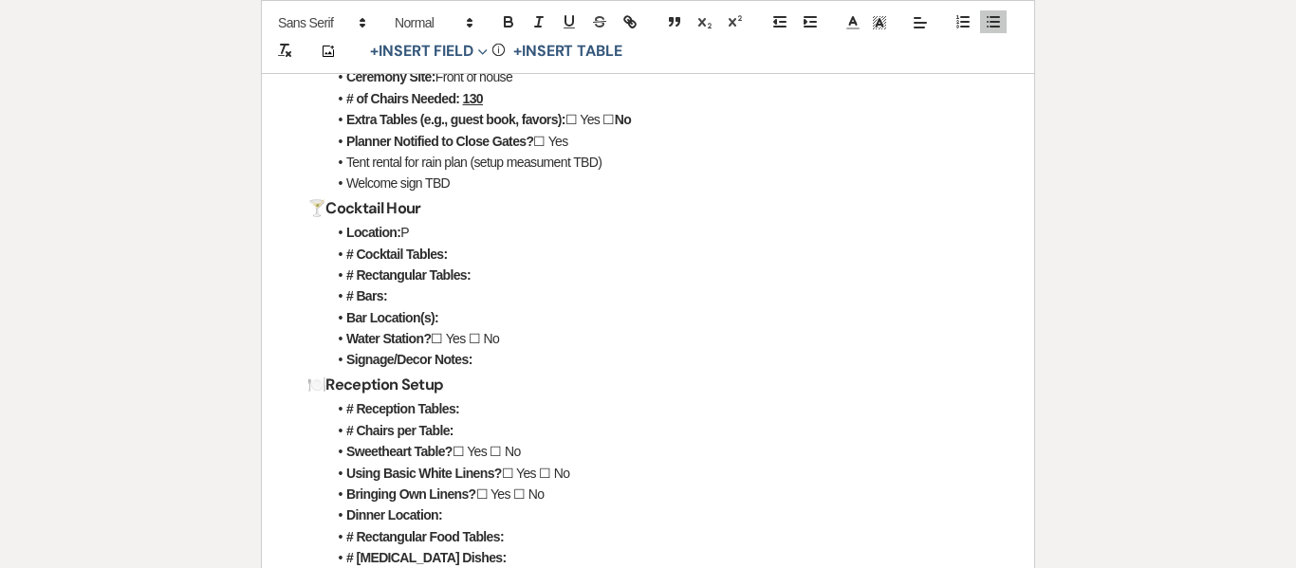
click at [424, 224] on li "Location: P" at bounding box center [657, 232] width 662 height 21
click at [472, 236] on li "Location: Patio" at bounding box center [657, 232] width 662 height 21
click at [461, 245] on li "# Cocktail Tables:" at bounding box center [657, 254] width 662 height 21
click at [484, 278] on li "# Rectangular Tables:" at bounding box center [657, 275] width 662 height 21
click at [391, 302] on li "# Bars:" at bounding box center [657, 296] width 662 height 21
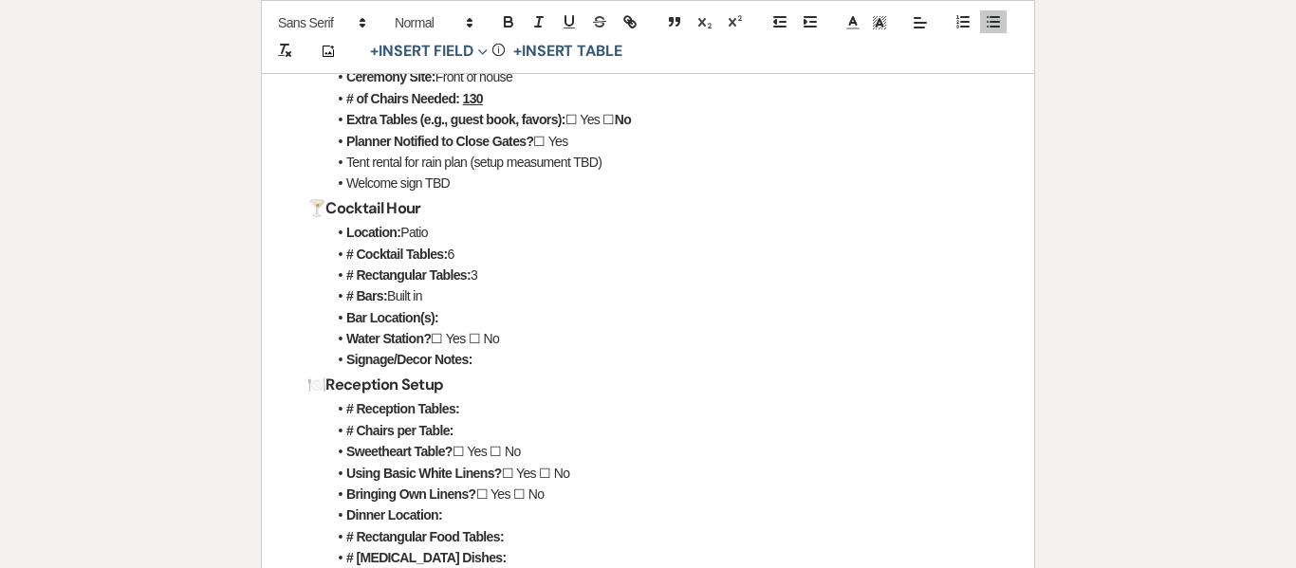
click at [478, 318] on li "Bar Location(s):" at bounding box center [657, 317] width 662 height 21
drag, startPoint x: 487, startPoint y: 340, endPoint x: 503, endPoint y: 342, distance: 16.2
click at [503, 342] on li "Water Station? ☐ Yes ☐ No" at bounding box center [657, 338] width 662 height 21
click at [509, 27] on icon "button" at bounding box center [509, 24] width 8 height 5
click at [476, 365] on li "Signage/Decor Notes:" at bounding box center [657, 359] width 662 height 21
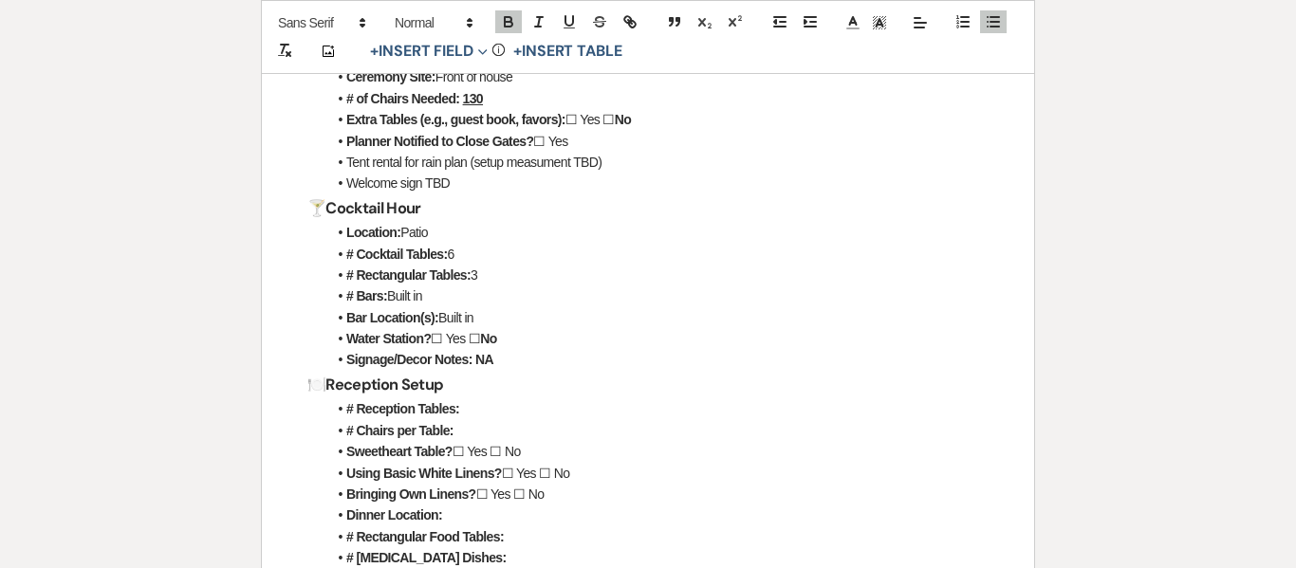
click at [472, 409] on li "# Reception Tables:" at bounding box center [657, 409] width 662 height 21
click at [489, 425] on li "# Chairs per Table:" at bounding box center [657, 430] width 662 height 21
click at [368, 505] on li "Dinner Location:" at bounding box center [657, 515] width 662 height 21
click at [493, 430] on li "# Chairs per Table:" at bounding box center [657, 430] width 662 height 21
drag, startPoint x: 478, startPoint y: 450, endPoint x: 493, endPoint y: 449, distance: 15.2
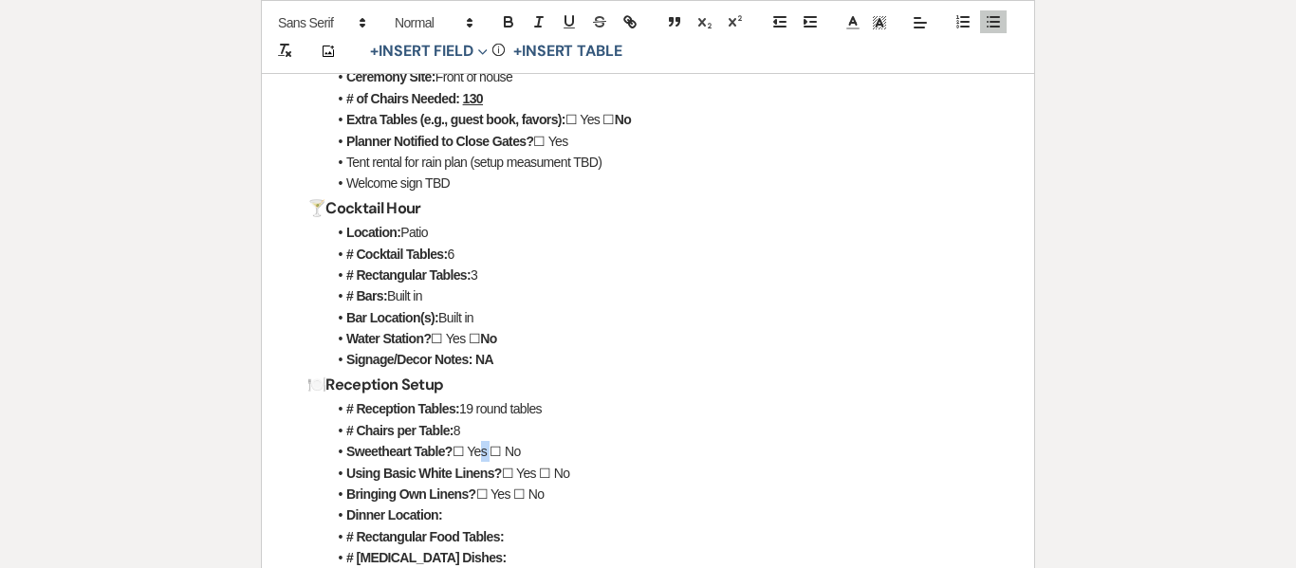
click at [493, 449] on li "Sweetheart Table? ☐ Yes ☐ No" at bounding box center [657, 451] width 662 height 21
drag, startPoint x: 474, startPoint y: 445, endPoint x: 496, endPoint y: 446, distance: 22.8
click at [496, 446] on li "Sweetheart Table? ☐ Yes ☐ No" at bounding box center [657, 451] width 662 height 21
click at [503, 10] on button "button" at bounding box center [508, 21] width 27 height 23
click at [576, 13] on icon "button" at bounding box center [569, 21] width 17 height 17
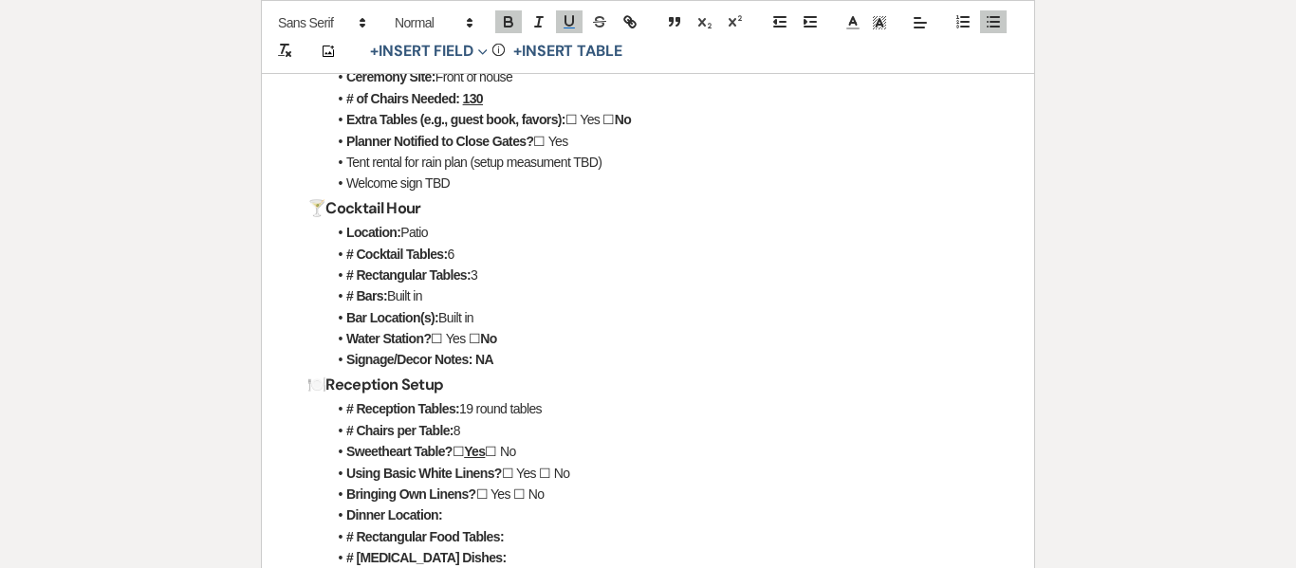
click at [544, 434] on li "# Chairs per Table: 8" at bounding box center [657, 430] width 662 height 21
click at [541, 443] on li "Sweetheart Table? ☐ Yes ☐ No" at bounding box center [657, 451] width 662 height 21
drag, startPoint x: 530, startPoint y: 447, endPoint x: 573, endPoint y: 450, distance: 42.8
click at [573, 450] on li "Sweetheart Table? ☐ Yes ☐ No 4 ft table" at bounding box center [657, 451] width 662 height 21
click at [511, 29] on icon "button" at bounding box center [508, 21] width 17 height 17
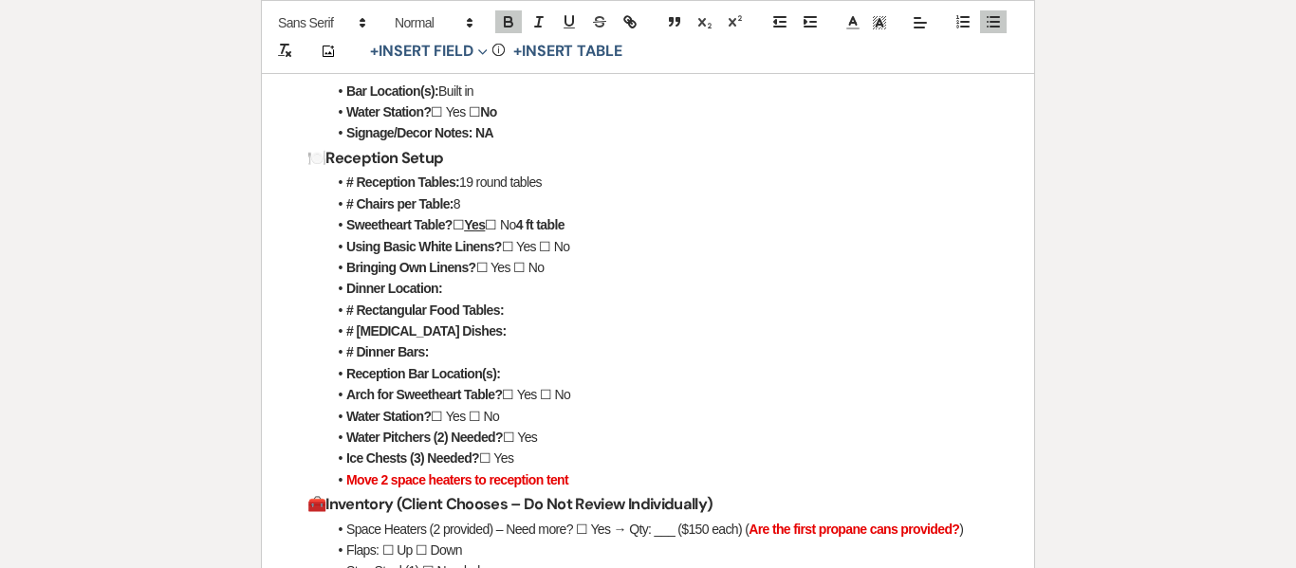
scroll to position [1868, 0]
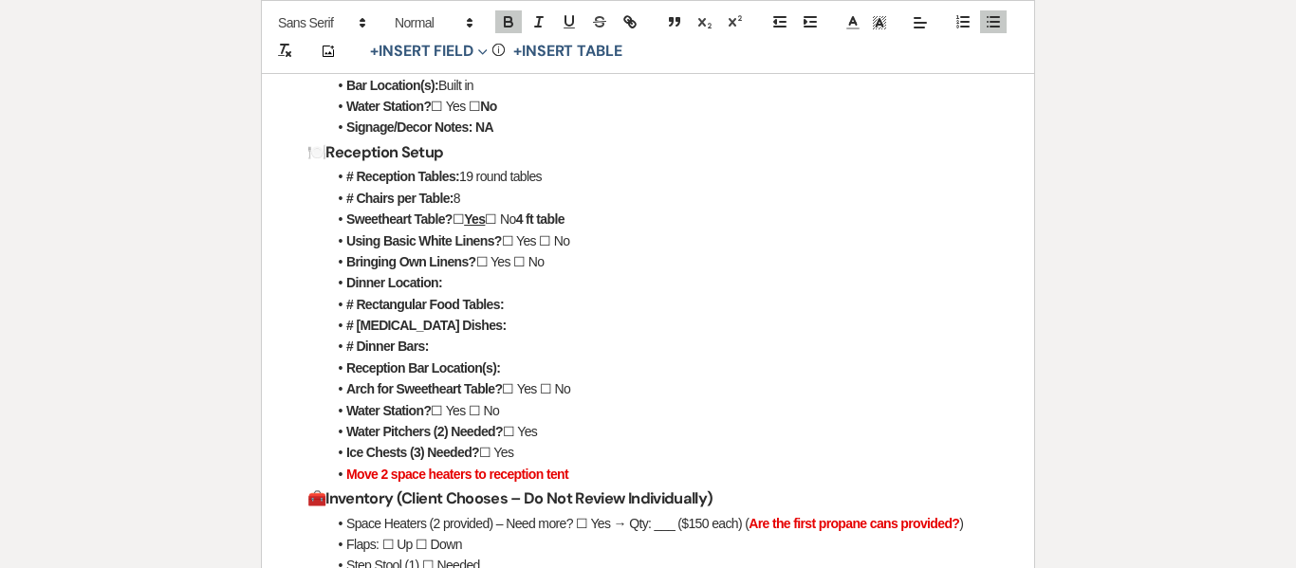
click at [596, 220] on li "Sweetheart Table? ☐ Yes ☐ No 4 ft table" at bounding box center [657, 219] width 662 height 21
click at [496, 113] on li "Water Station? ☐ Yes ☐ No" at bounding box center [657, 106] width 662 height 21
click at [496, 117] on li "Signage/Decor Notes: NA" at bounding box center [657, 127] width 662 height 21
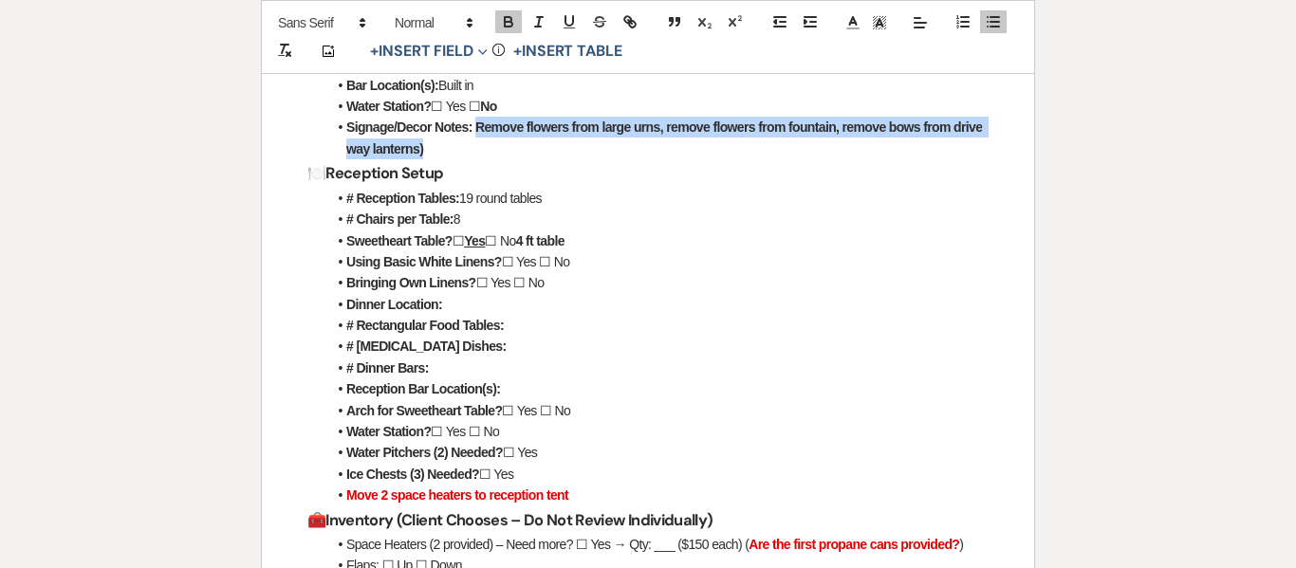
drag, startPoint x: 478, startPoint y: 124, endPoint x: 522, endPoint y: 156, distance: 53.7
click at [522, 156] on li "Signage/Decor Notes: Remove flowers from large urns, remove flowers from founta…" at bounding box center [657, 138] width 662 height 43
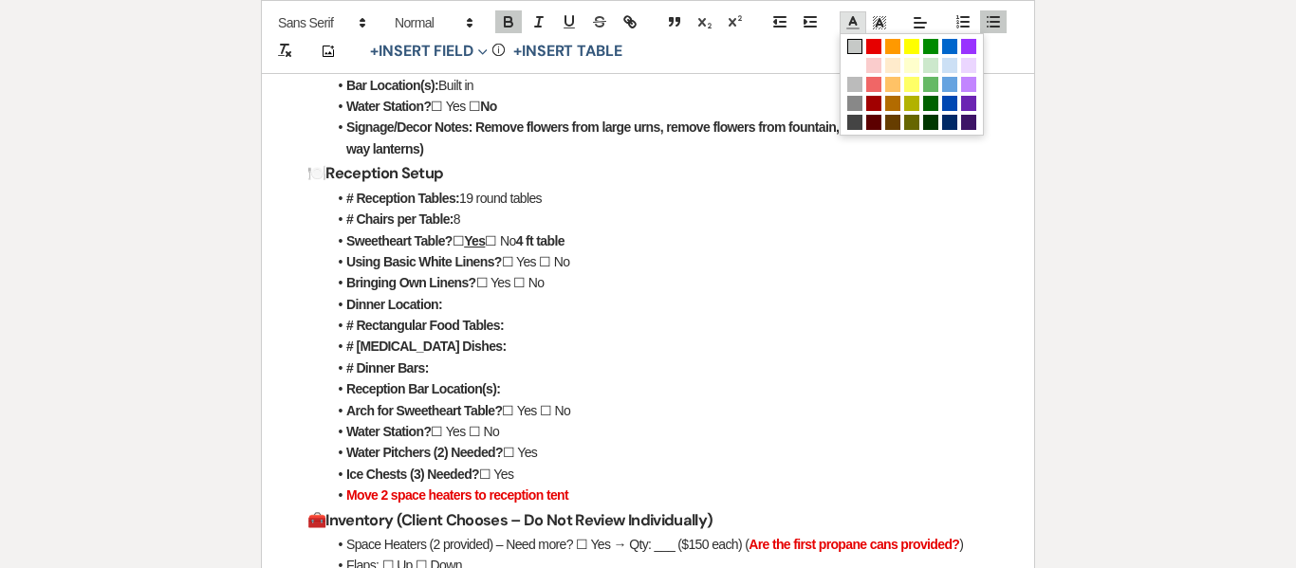
click at [854, 25] on icon at bounding box center [853, 22] width 17 height 17
click at [875, 37] on span at bounding box center [912, 84] width 144 height 102
click at [878, 44] on span at bounding box center [873, 46] width 15 height 15
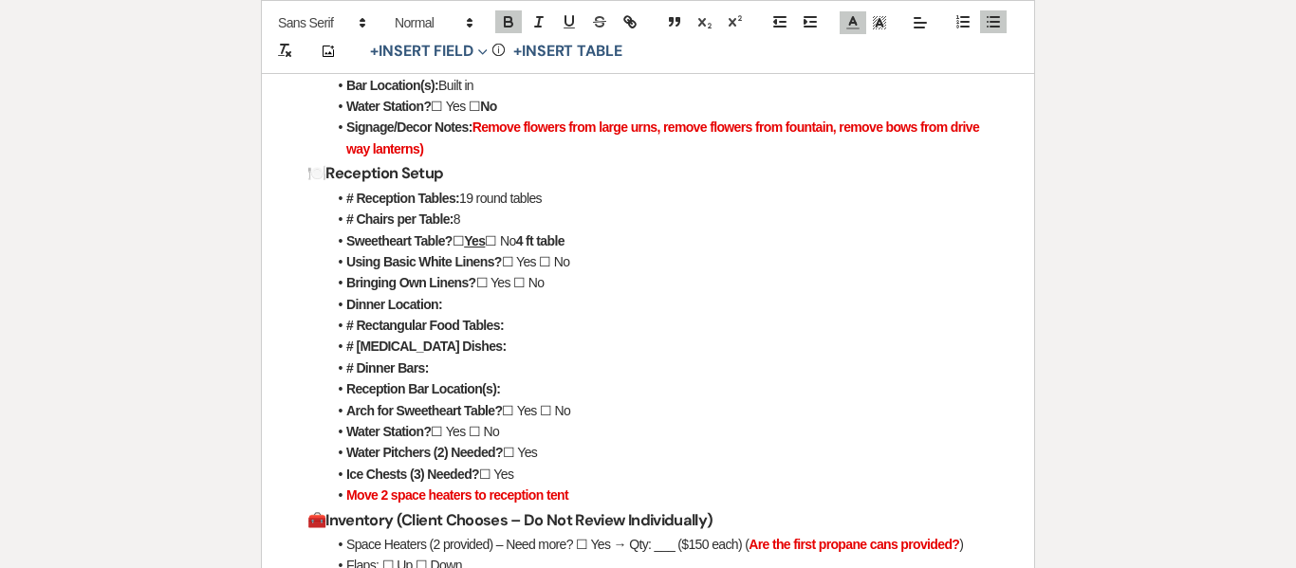
click at [633, 149] on li "Signage/Decor Notes: Remove flowers from large urns, remove flowers from founta…" at bounding box center [657, 138] width 662 height 43
click at [457, 154] on strong "Remove flowers from large urns, remove flowers from fountain, remove bows from …" at bounding box center [664, 138] width 636 height 36
drag, startPoint x: 524, startPoint y: 254, endPoint x: 551, endPoint y: 258, distance: 27.8
click at [551, 258] on li "Using Basic White Linens? ☐ Yes ☐ No" at bounding box center [657, 261] width 662 height 21
drag, startPoint x: 523, startPoint y: 259, endPoint x: 549, endPoint y: 261, distance: 26.6
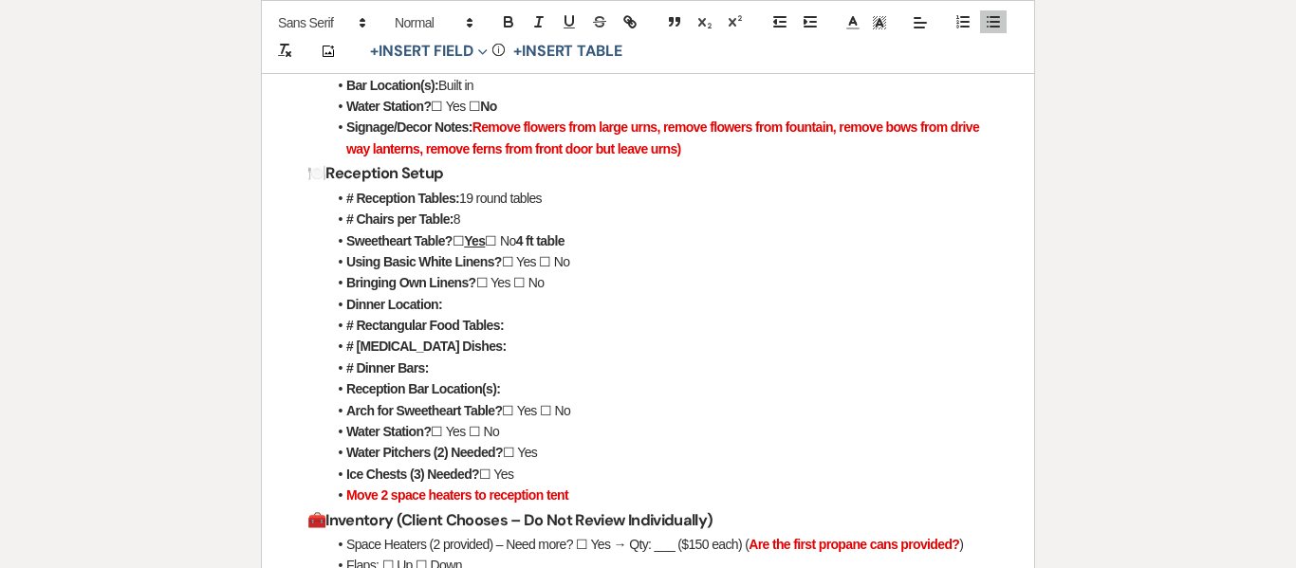
click at [549, 261] on li "Using Basic White Linens? ☐ Yes ☐ No" at bounding box center [657, 261] width 662 height 21
drag, startPoint x: 549, startPoint y: 261, endPoint x: 523, endPoint y: 259, distance: 26.6
click at [523, 259] on li "Using Basic White Linens? ☐ Yes ☐ No" at bounding box center [657, 261] width 662 height 21
click at [513, 22] on icon "button" at bounding box center [508, 21] width 17 height 17
click at [549, 288] on li "Bringing Own Linens? ☐ Yes ☐ No" at bounding box center [657, 282] width 662 height 21
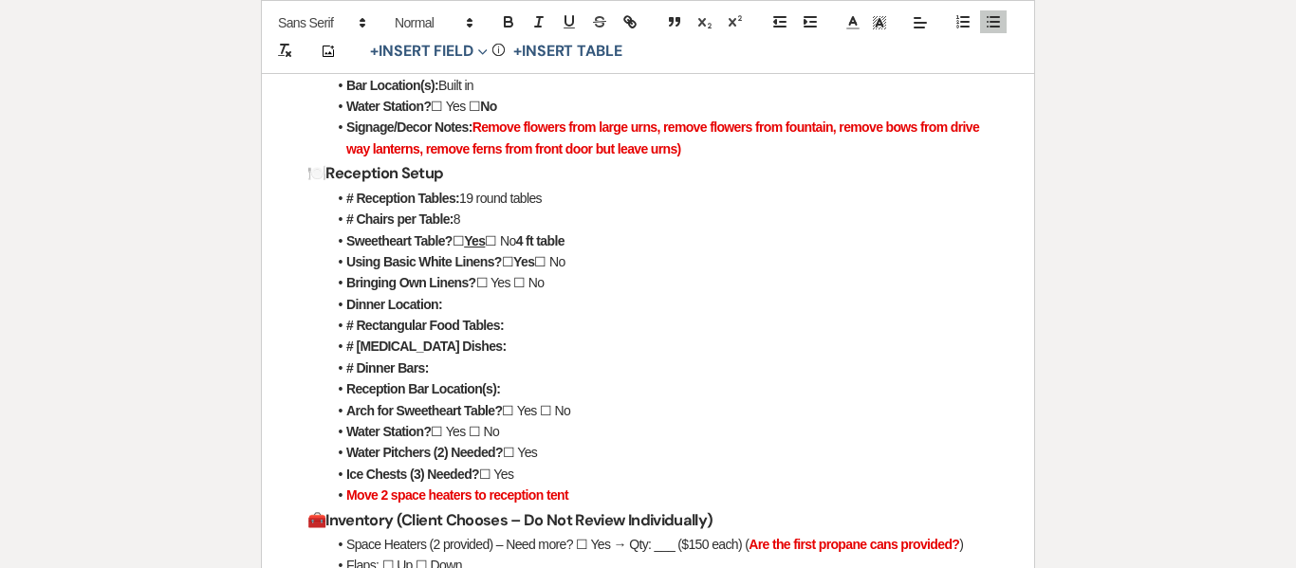
drag, startPoint x: 534, startPoint y: 284, endPoint x: 551, endPoint y: 284, distance: 17.1
click at [551, 284] on li "Bringing Own Linens? ☐ Yes ☐ No" at bounding box center [657, 282] width 662 height 21
click at [500, 19] on icon "button" at bounding box center [508, 21] width 17 height 17
click at [464, 297] on li "Dinner Location:" at bounding box center [657, 304] width 662 height 21
click at [513, 330] on li "# Rectangular Food Tables:" at bounding box center [657, 325] width 662 height 21
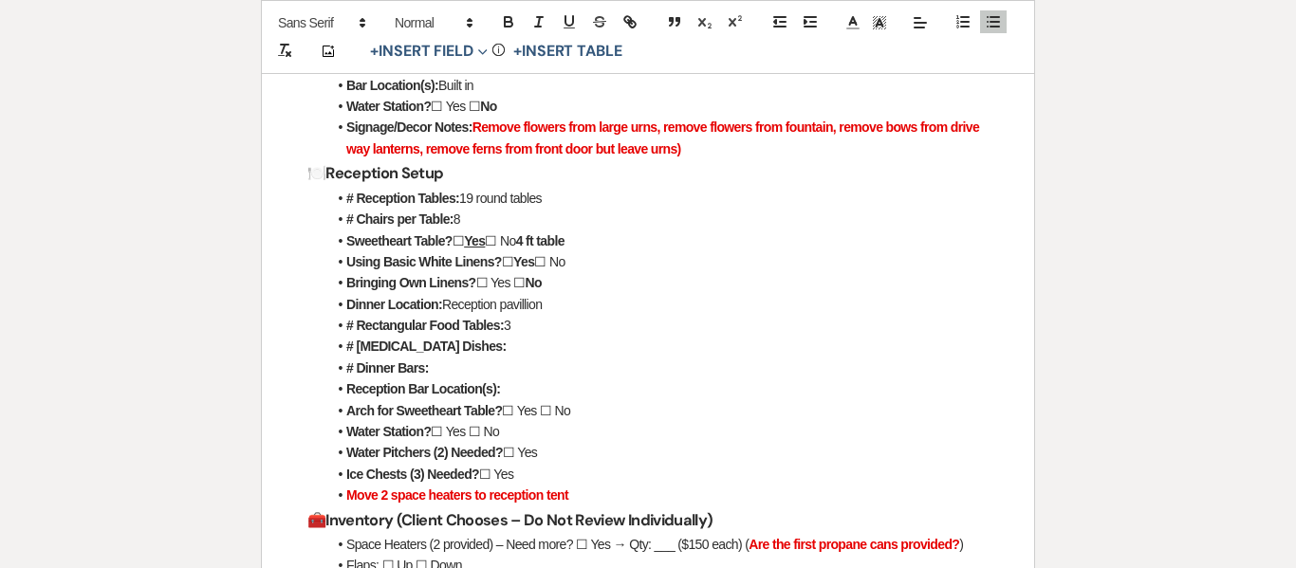
click at [484, 343] on li "# [MEDICAL_DATA] Dishes:" at bounding box center [657, 346] width 662 height 21
click at [512, 366] on li "# Dinner Bars:" at bounding box center [657, 368] width 662 height 21
drag, startPoint x: 625, startPoint y: 365, endPoint x: 778, endPoint y: 366, distance: 152.8
click at [778, 366] on li "# Dinner Bars: Portable Bar in front of the garage (remove VW bar into storage)" at bounding box center [657, 368] width 662 height 21
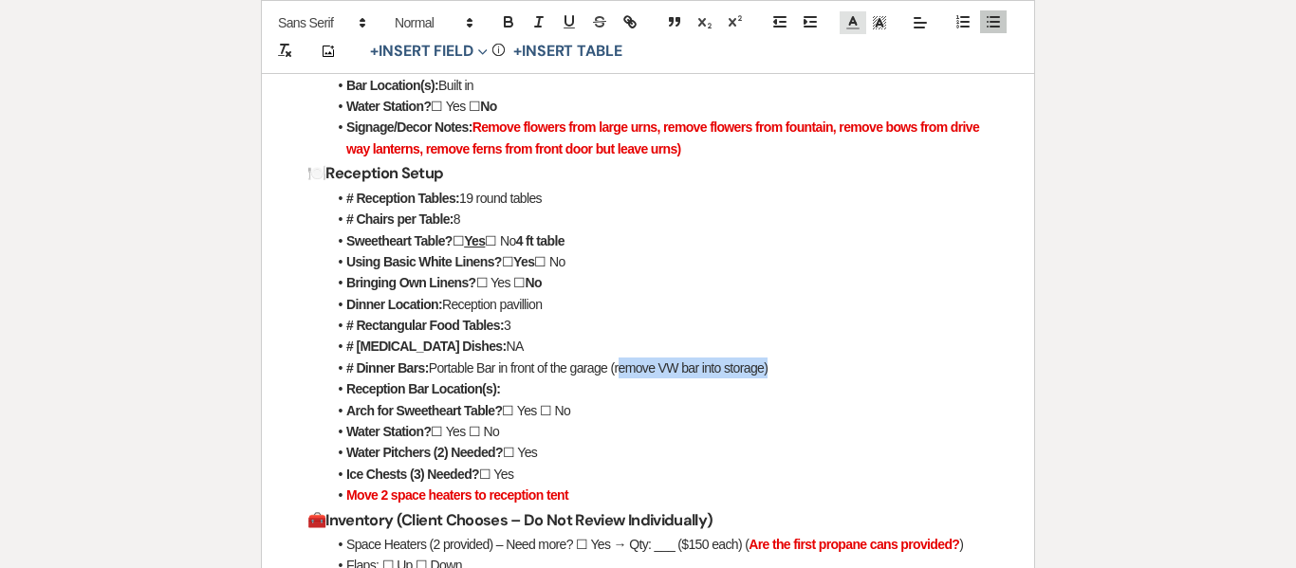
click at [847, 28] on line at bounding box center [852, 28] width 11 height 0
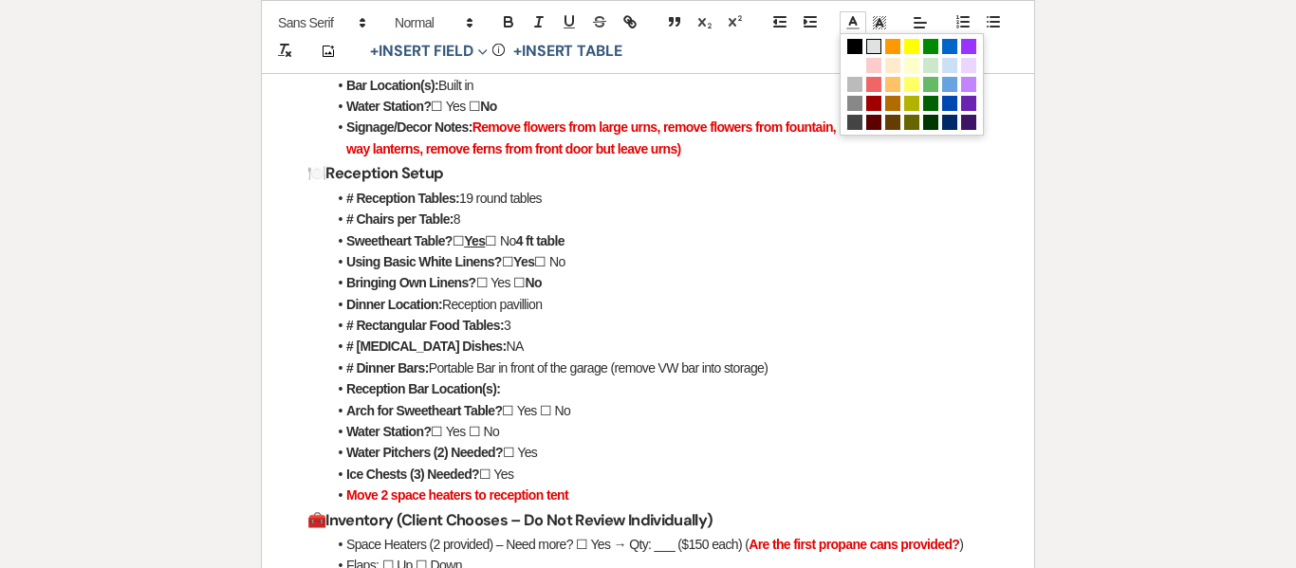
click at [868, 40] on span at bounding box center [873, 46] width 15 height 15
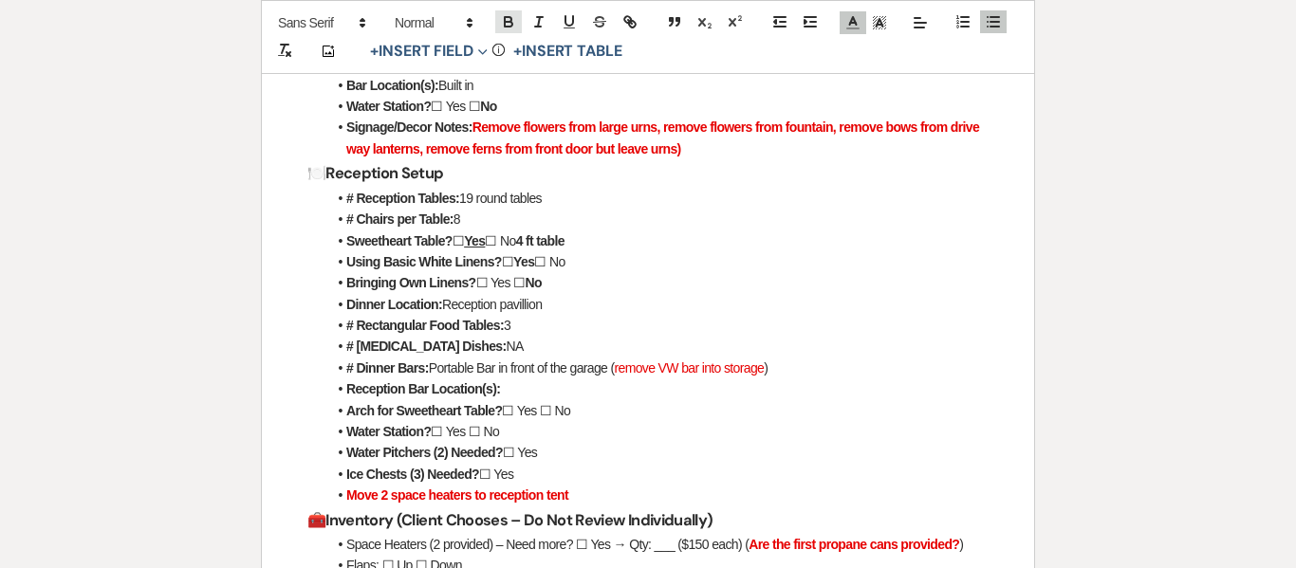
click at [504, 28] on icon "button" at bounding box center [508, 21] width 17 height 17
click at [671, 465] on li "Ice Chests (3) Needed? ☐ Yes" at bounding box center [657, 474] width 662 height 21
click at [531, 391] on li "Reception Bar Location(s):" at bounding box center [657, 389] width 662 height 21
drag, startPoint x: 521, startPoint y: 411, endPoint x: 536, endPoint y: 409, distance: 15.3
click at [536, 409] on li "Arch for Sweetheart Table? ☐ Yes ☐ No" at bounding box center [657, 410] width 662 height 21
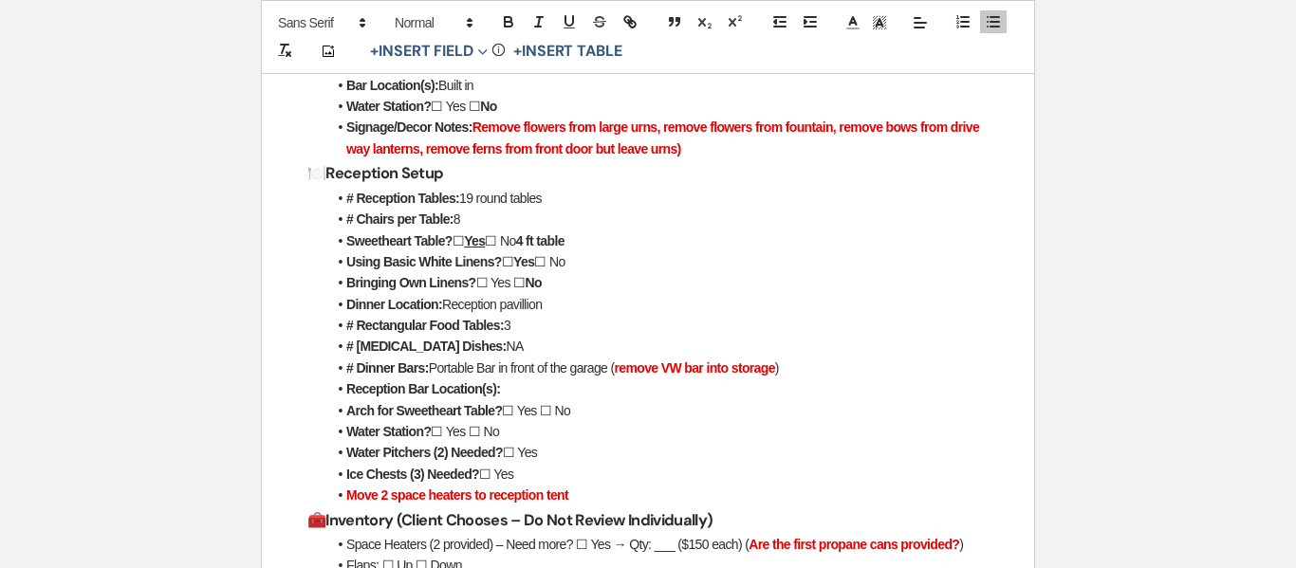
click at [521, 414] on li "Arch for Sweetheart Table? ☐ Yes ☐ No" at bounding box center [657, 410] width 662 height 21
drag, startPoint x: 560, startPoint y: 414, endPoint x: 587, endPoint y: 413, distance: 27.5
click at [587, 413] on li "Arch for Sweetheart Table? ☐ Yes ☐ No" at bounding box center [657, 410] width 662 height 21
click at [508, 13] on icon "button" at bounding box center [508, 21] width 17 height 17
click at [575, 11] on button "button" at bounding box center [569, 21] width 27 height 23
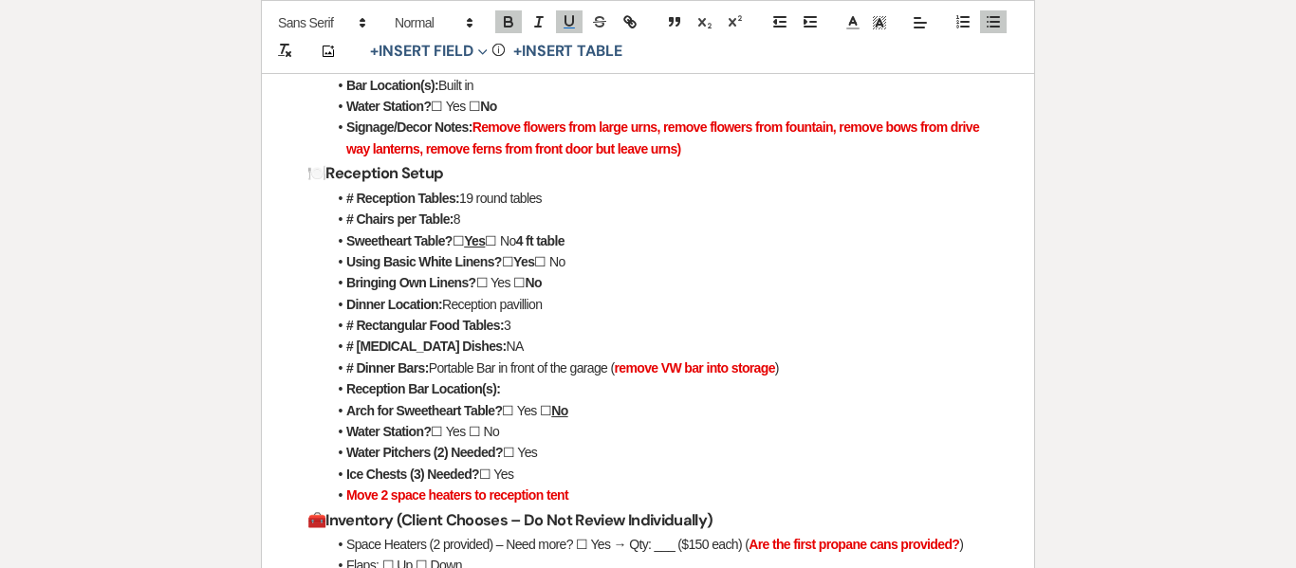
click at [589, 417] on li "Arch for Sweetheart Table? ☐ Yes ☐ No" at bounding box center [657, 410] width 662 height 21
click at [569, 15] on icon "button" at bounding box center [569, 21] width 17 height 17
drag, startPoint x: 488, startPoint y: 432, endPoint x: 523, endPoint y: 435, distance: 35.2
click at [523, 435] on li "Water Station? ☐ Yes ☐ No" at bounding box center [657, 431] width 662 height 21
click at [503, 23] on icon "button" at bounding box center [508, 21] width 17 height 17
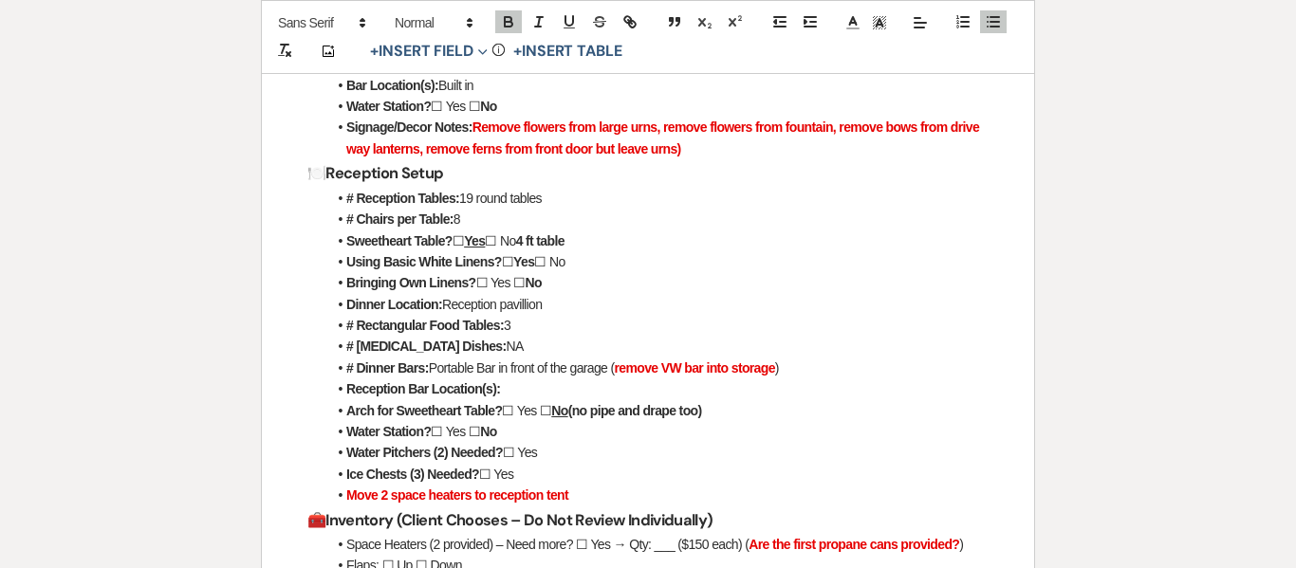
drag, startPoint x: 501, startPoint y: 472, endPoint x: 527, endPoint y: 473, distance: 25.6
click at [527, 473] on li "Ice Chests (3) Needed? ☐ Yes" at bounding box center [657, 474] width 662 height 21
click at [503, 13] on icon "button" at bounding box center [508, 21] width 17 height 17
click at [957, 426] on li "Water Station? ☐ Yes ☐ No" at bounding box center [657, 431] width 662 height 21
click at [527, 391] on li "Reception Bar Location(s):" at bounding box center [657, 389] width 662 height 21
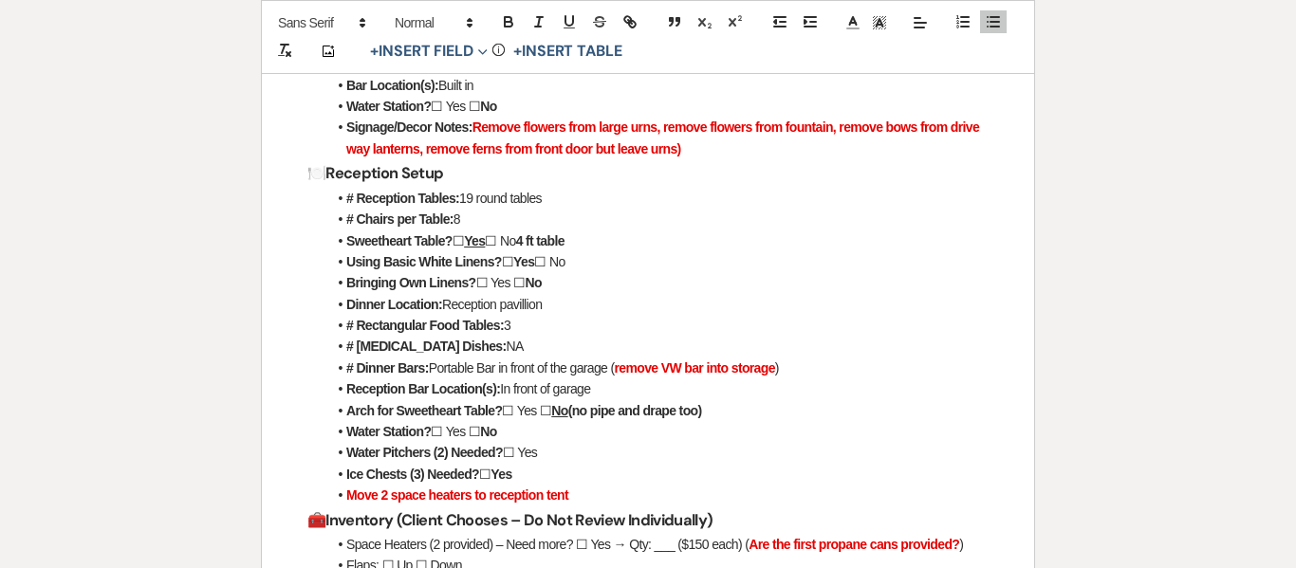
click at [541, 469] on li "Ice Chests (3) Needed? ☐ Yes" at bounding box center [657, 474] width 662 height 21
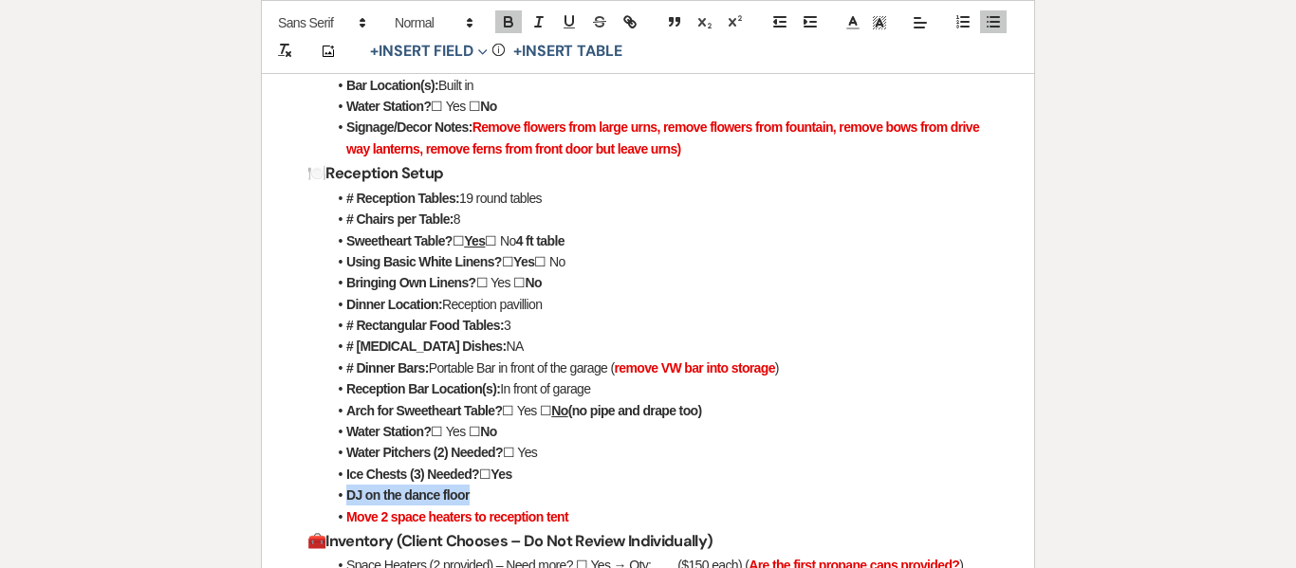
drag, startPoint x: 500, startPoint y: 496, endPoint x: 344, endPoint y: 494, distance: 155.6
click at [344, 494] on li "DJ on the dance floor" at bounding box center [657, 495] width 662 height 21
click at [847, 17] on icon at bounding box center [853, 22] width 17 height 17
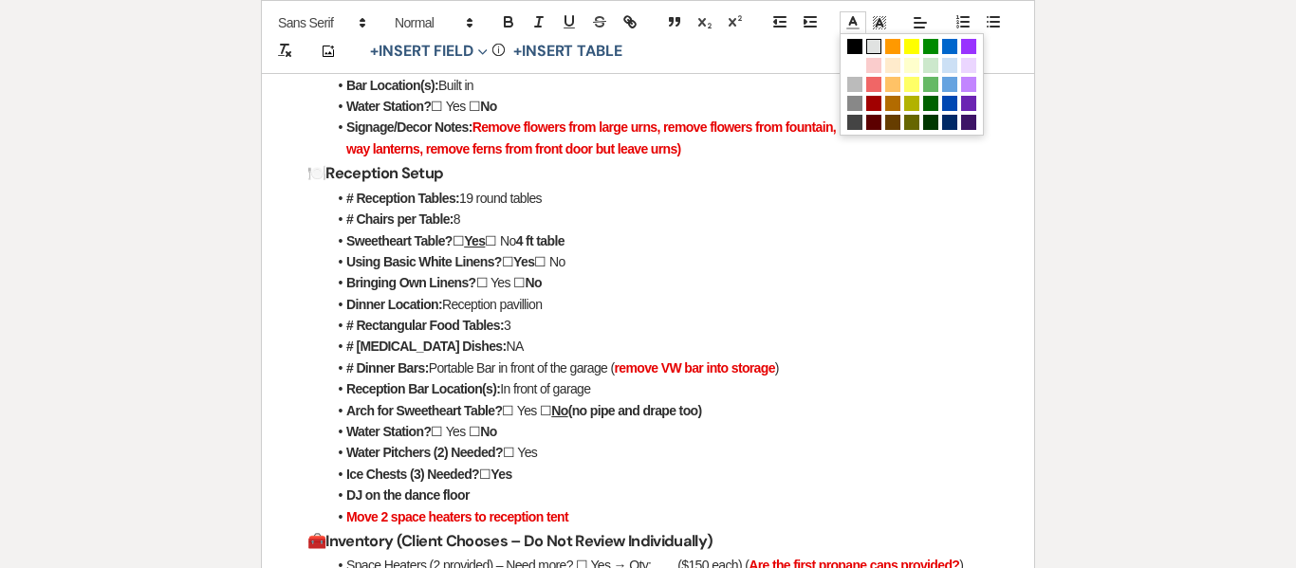
click at [873, 41] on span at bounding box center [873, 46] width 15 height 15
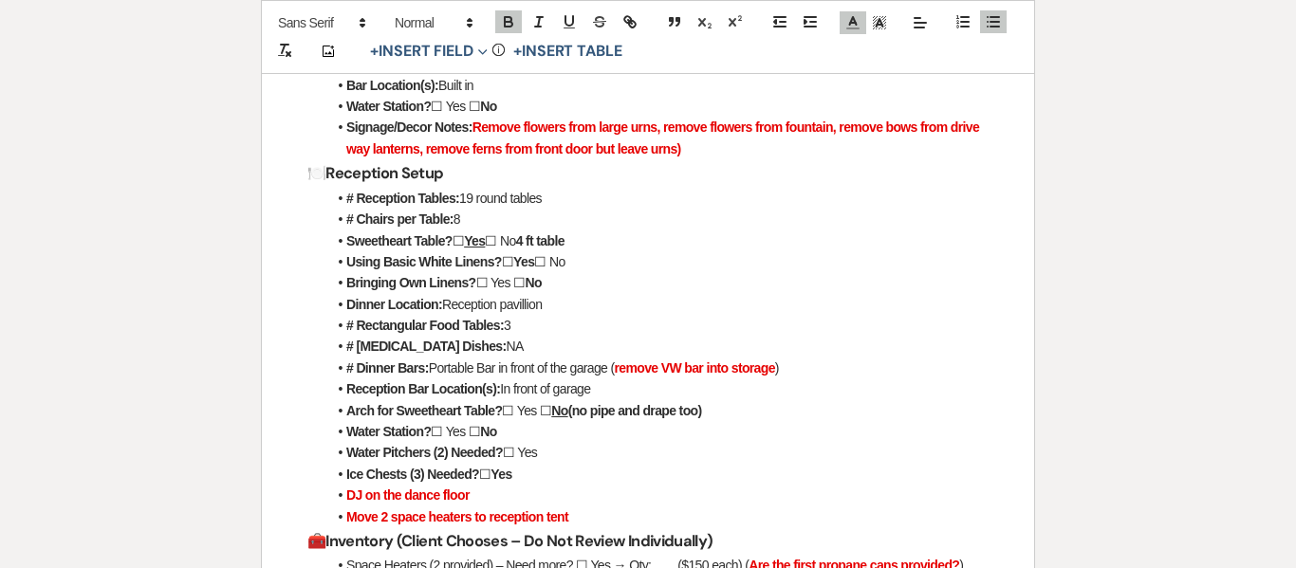
click at [611, 472] on li "Ice Chests (3) Needed? ☐ Yes" at bounding box center [657, 474] width 662 height 21
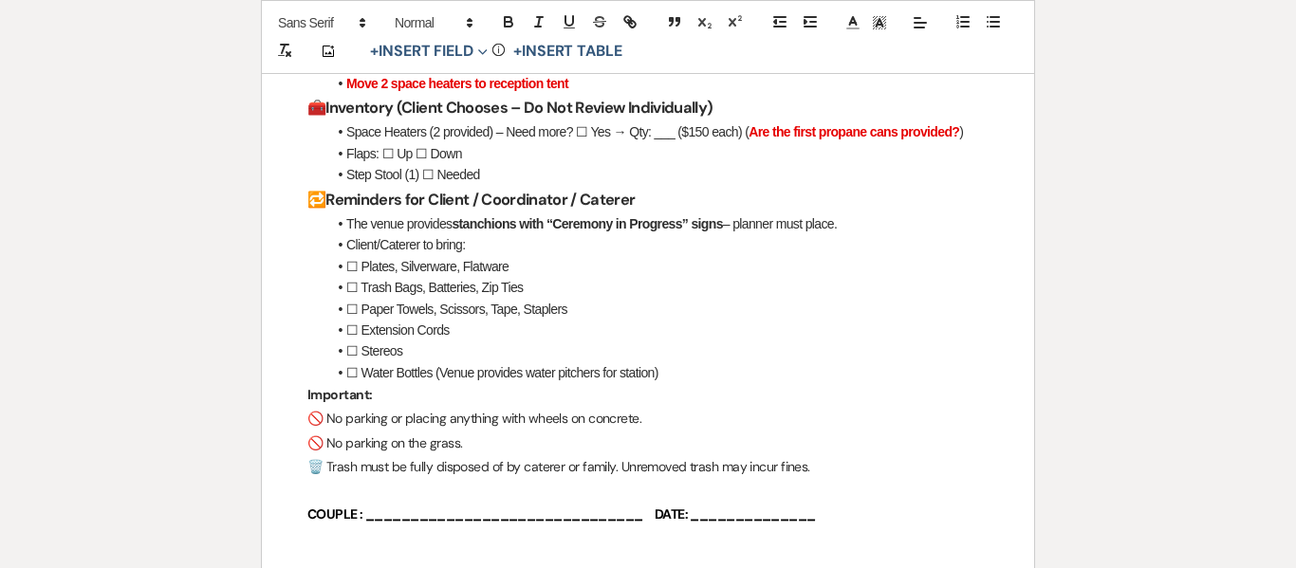
scroll to position [2296, 0]
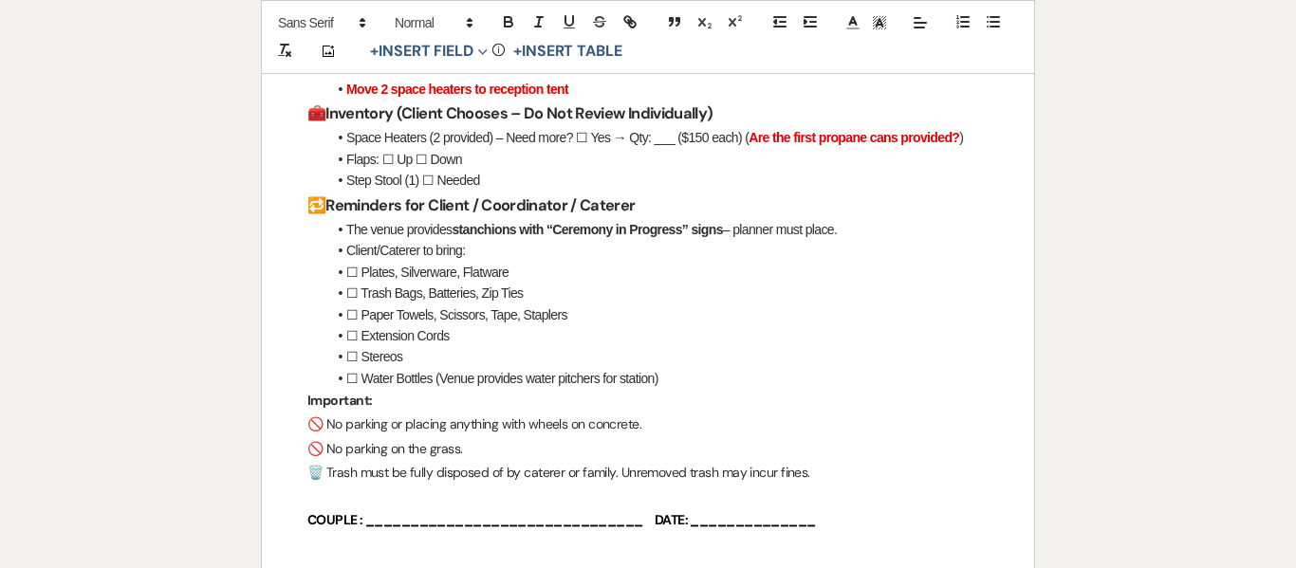
click at [504, 144] on li "Space Heaters (2 provided) – Need more? ☐ Yes → Qty: ___ ($150 each) ( Are the …" at bounding box center [657, 137] width 662 height 21
click at [485, 149] on li "Flaps: ☐ Up ☐ Down" at bounding box center [657, 159] width 662 height 21
drag, startPoint x: 466, startPoint y: 159, endPoint x: 587, endPoint y: 154, distance: 121.6
click at [587, 154] on li "Flaps: ☐ Up ☐ Down TBD most likely down" at bounding box center [657, 159] width 662 height 21
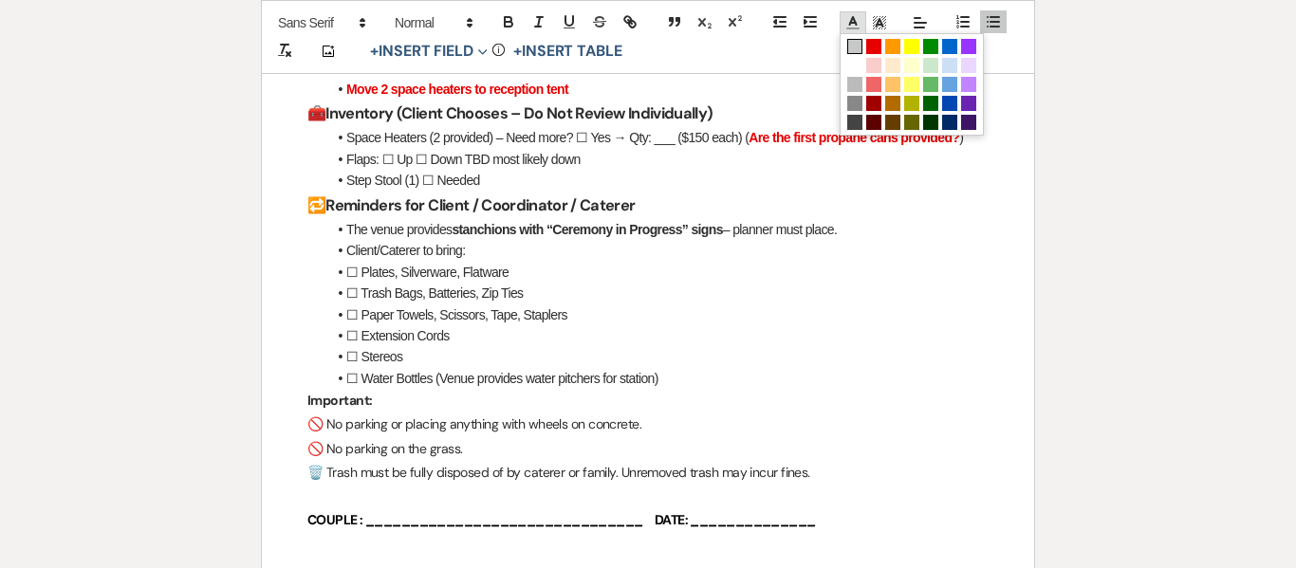
click at [850, 23] on line at bounding box center [852, 23] width 5 height 0
click at [872, 48] on span at bounding box center [873, 46] width 15 height 15
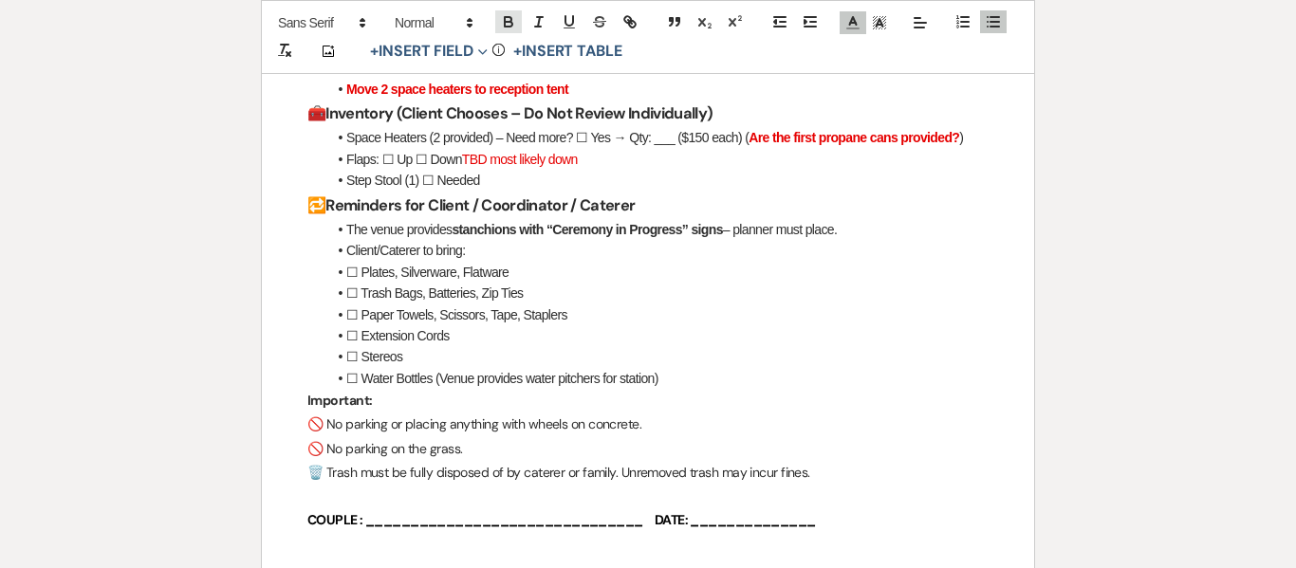
click at [500, 15] on icon "button" at bounding box center [508, 21] width 17 height 17
click at [613, 182] on li "Step Stool (1) ☐ Needed" at bounding box center [657, 180] width 662 height 21
drag, startPoint x: 976, startPoint y: 137, endPoint x: 762, endPoint y: 132, distance: 214.5
click at [762, 132] on li "Space Heaters (2 provided) – Need more? ☐ Yes → Qty: ___ ($150 each) ( Are the …" at bounding box center [657, 137] width 662 height 21
click at [543, 249] on li "Client/Caterer to bring:" at bounding box center [657, 250] width 662 height 21
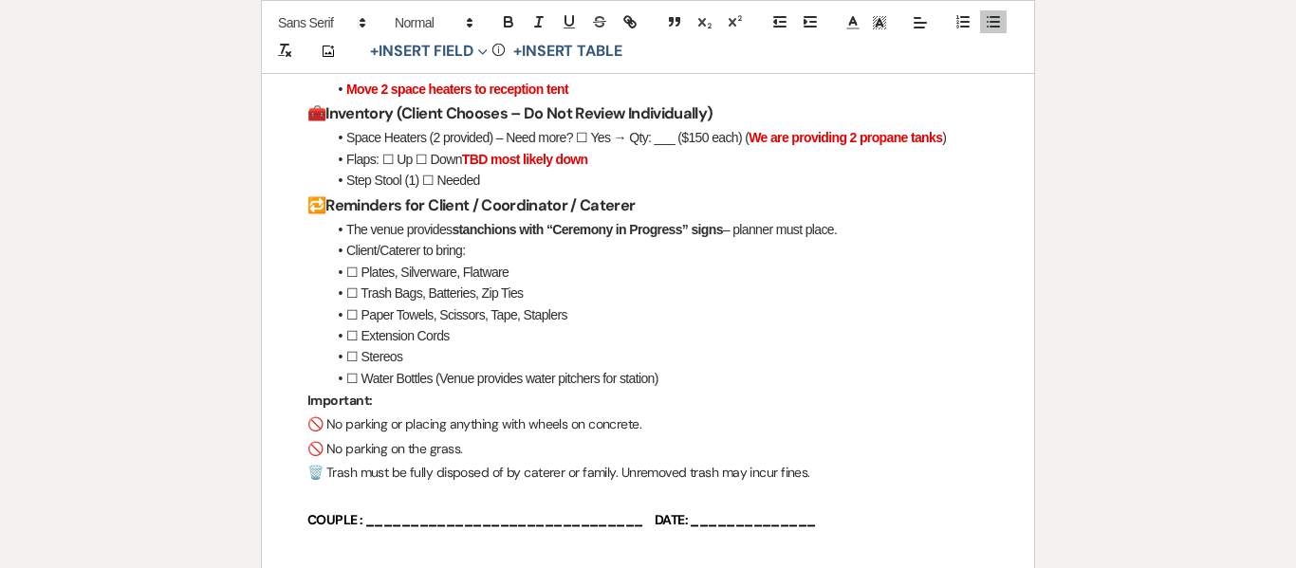
click at [858, 493] on p at bounding box center [647, 497] width 681 height 24
click at [832, 478] on p "🗑️ Trash must be fully disposed of by caterer or family. Unremoved trash may in…" at bounding box center [647, 473] width 681 height 24
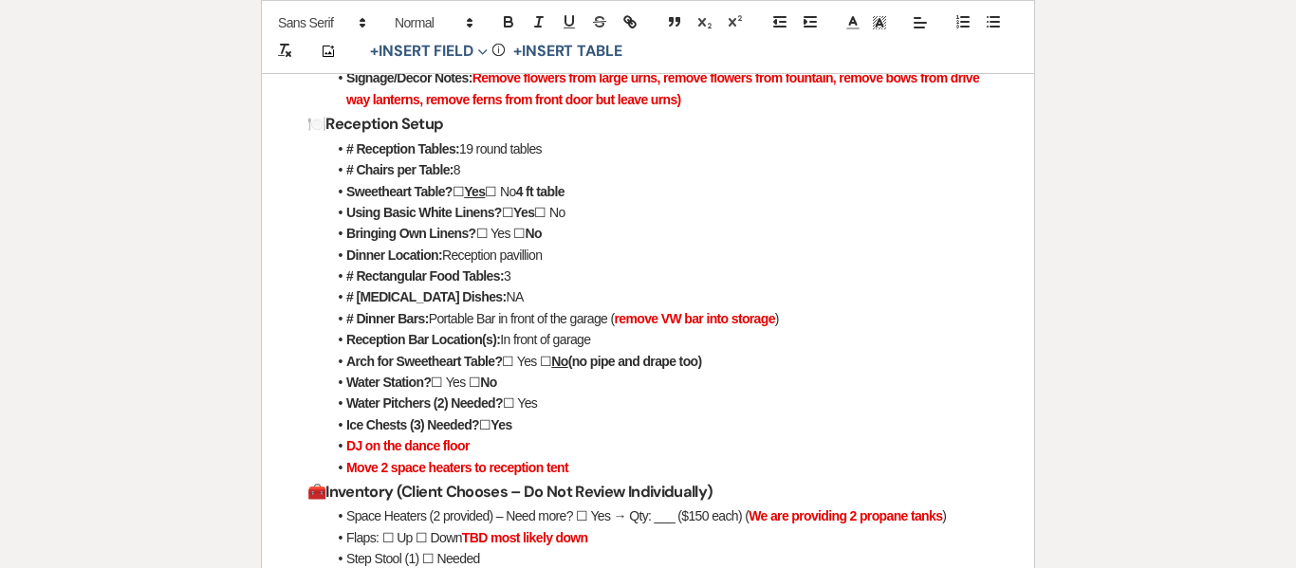
scroll to position [1928, 0]
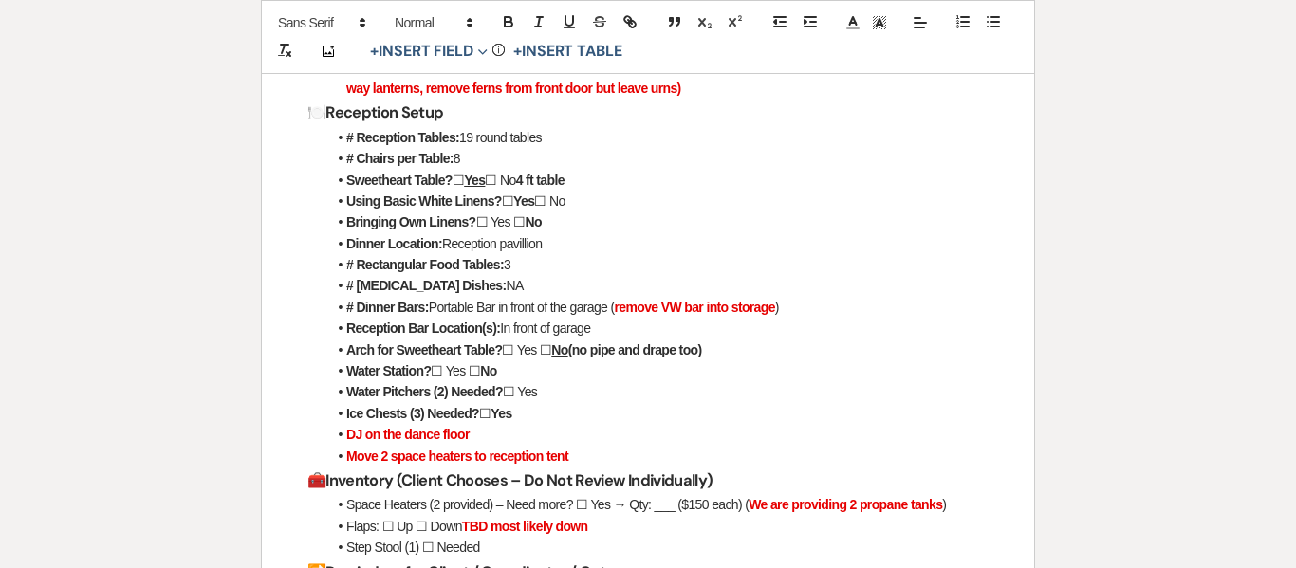
click at [568, 451] on strong "Move 2 space heaters to reception tent" at bounding box center [457, 456] width 222 height 15
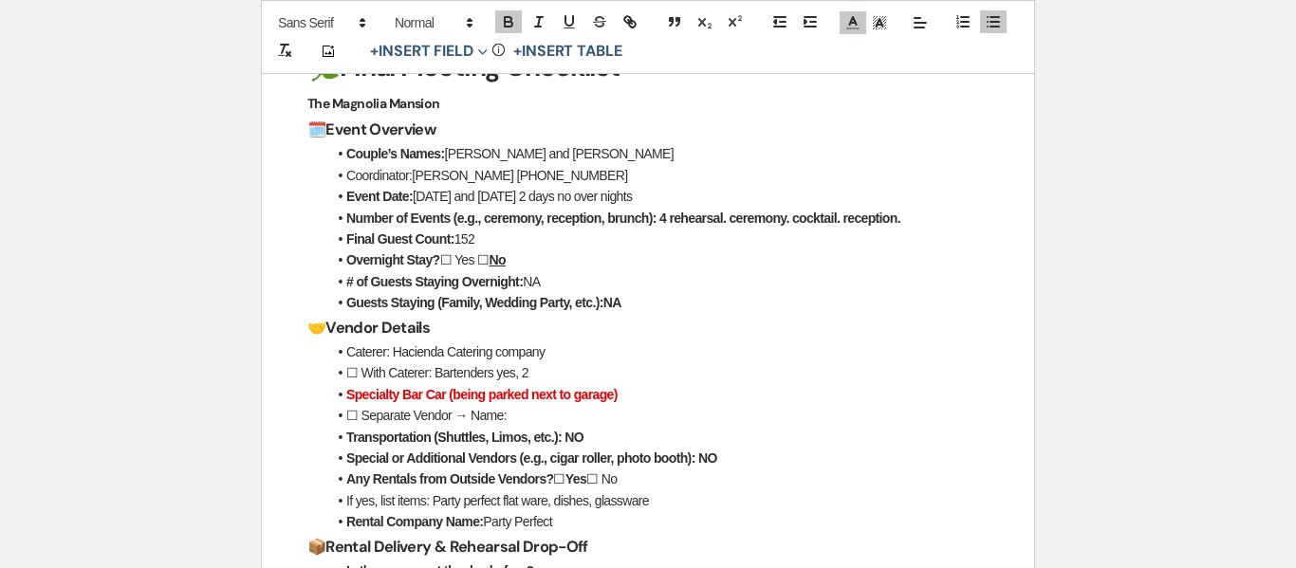
scroll to position [372, 0]
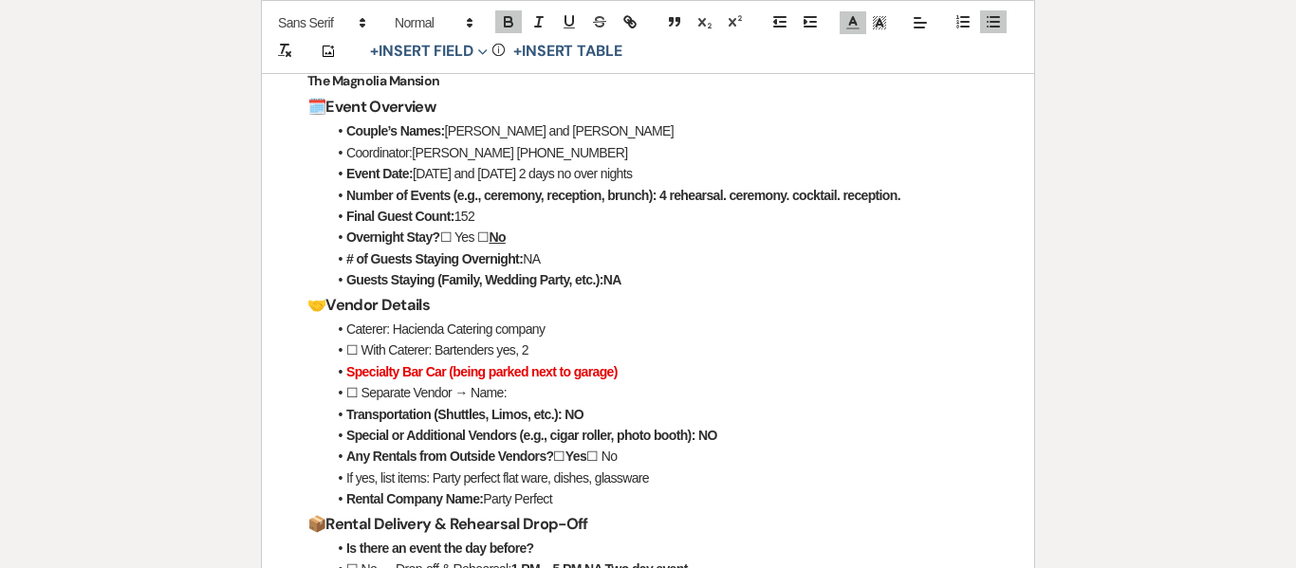
click at [671, 281] on li "Guests Staying (Family, Wedding Party, etc.):NA" at bounding box center [657, 280] width 662 height 21
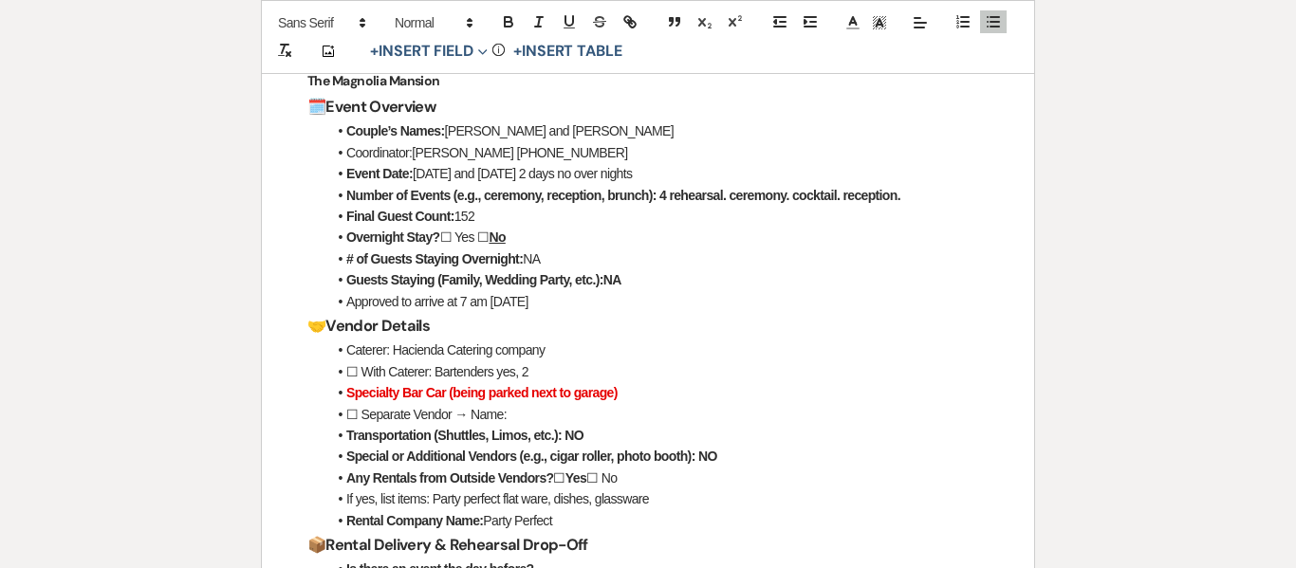
drag, startPoint x: 344, startPoint y: 296, endPoint x: 620, endPoint y: 308, distance: 275.5
click at [620, 308] on li "Approved to arrive at 7 am [DATE]" at bounding box center [657, 301] width 662 height 21
click at [848, 19] on icon at bounding box center [853, 22] width 17 height 17
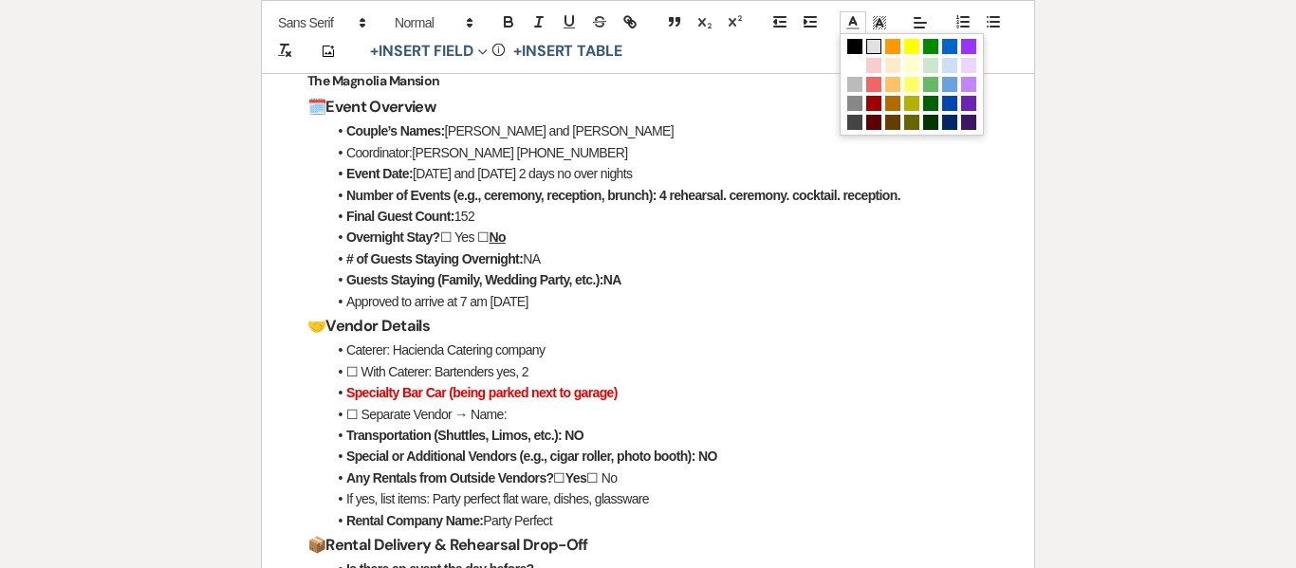
click at [875, 41] on span at bounding box center [873, 46] width 15 height 15
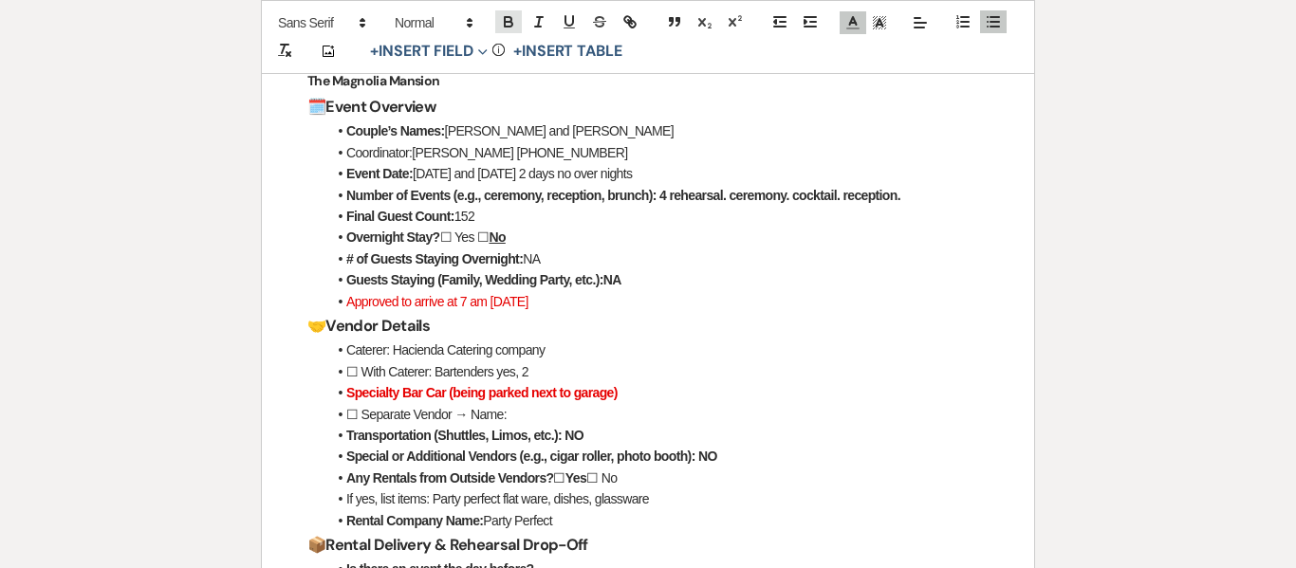
click at [510, 22] on icon "button" at bounding box center [509, 24] width 8 height 5
click at [587, 315] on h3 "🤝 Vendor Details" at bounding box center [647, 326] width 681 height 28
click at [660, 287] on li "Guests Staying (Family, Wedding Party, etc.):NA" at bounding box center [657, 280] width 662 height 21
click at [662, 271] on li "Guests Staying (Family, Wedding Party, etc.):NA" at bounding box center [657, 280] width 662 height 21
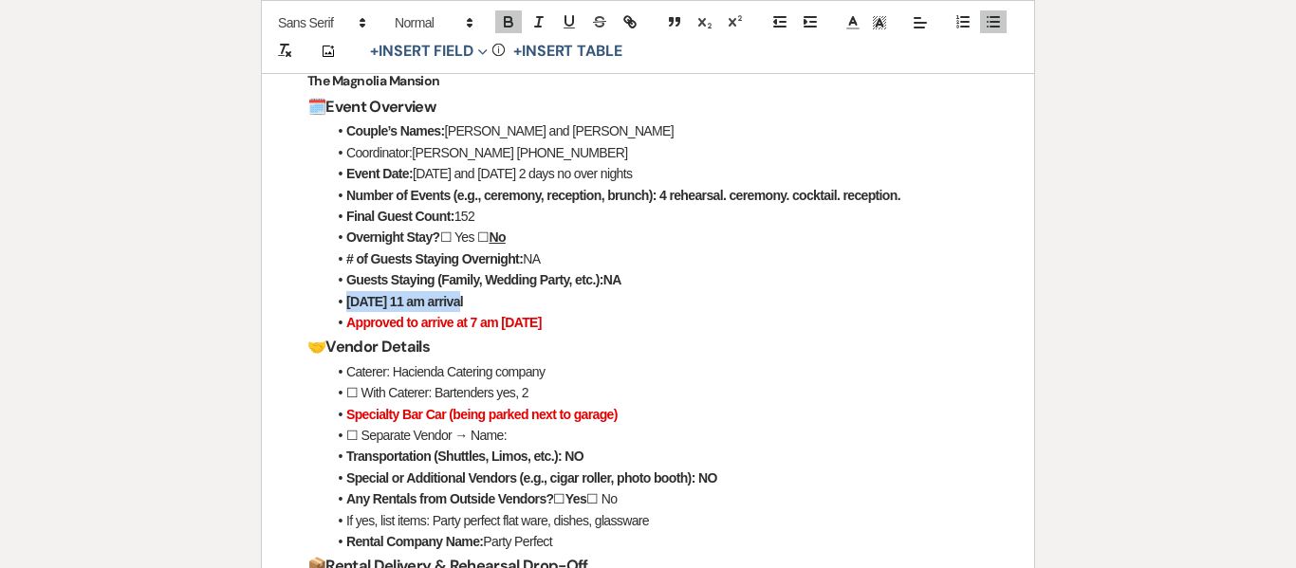
drag, startPoint x: 344, startPoint y: 299, endPoint x: 454, endPoint y: 306, distance: 110.3
click at [454, 306] on li "[DATE] 11 am arrival" at bounding box center [657, 301] width 662 height 21
drag, startPoint x: 466, startPoint y: 298, endPoint x: 348, endPoint y: 294, distance: 117.7
click at [348, 294] on li "[DATE] 11 am arrival" at bounding box center [657, 301] width 662 height 21
click at [857, 31] on span at bounding box center [853, 22] width 27 height 23
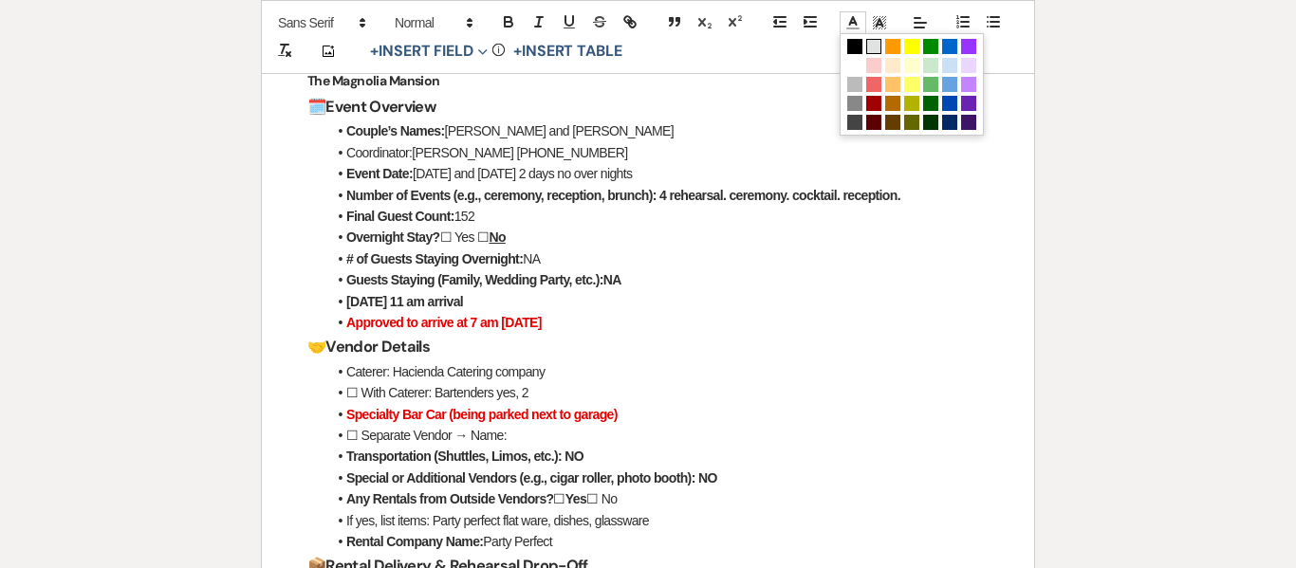
click at [870, 46] on span at bounding box center [873, 46] width 15 height 15
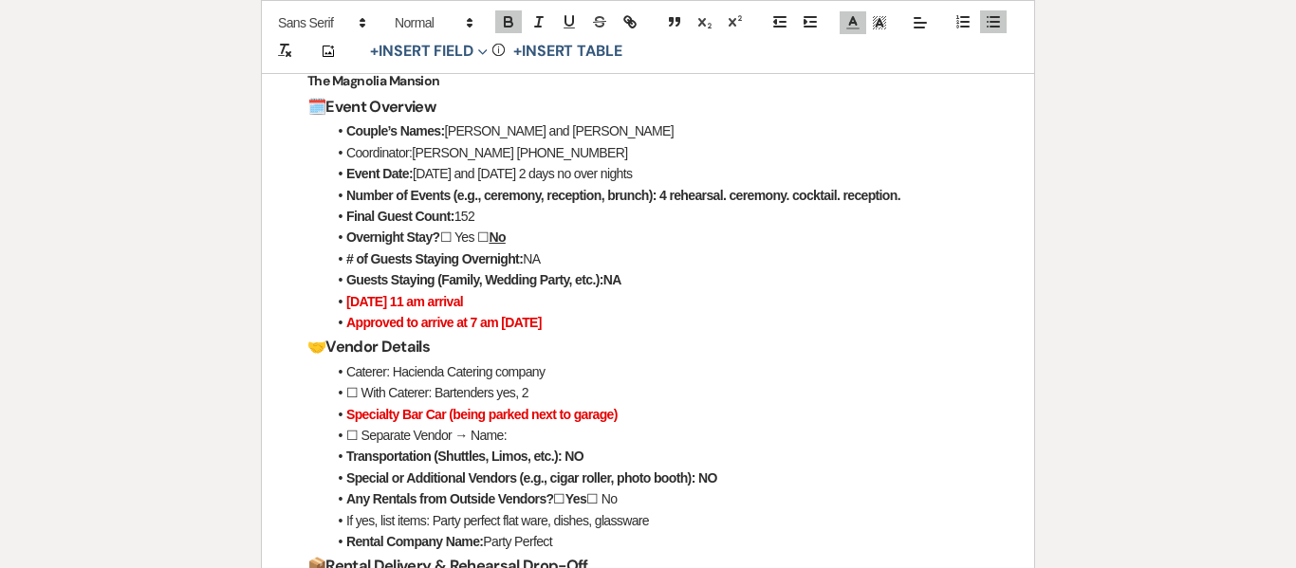
click at [832, 305] on li "[DATE] 11 am arrival" at bounding box center [657, 301] width 662 height 21
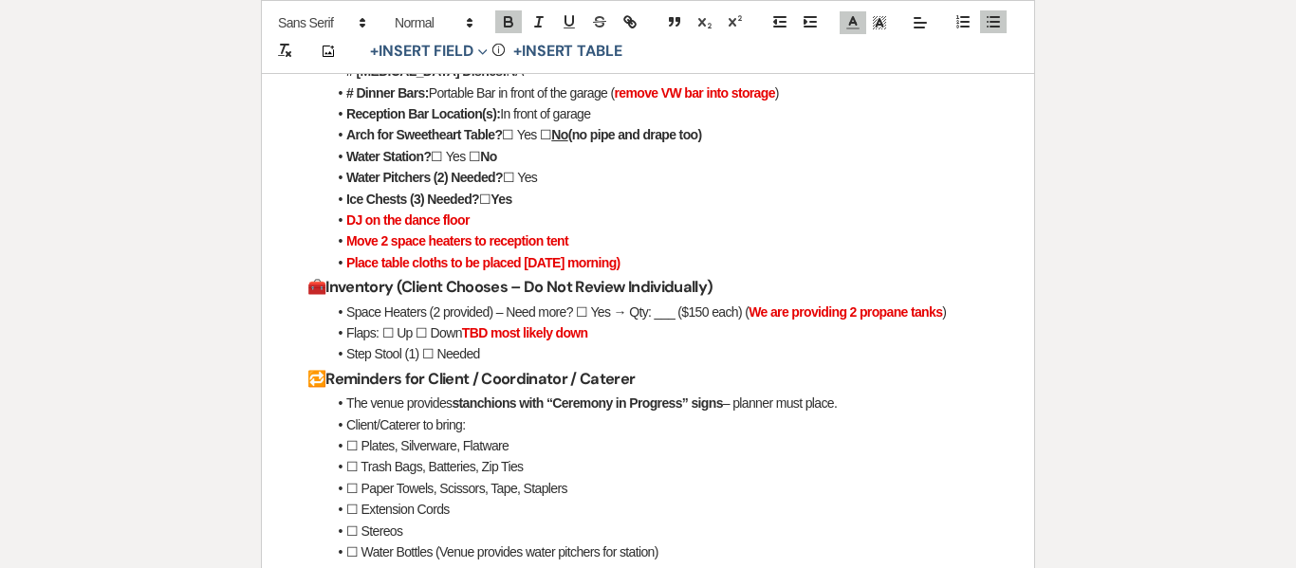
scroll to position [2173, 0]
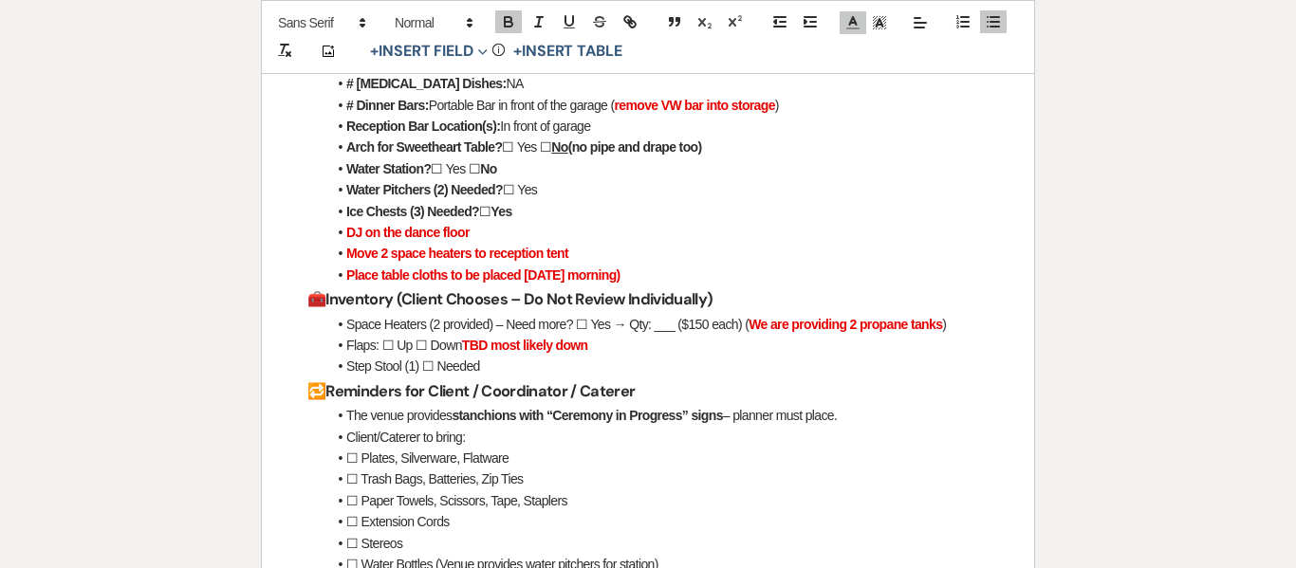
click at [693, 275] on li "Place table cloths to be placed [DATE] morning)" at bounding box center [657, 275] width 662 height 21
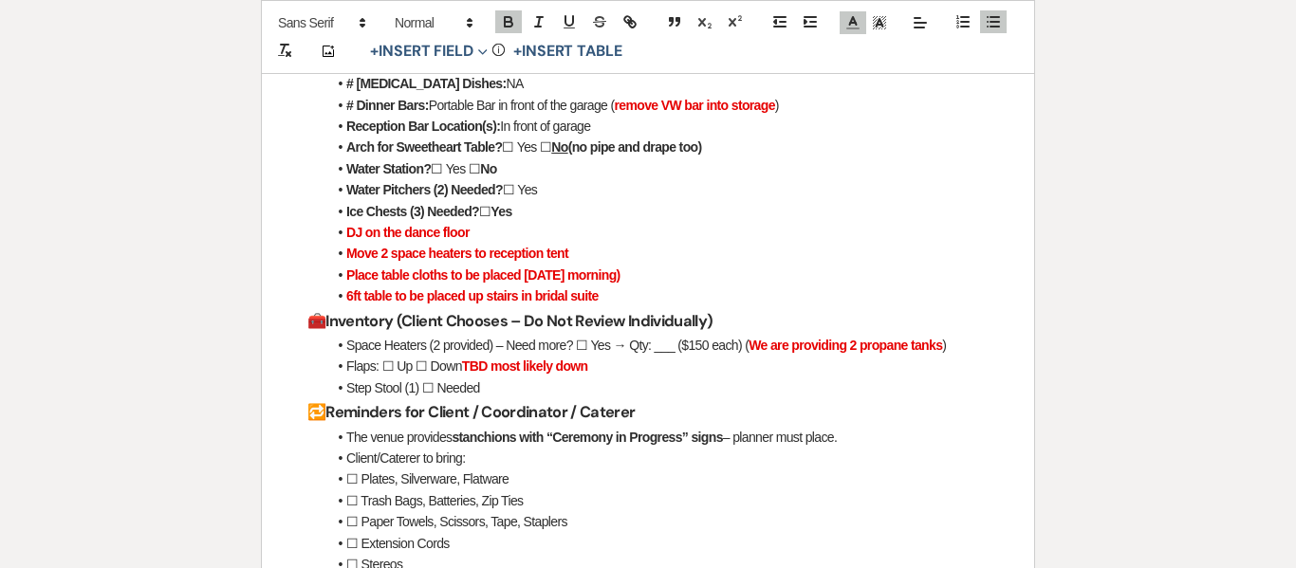
click at [935, 294] on li "6ft table to be placed up stairs in bridal suite" at bounding box center [657, 296] width 662 height 21
click at [655, 288] on li "6ft table to be placed up stairs in bridal suite" at bounding box center [657, 296] width 662 height 21
